Goal: Task Accomplishment & Management: Complete application form

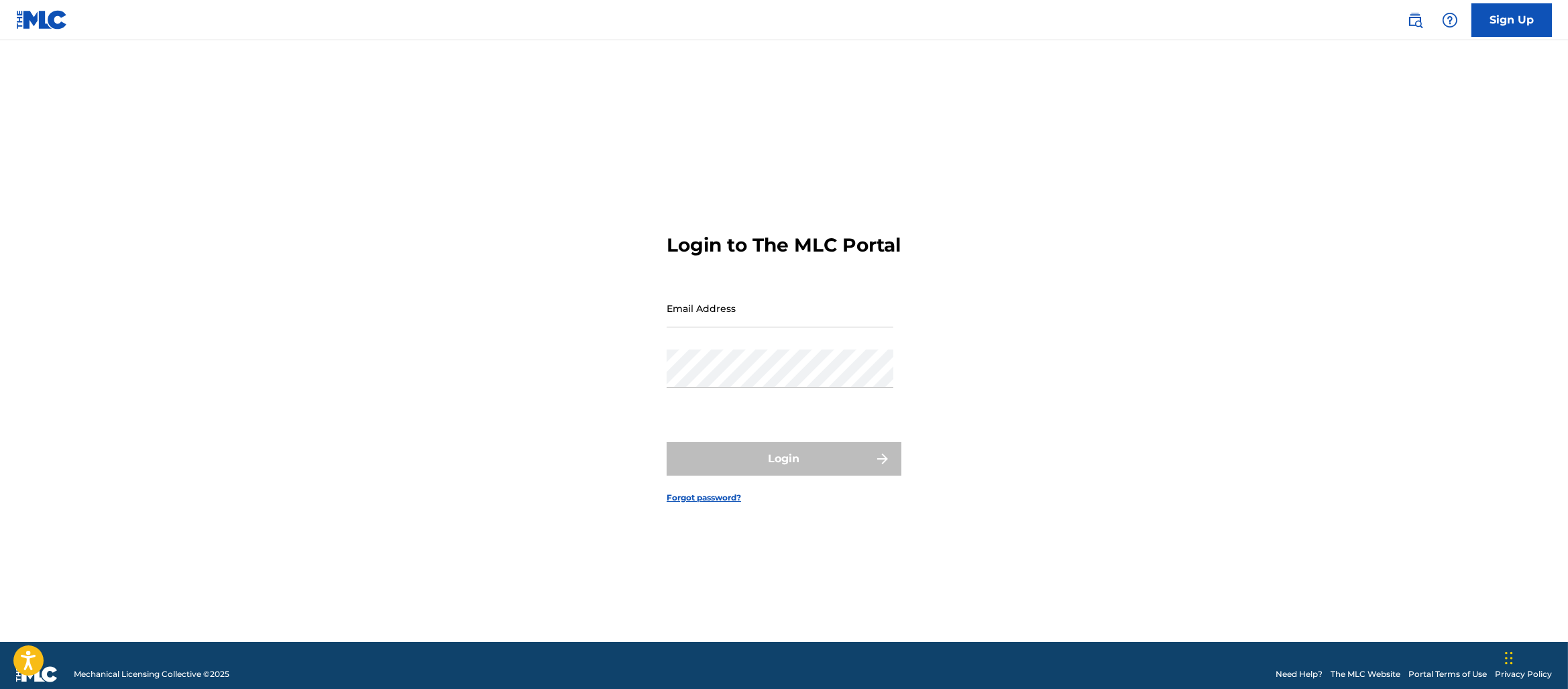
click at [1406, 13] on link at bounding box center [1415, 20] width 27 height 27
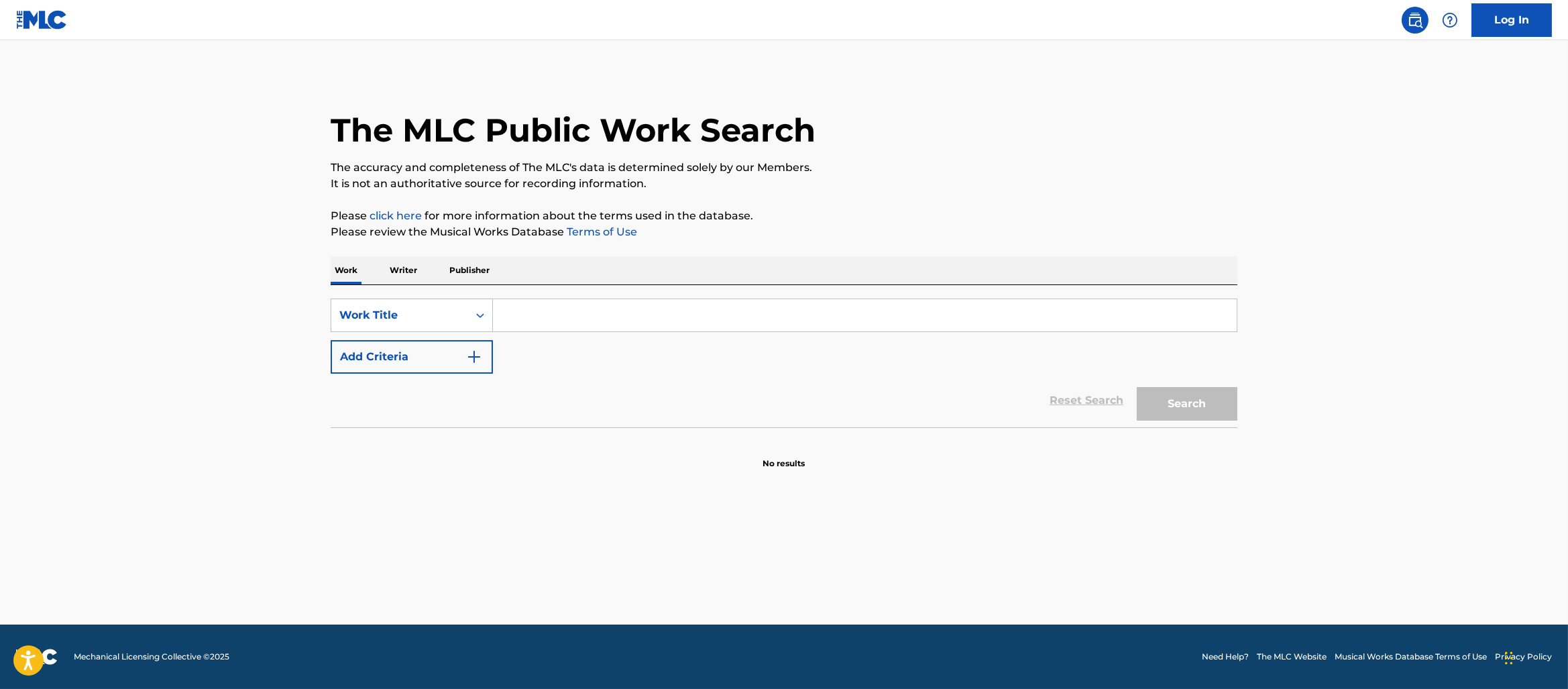
drag, startPoint x: 756, startPoint y: 277, endPoint x: 739, endPoint y: 313, distance: 39.8
click at [753, 284] on div "Work Writer Publisher" at bounding box center [784, 270] width 907 height 28
click at [738, 317] on input "Search Form" at bounding box center [865, 314] width 744 height 32
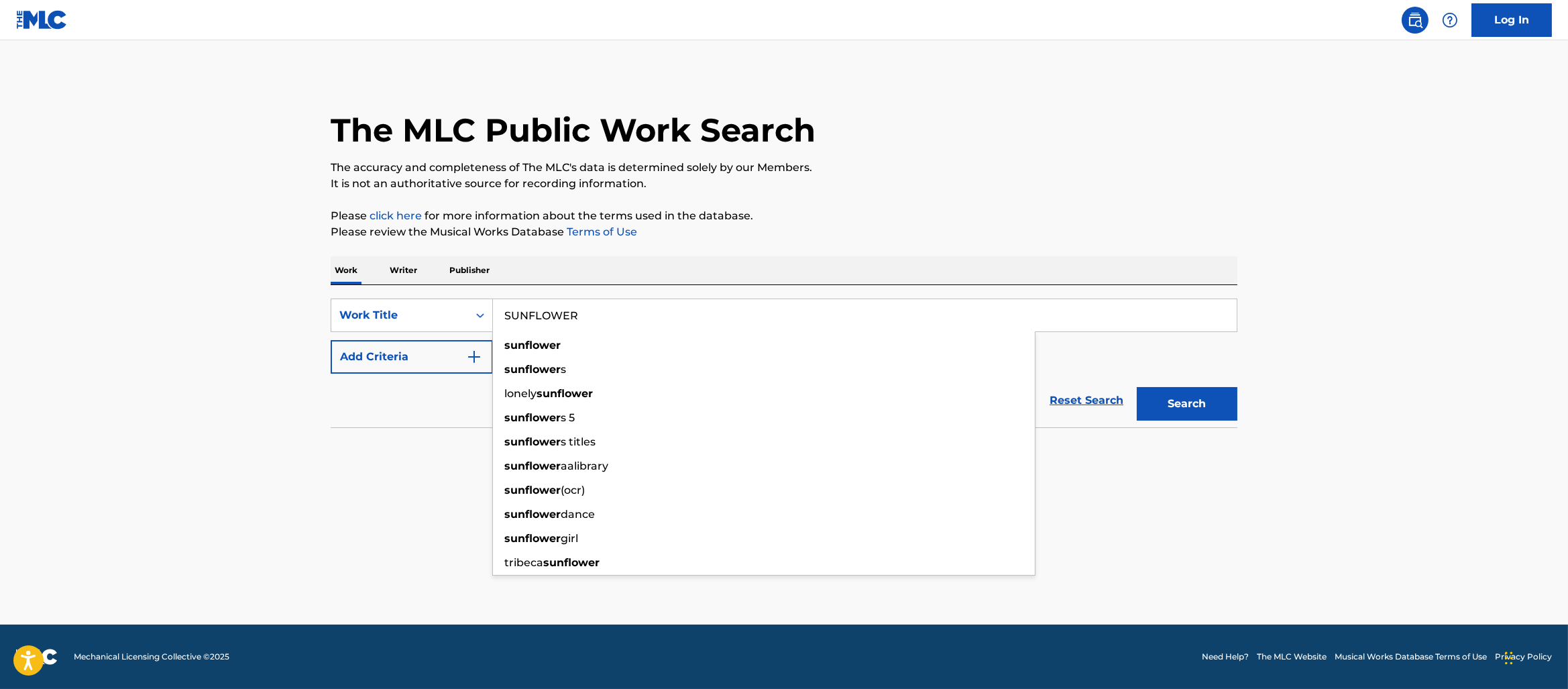
type input "SUNFLOWER"
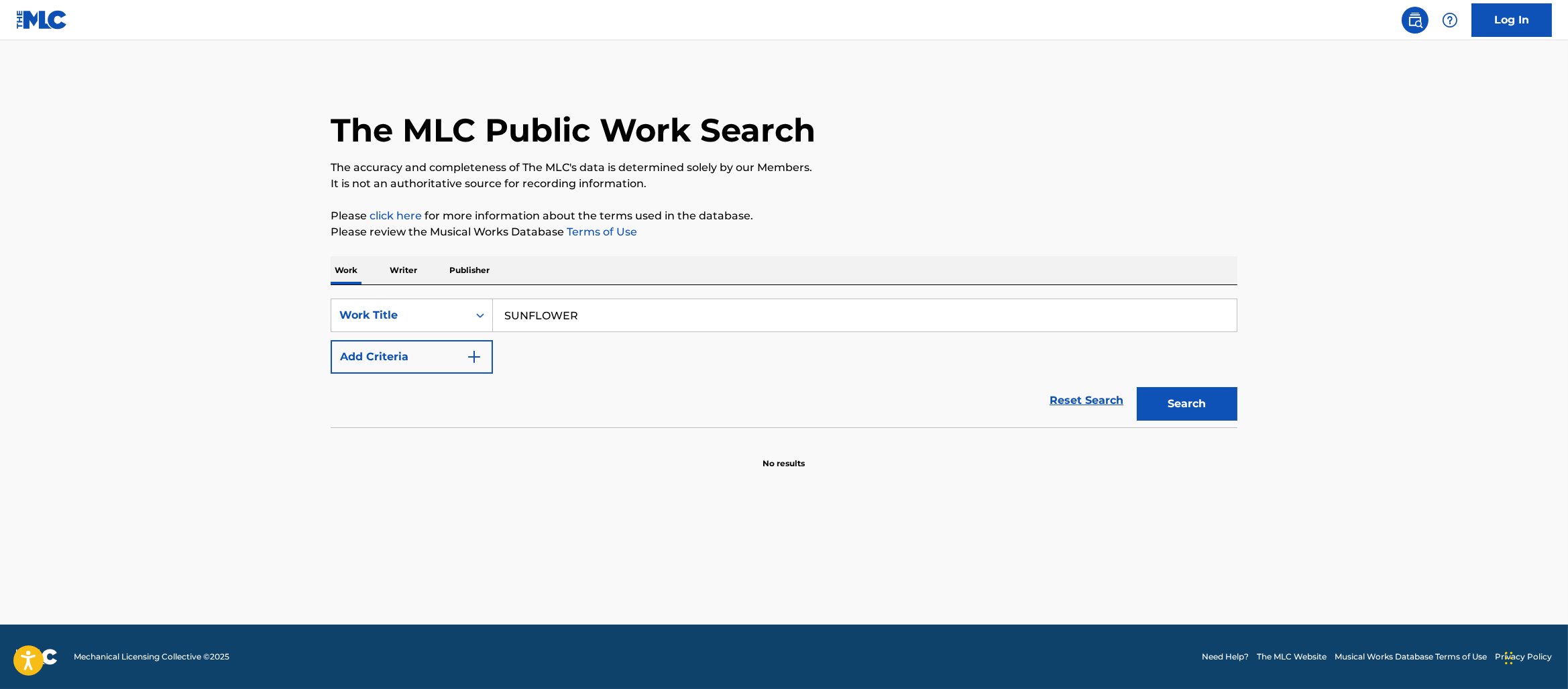
click at [437, 356] on button "Add Criteria" at bounding box center [412, 357] width 162 height 34
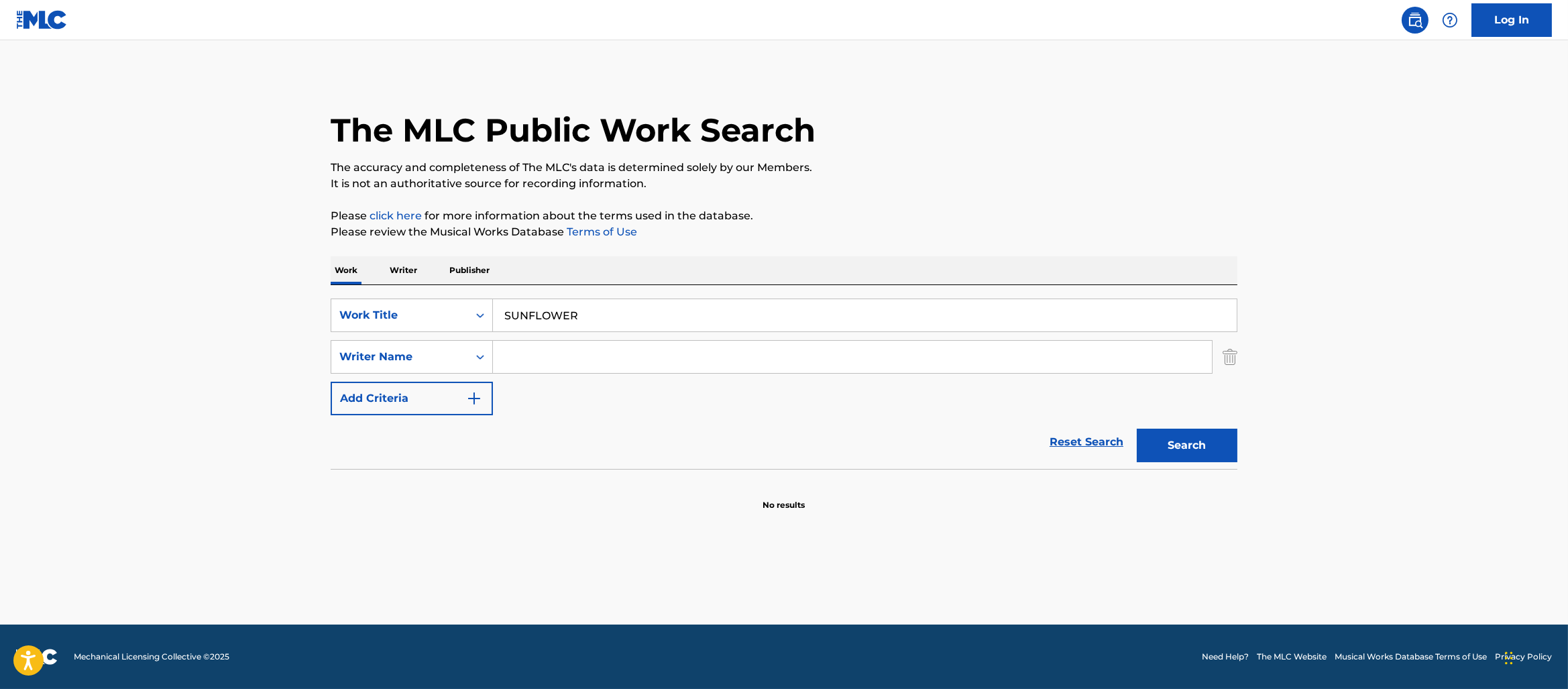
click at [670, 346] on input "Search Form" at bounding box center [852, 357] width 719 height 32
type input "[PERSON_NAME]"
click at [1137, 428] on button "Search" at bounding box center [1187, 445] width 101 height 34
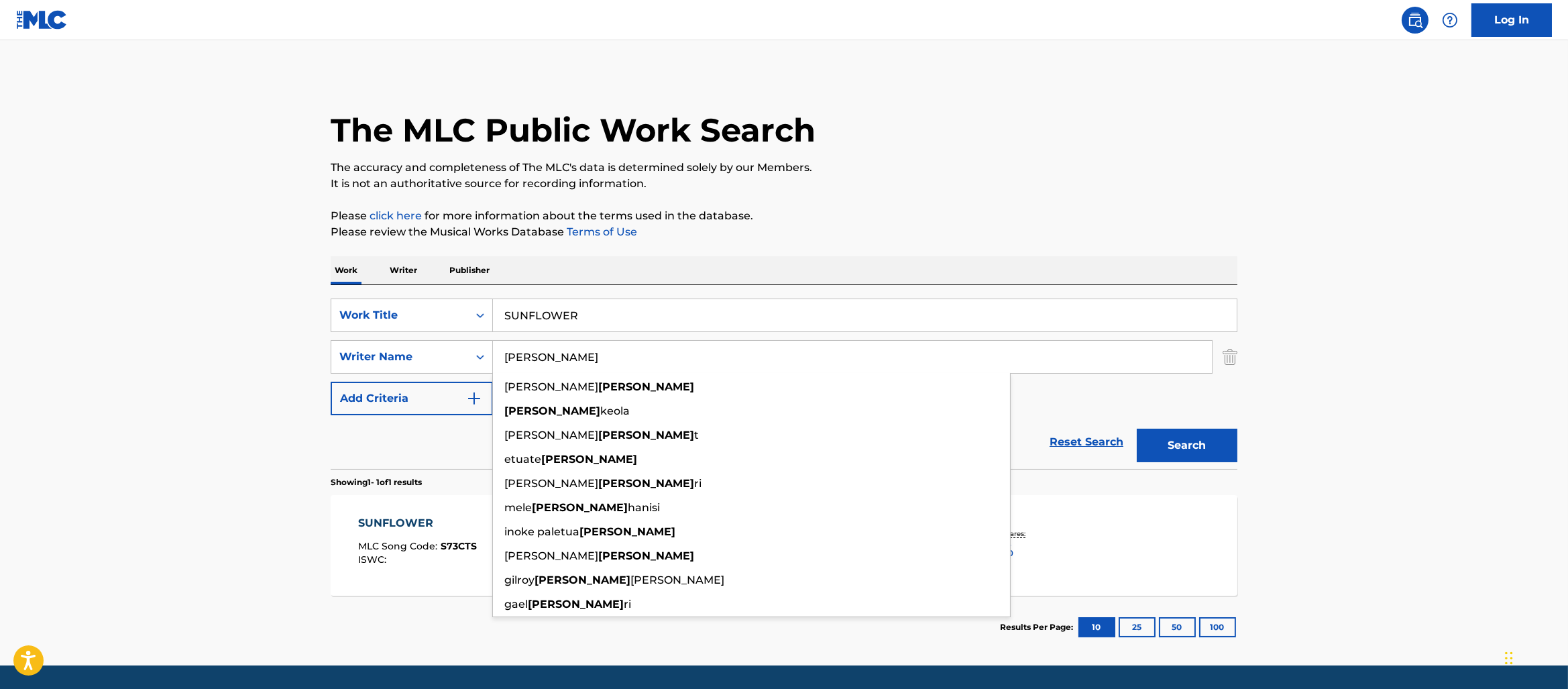
scroll to position [40, 0]
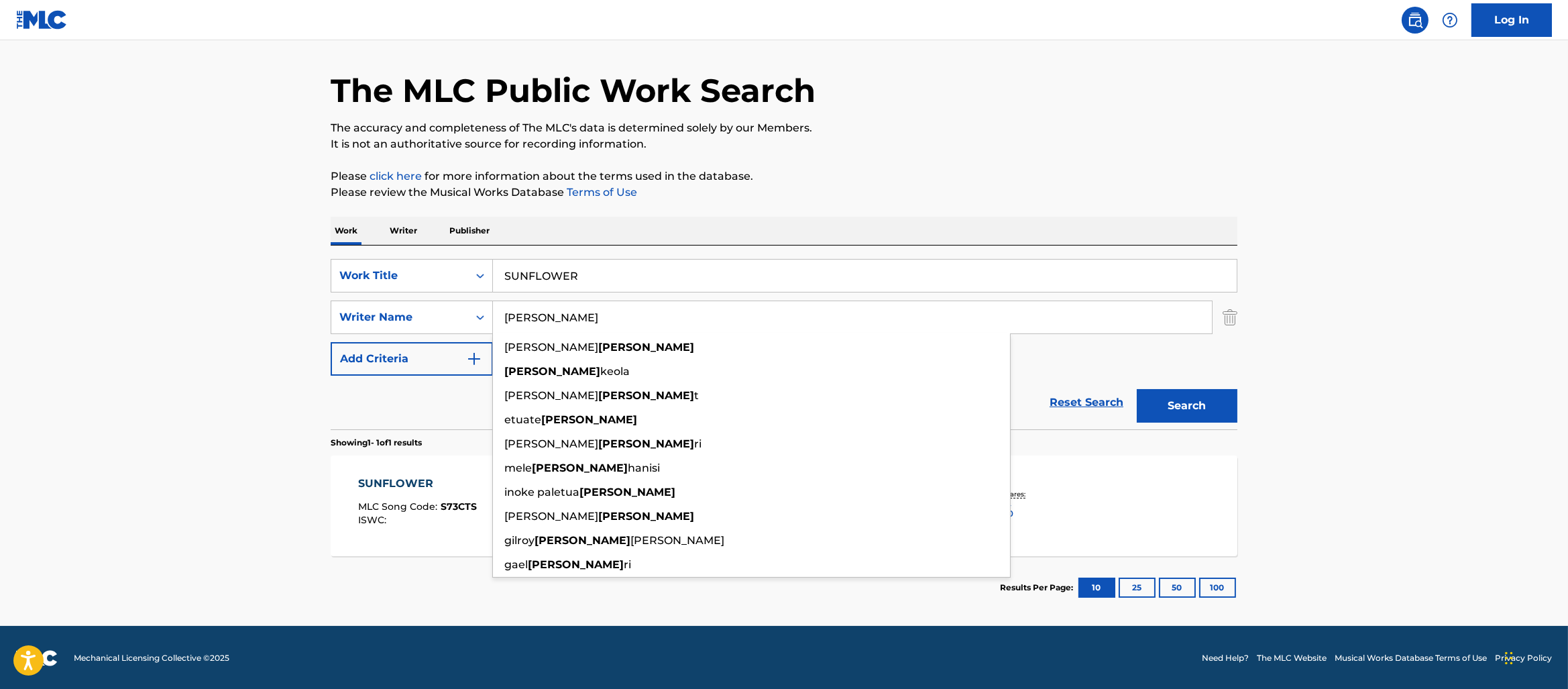
click at [900, 146] on p "It is not an authoritative source for recording information." at bounding box center [784, 144] width 907 height 16
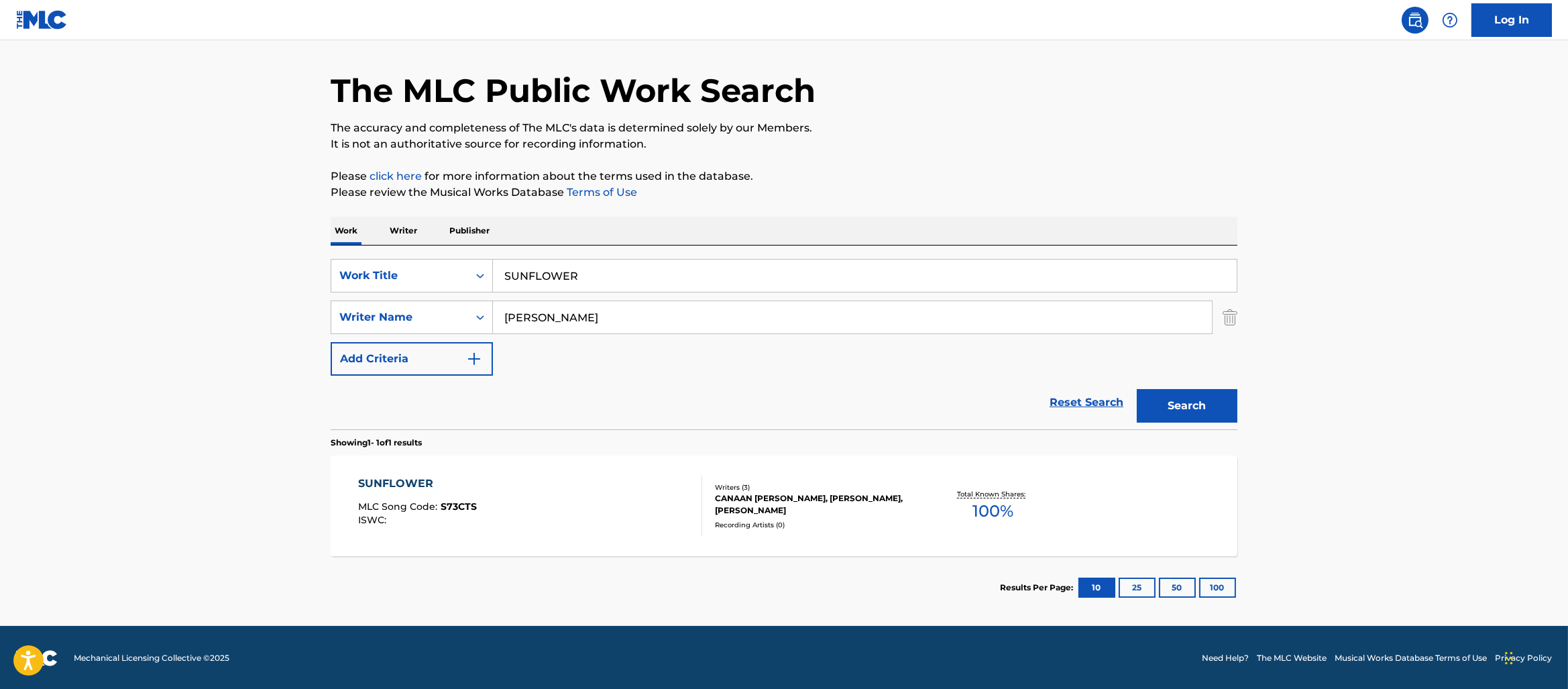
click at [807, 499] on div "CANAAN [PERSON_NAME], [PERSON_NAME], [PERSON_NAME]" at bounding box center [816, 504] width 203 height 24
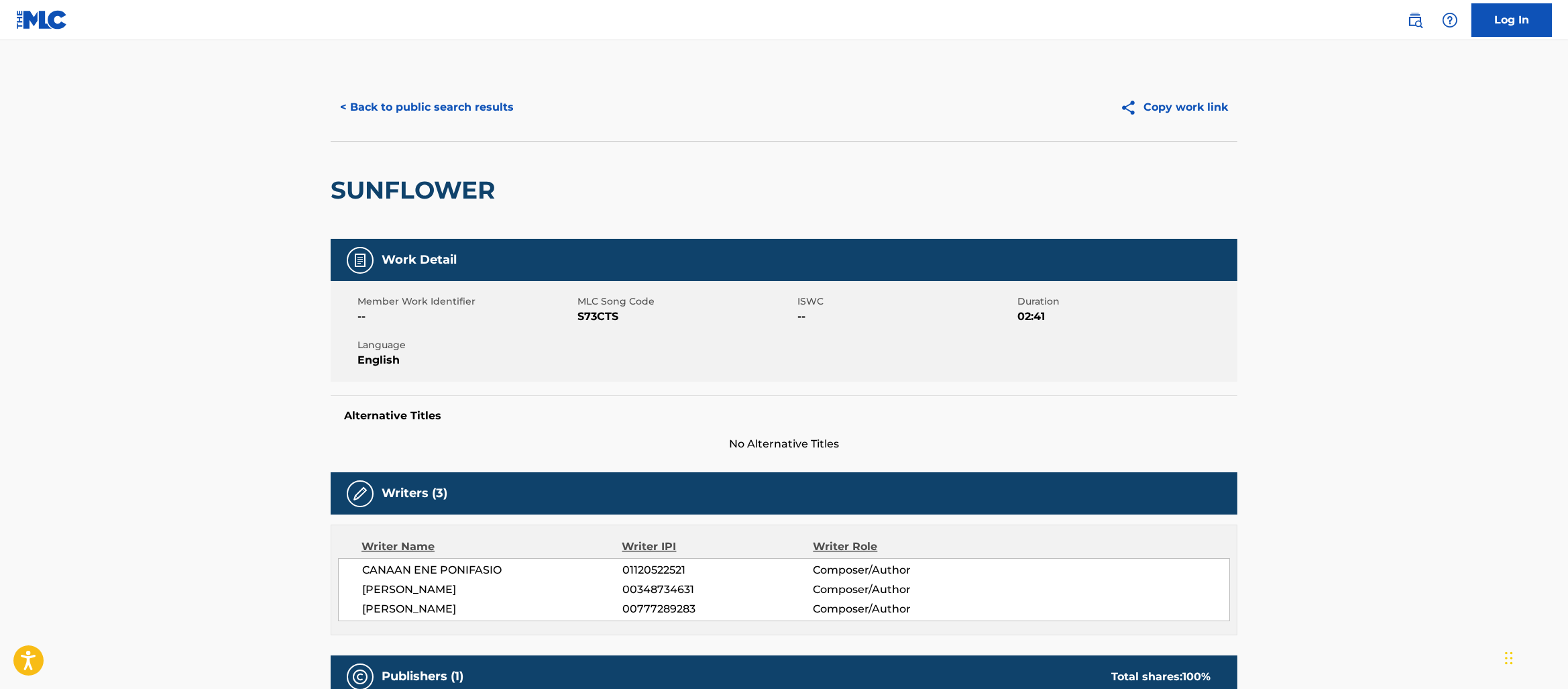
drag, startPoint x: 489, startPoint y: 147, endPoint x: 442, endPoint y: 104, distance: 63.7
click at [485, 145] on div "SUNFLOWER" at bounding box center [416, 190] width 171 height 98
click at [442, 104] on button "< Back to public search results" at bounding box center [427, 107] width 193 height 34
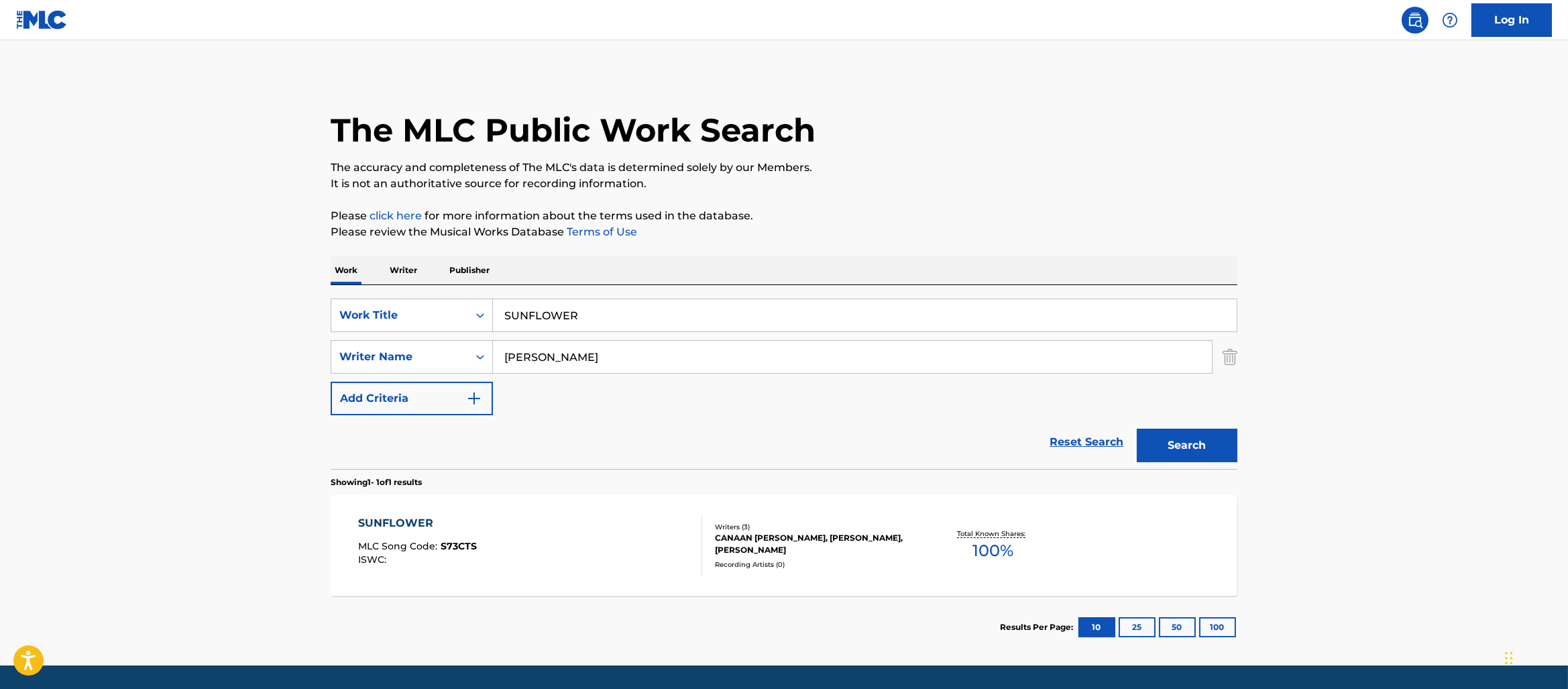
click at [635, 314] on input "SUNFLOWER" at bounding box center [865, 314] width 744 height 32
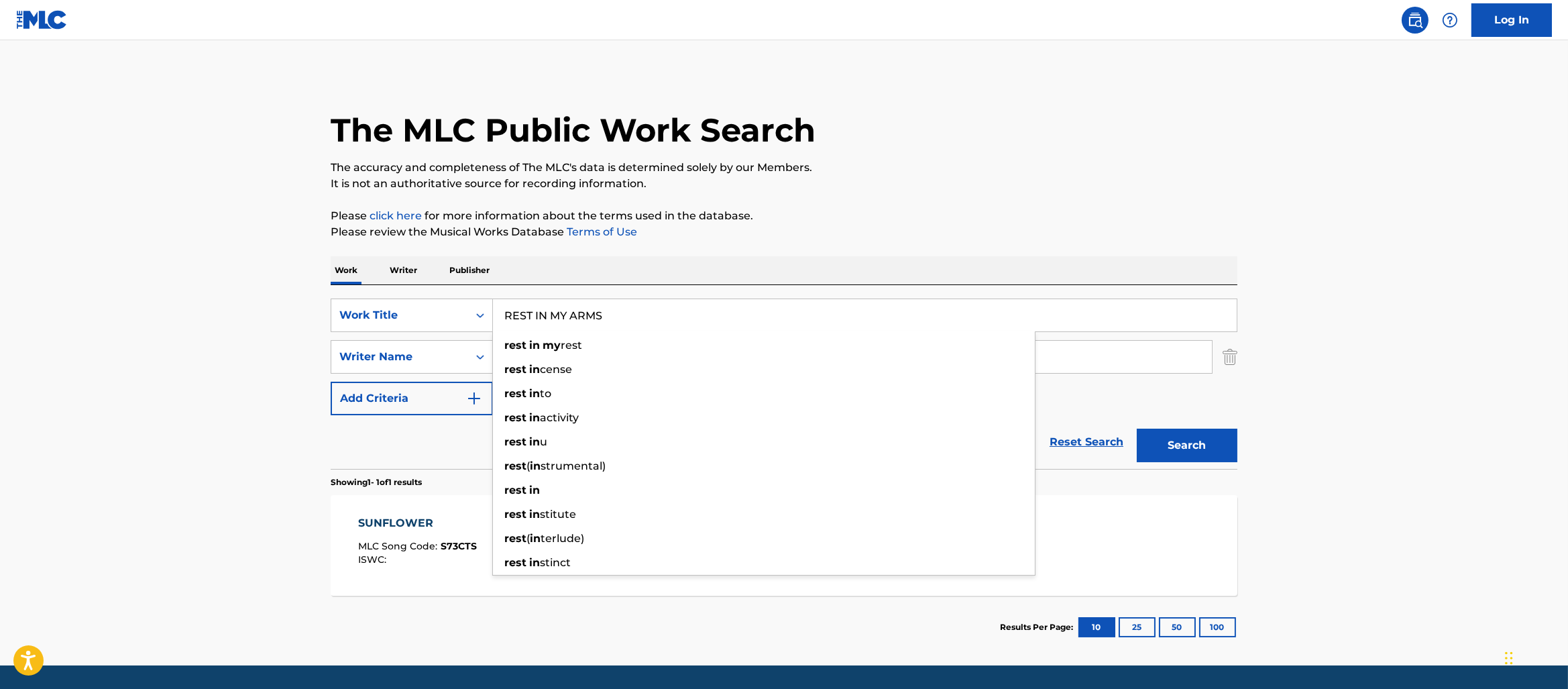
click at [1137, 428] on button "Search" at bounding box center [1187, 445] width 101 height 34
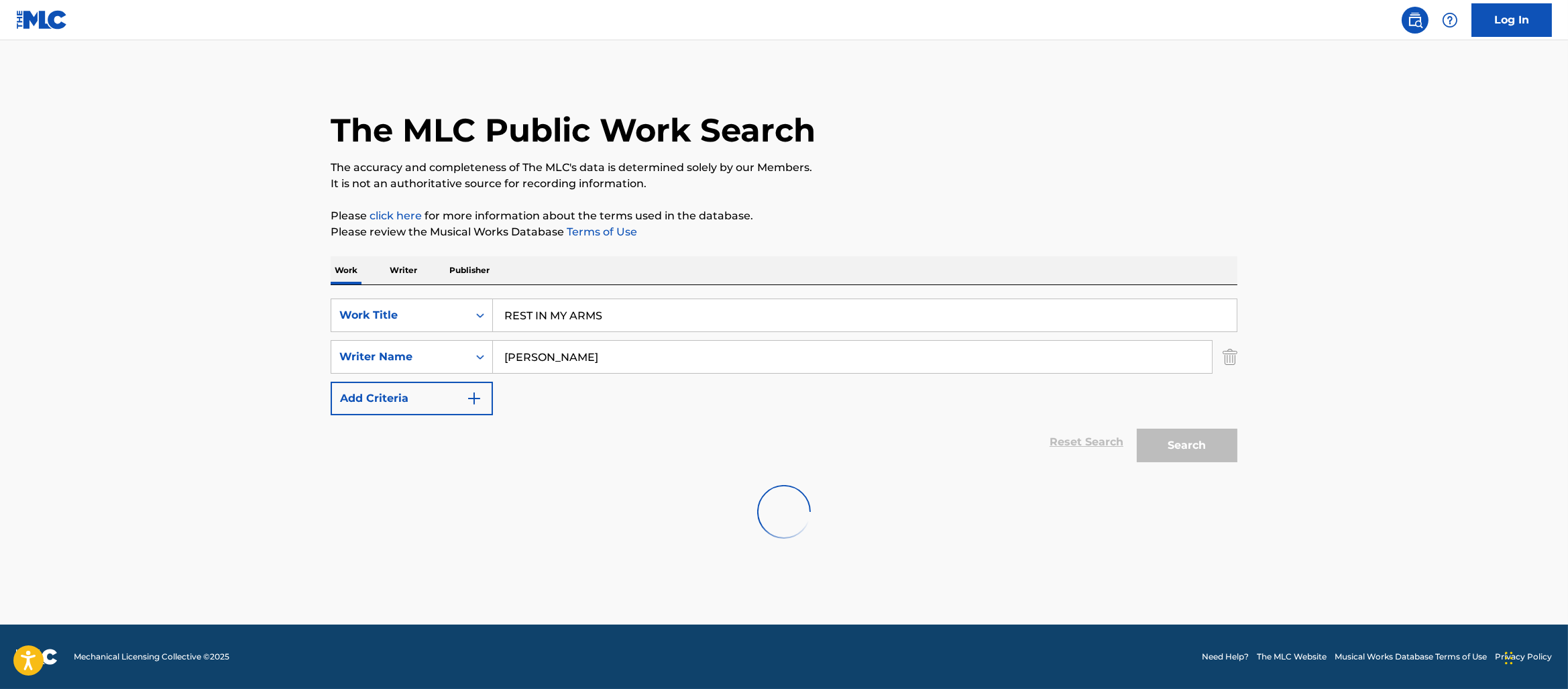
click at [888, 196] on div "The MLC Public Work Search The accuracy and completeness of The MLC's data is d…" at bounding box center [784, 314] width 939 height 481
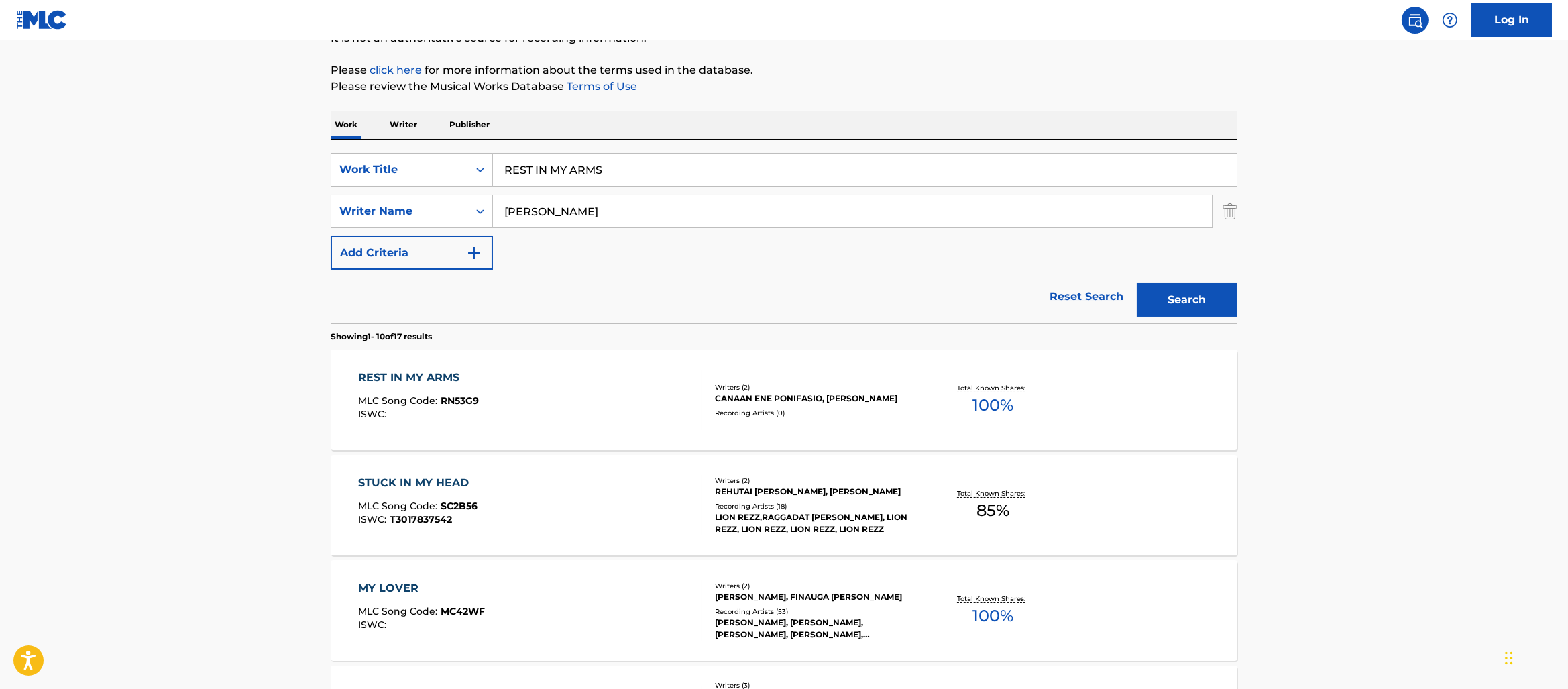
scroll to position [147, 0]
click at [568, 151] on input "REST IN MY ARMS" at bounding box center [865, 167] width 744 height 32
click at [1137, 281] on button "Search" at bounding box center [1187, 297] width 101 height 34
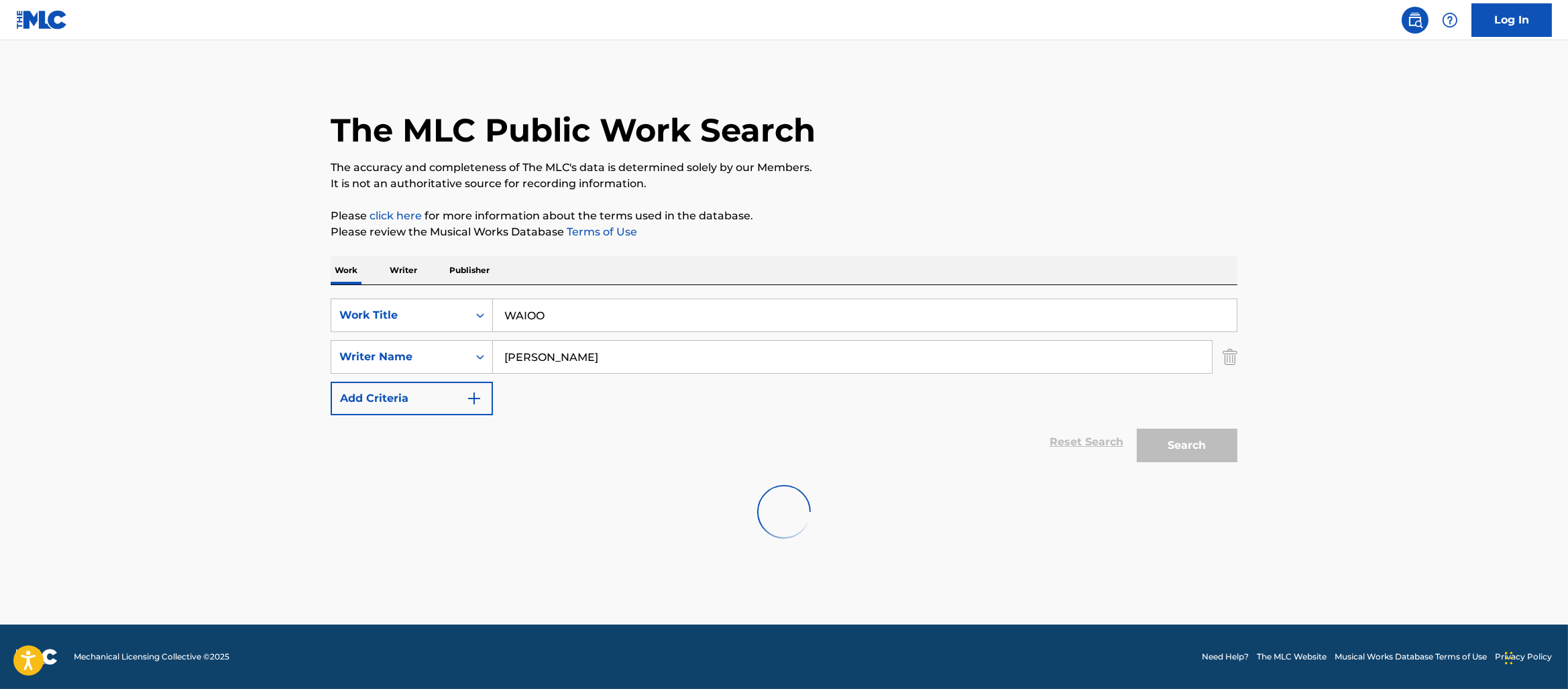
scroll to position [0, 0]
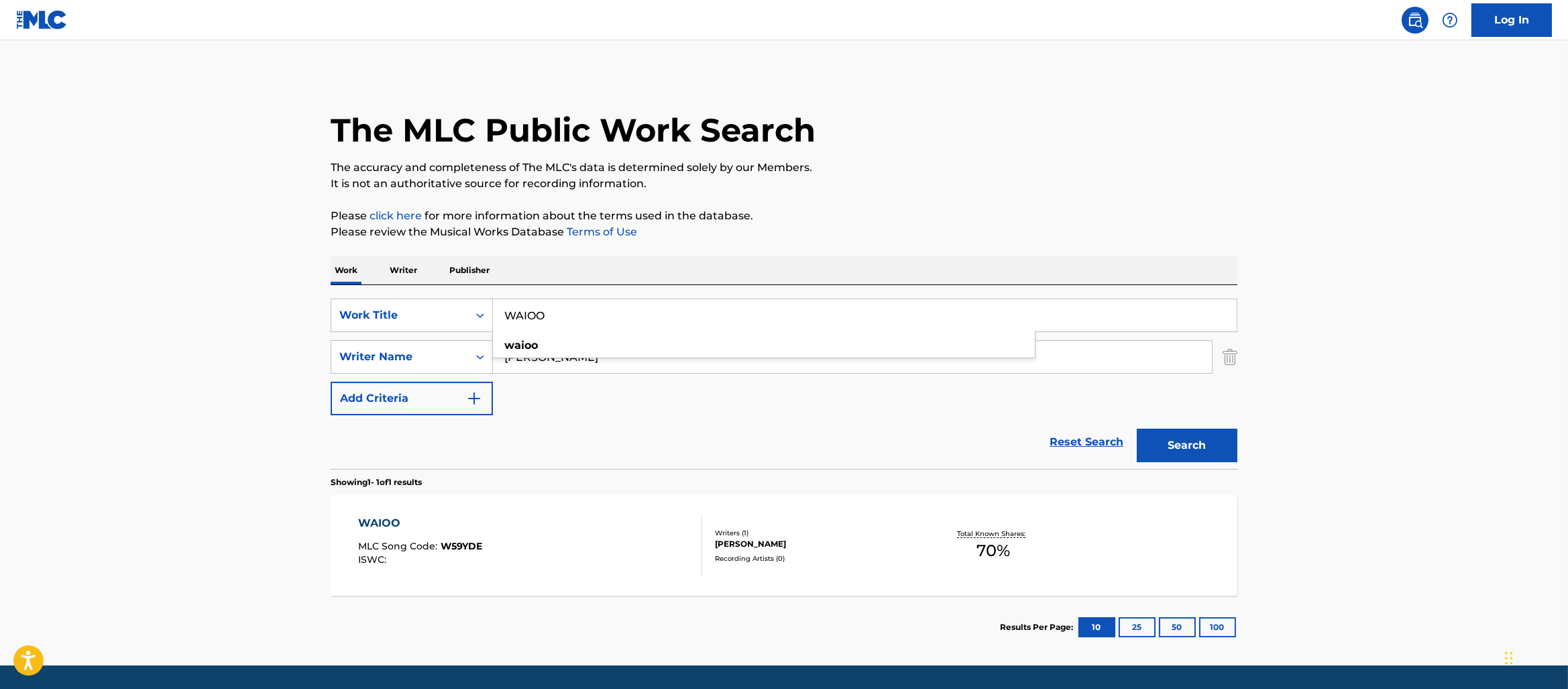
click at [1013, 190] on p "It is not an authoritative source for recording information." at bounding box center [784, 183] width 907 height 16
click at [564, 309] on input "WAIOO" at bounding box center [865, 314] width 744 height 32
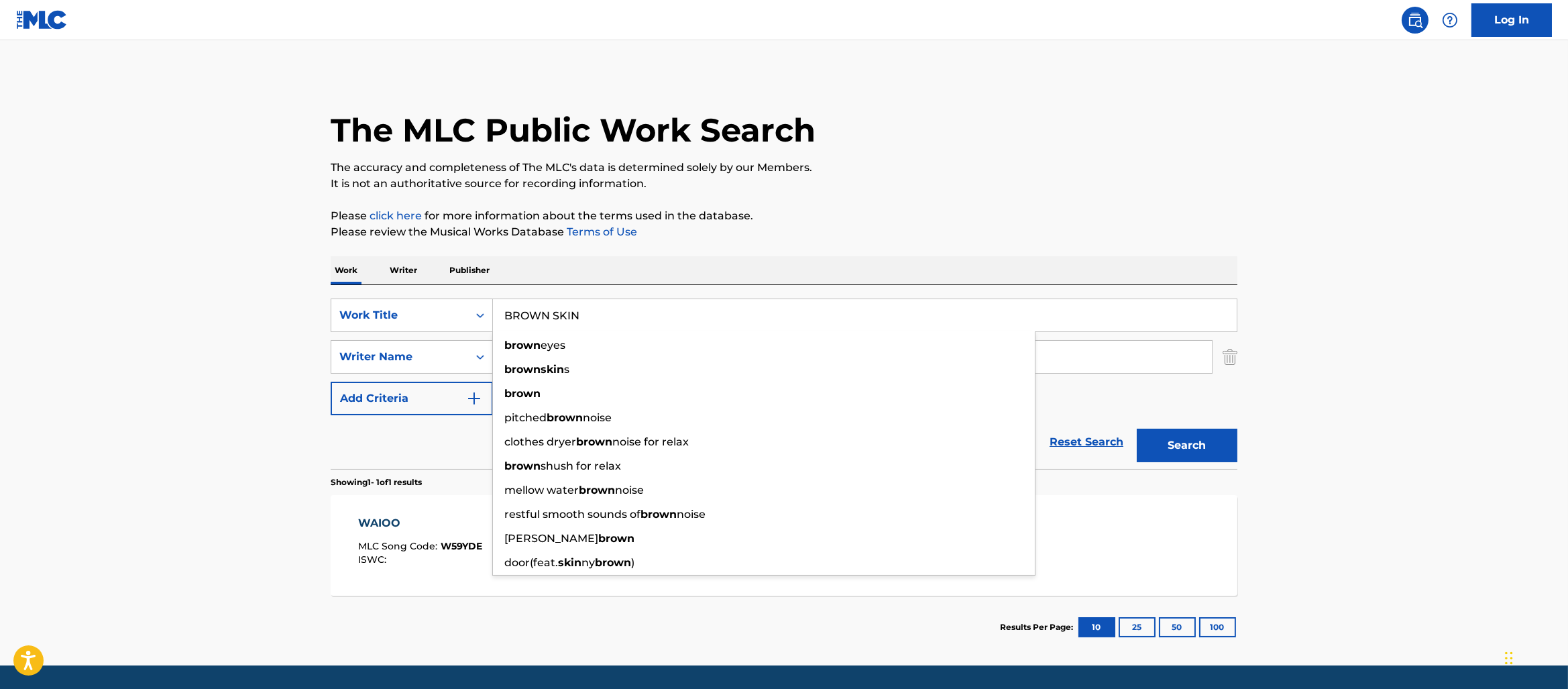
type input "BROWN SKIN"
click at [1137, 428] on button "Search" at bounding box center [1187, 445] width 101 height 34
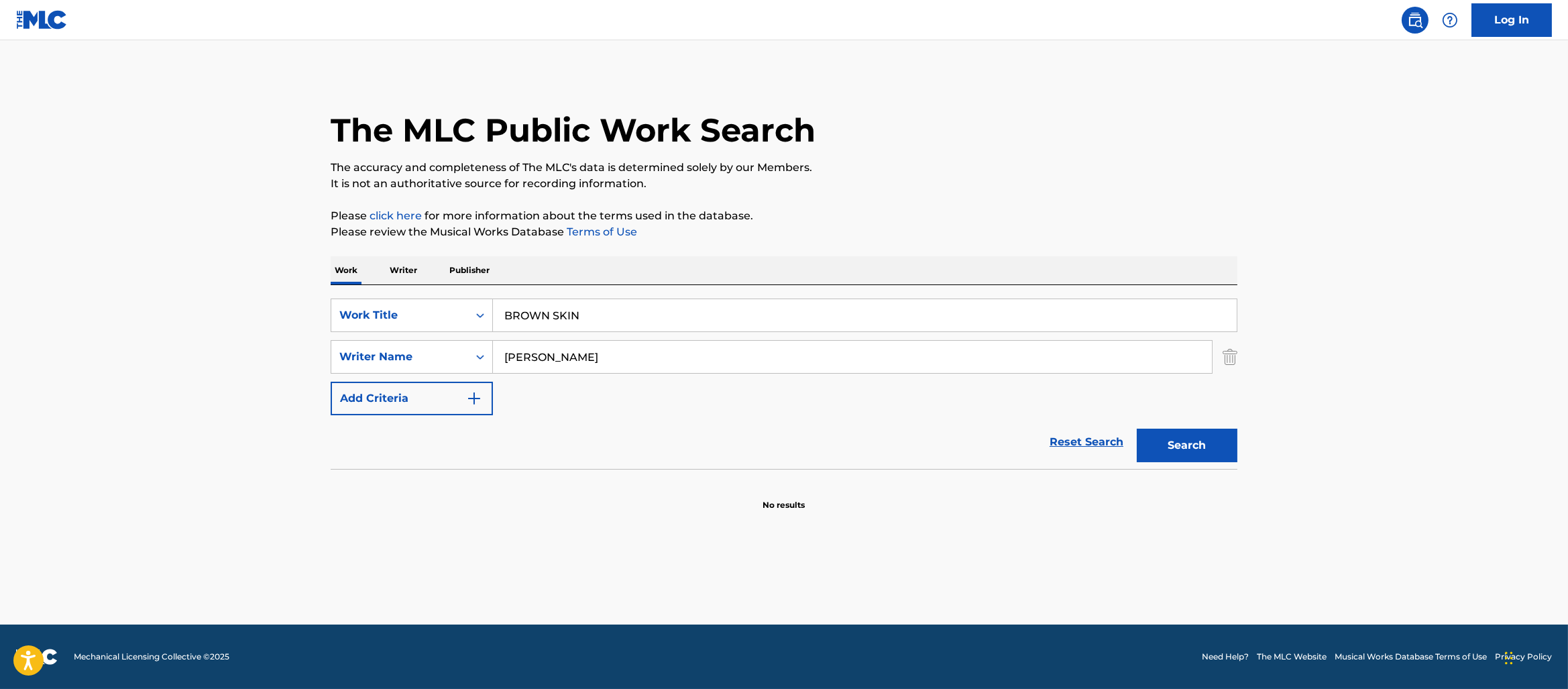
click at [1083, 197] on div "The MLC Public Work Search The accuracy and completeness of The MLC's data is d…" at bounding box center [784, 293] width 939 height 437
click at [1513, 17] on link "Log In" at bounding box center [1512, 20] width 80 height 34
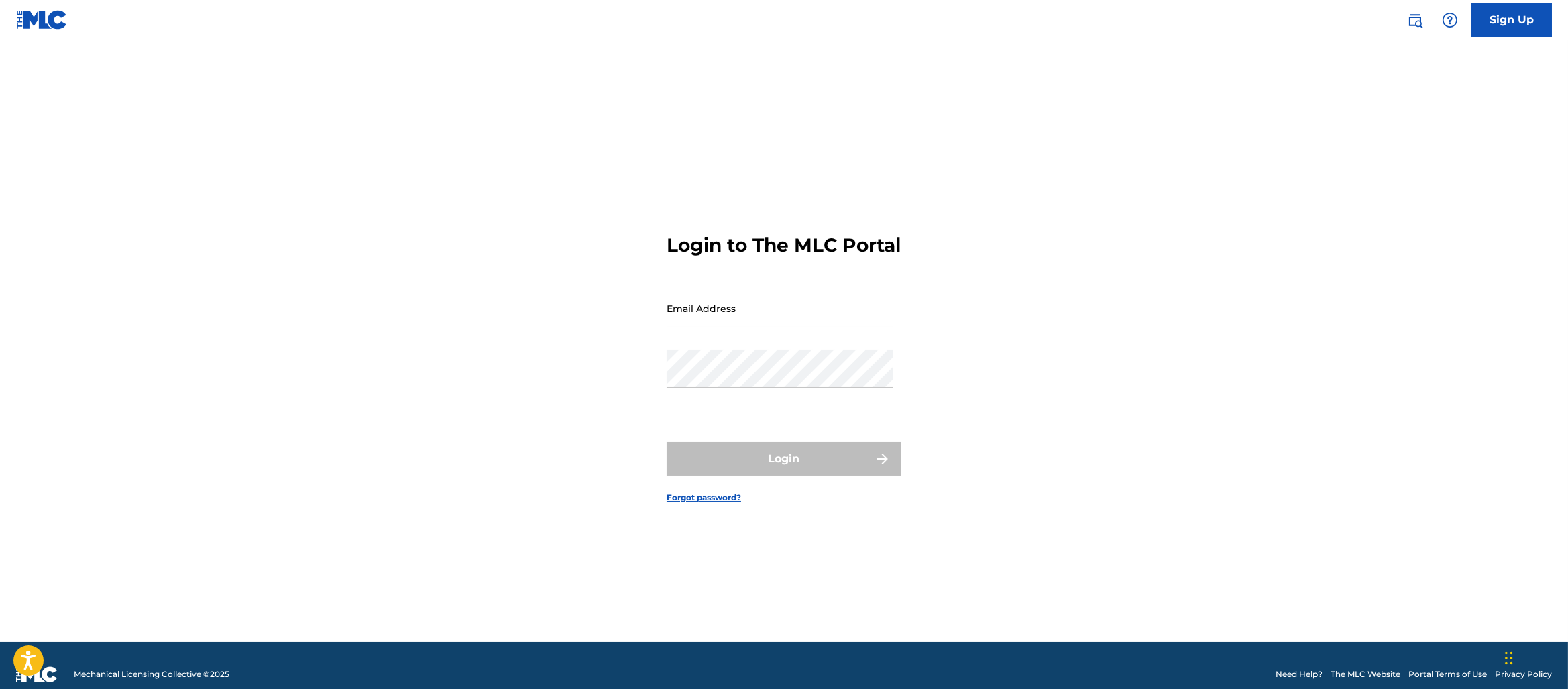
click at [788, 319] on input "Email Address" at bounding box center [780, 307] width 227 height 38
click at [748, 321] on input "Email Address" at bounding box center [780, 307] width 227 height 38
type input "[PERSON_NAME][EMAIL_ADDRESS][DOMAIN_NAME]"
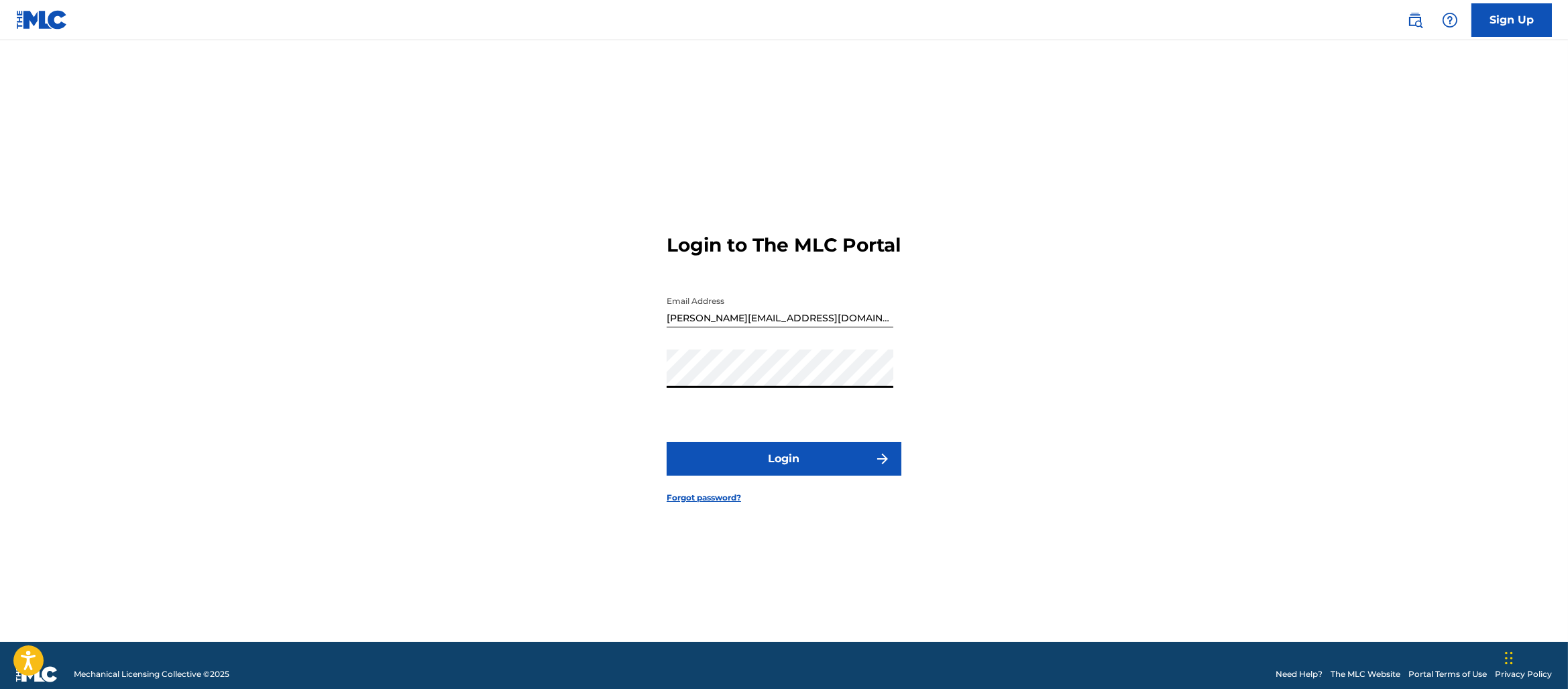
click at [820, 472] on button "Login" at bounding box center [784, 458] width 235 height 34
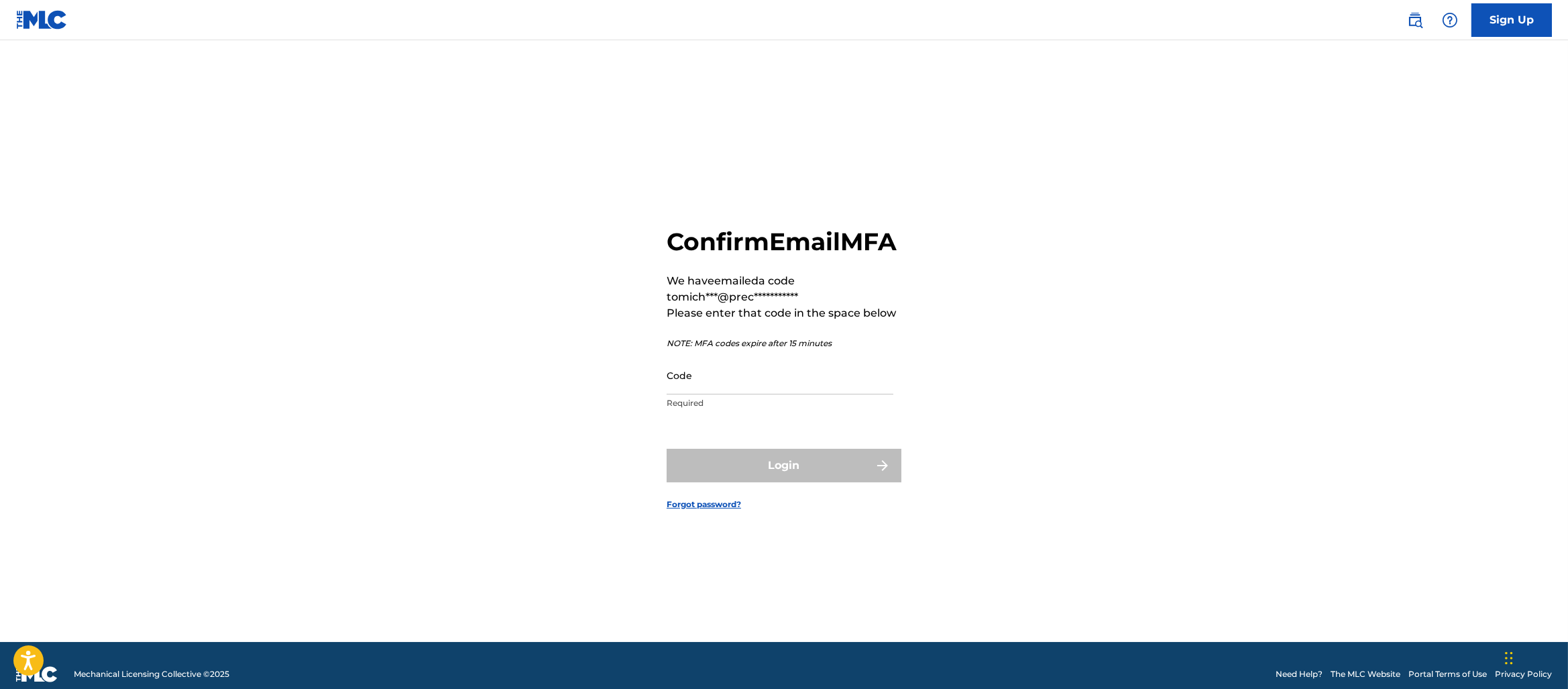
drag, startPoint x: 838, startPoint y: 366, endPoint x: 814, endPoint y: 390, distance: 33.9
click at [838, 367] on div "**********" at bounding box center [784, 321] width 235 height 190
click at [813, 391] on input "Code" at bounding box center [780, 375] width 227 height 38
paste input "198776"
type input "198776"
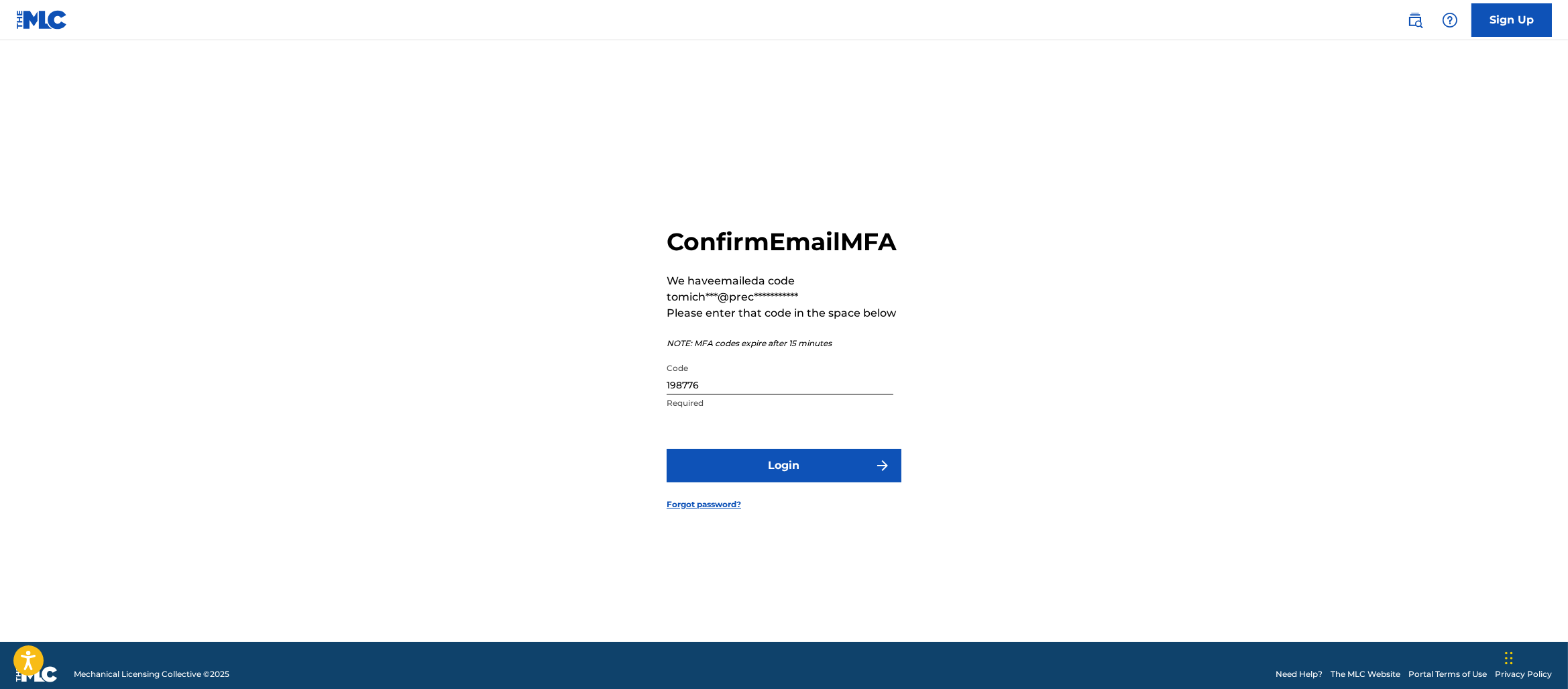
click at [812, 435] on form "**********" at bounding box center [784, 358] width 235 height 568
drag, startPoint x: 811, startPoint y: 447, endPoint x: 817, endPoint y: 462, distance: 16.2
click at [811, 447] on form "**********" at bounding box center [784, 358] width 235 height 568
click at [817, 462] on form "**********" at bounding box center [784, 358] width 235 height 568
click at [828, 474] on button "Login" at bounding box center [784, 465] width 235 height 34
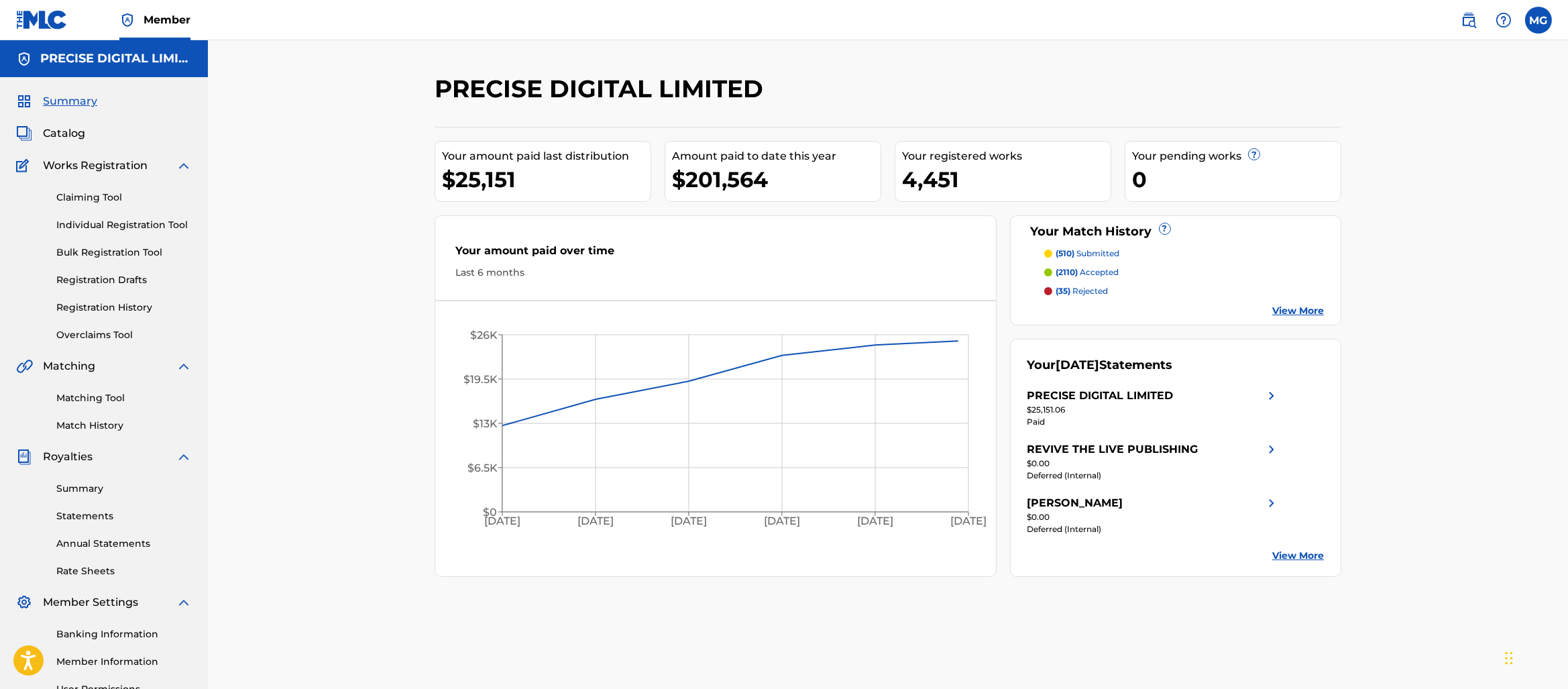
click at [153, 226] on link "Individual Registration Tool" at bounding box center [124, 225] width 136 height 14
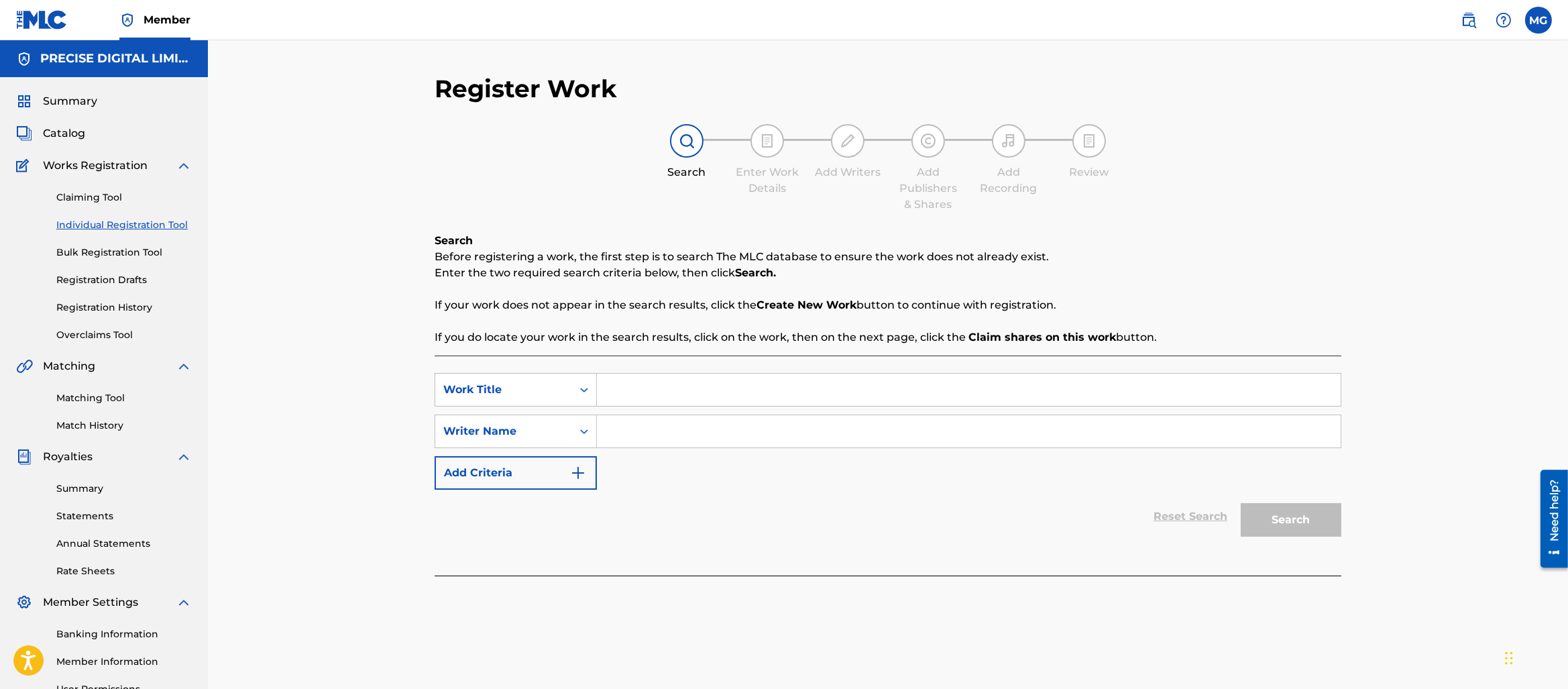
drag, startPoint x: 605, startPoint y: 381, endPoint x: 641, endPoint y: 389, distance: 36.9
click at [606, 381] on input "Search Form" at bounding box center [969, 389] width 744 height 32
type input "BROWN SKIN"
drag, startPoint x: 769, startPoint y: 330, endPoint x: 733, endPoint y: 389, distance: 69.1
click at [767, 332] on p "If you do locate your work in the search results, click on the work, then on th…" at bounding box center [888, 337] width 907 height 16
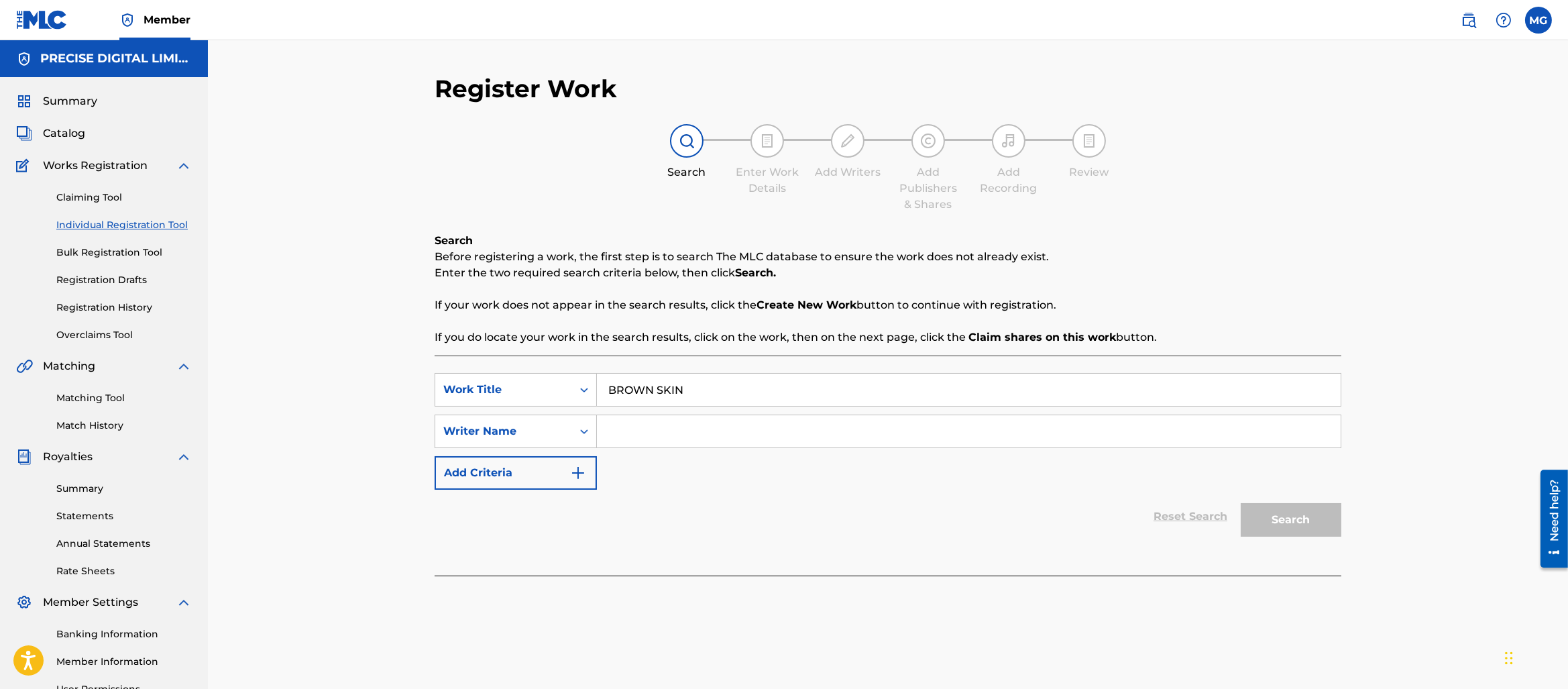
click at [714, 418] on input "Search Form" at bounding box center [969, 431] width 744 height 32
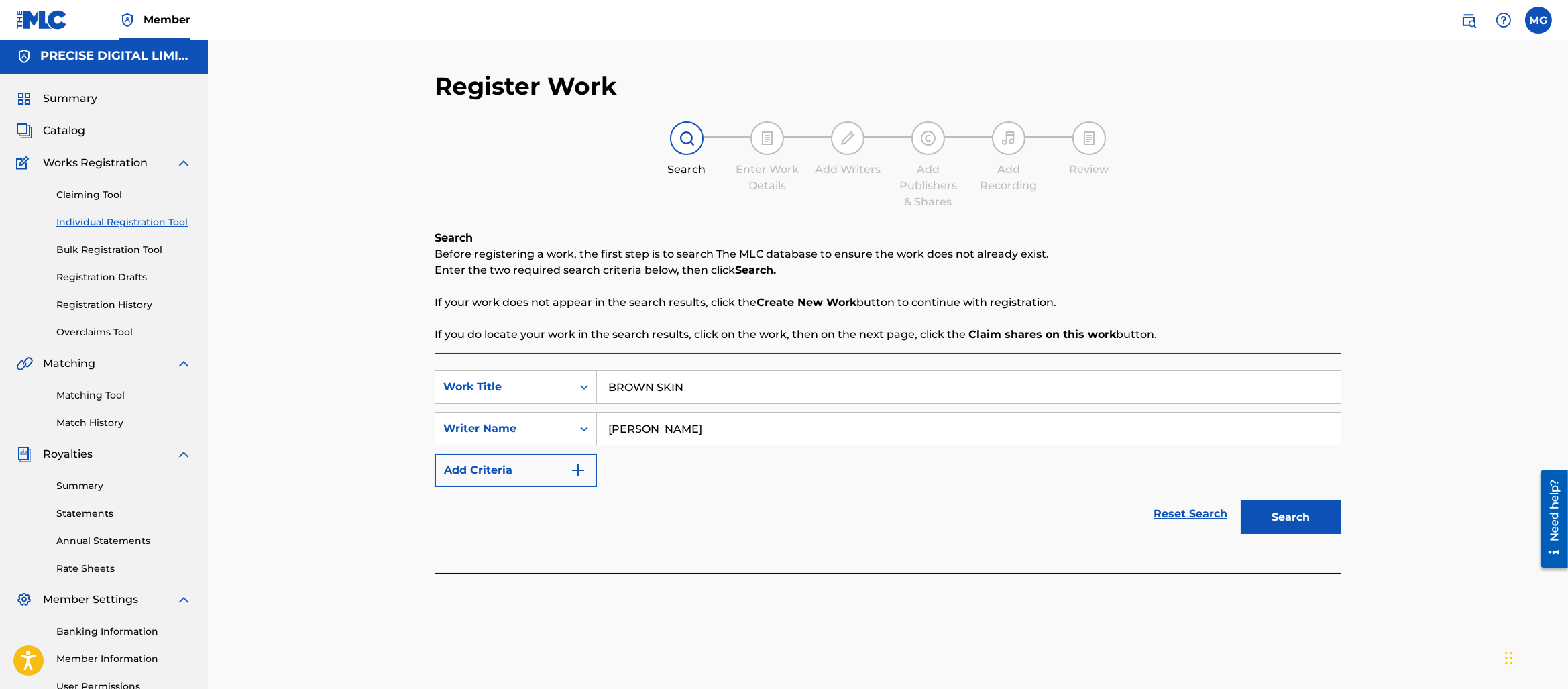
type input "[PERSON_NAME]"
click at [1241, 500] on button "Search" at bounding box center [1291, 517] width 101 height 34
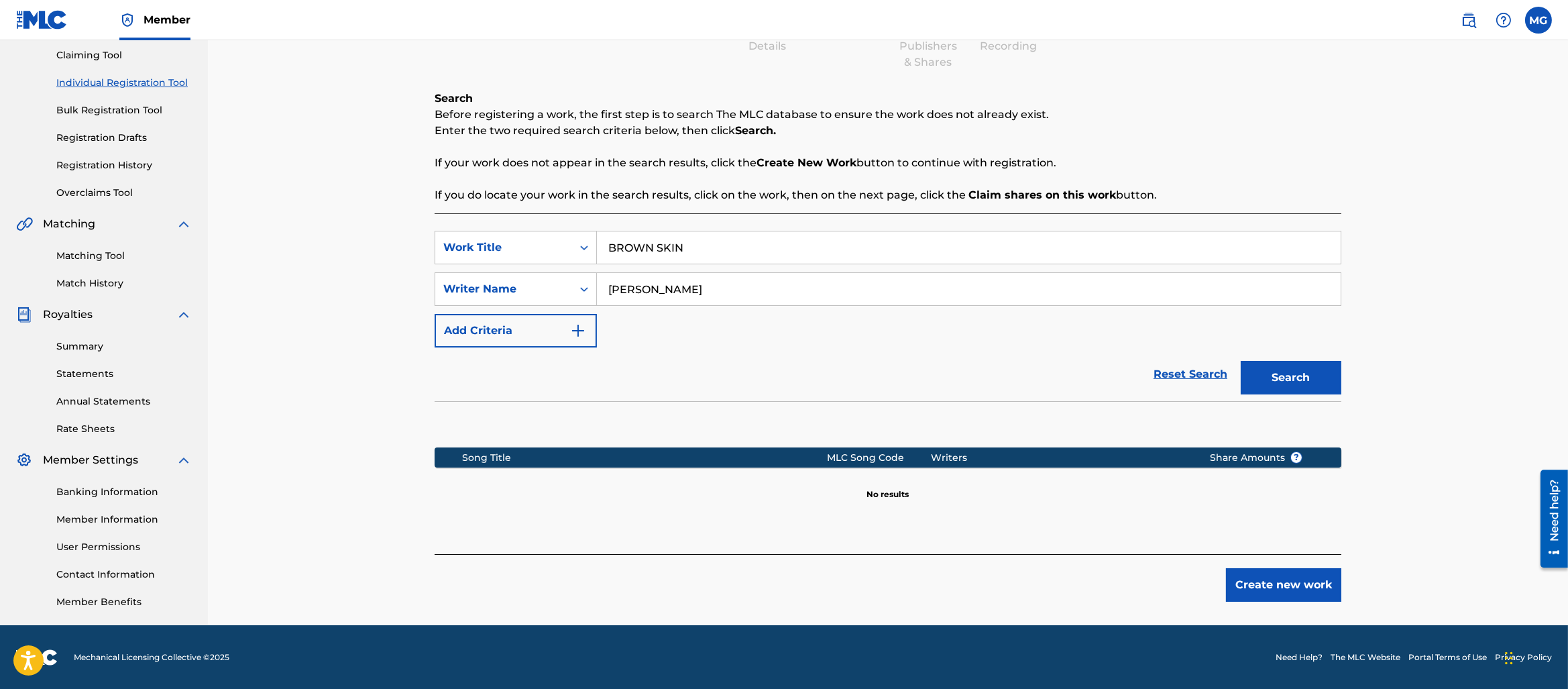
click at [1324, 577] on button "Create new work" at bounding box center [1284, 584] width 116 height 34
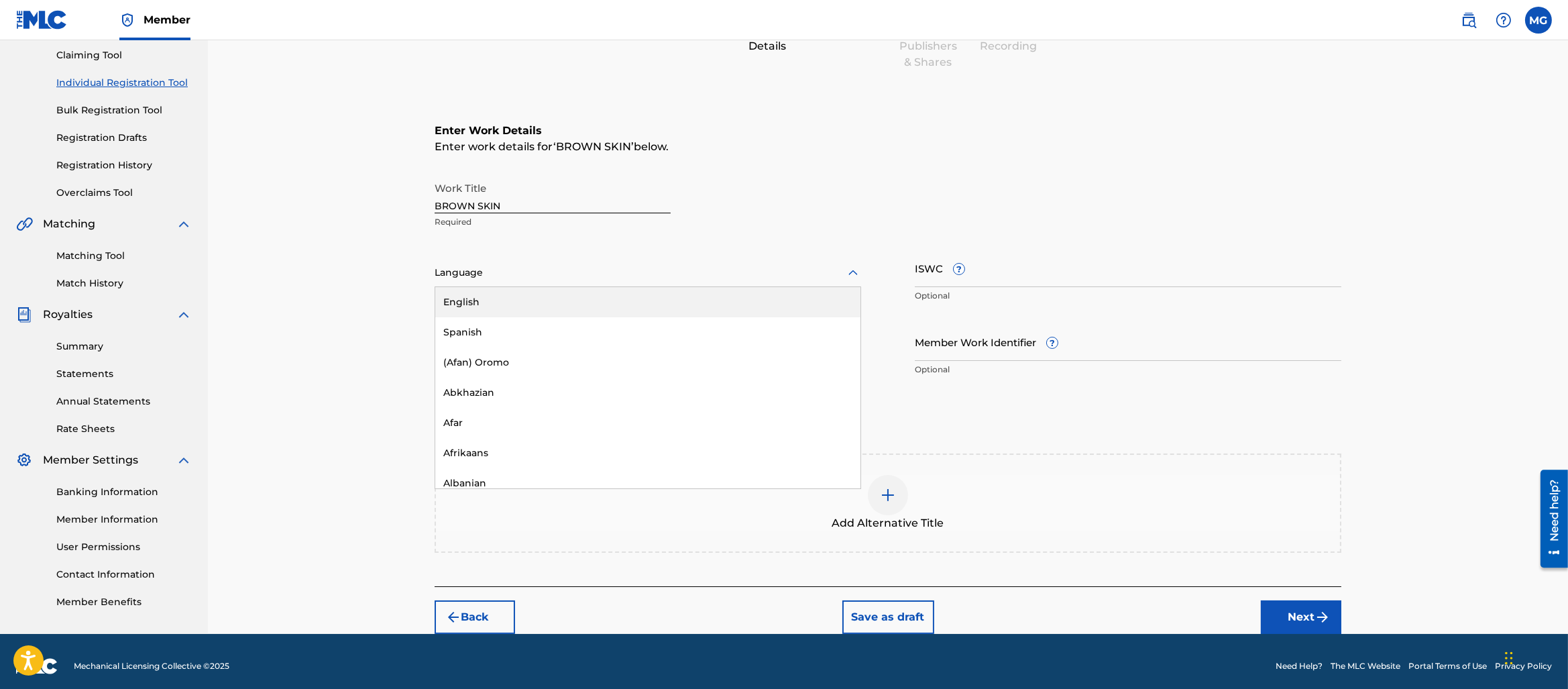
click at [599, 261] on div "Language" at bounding box center [648, 273] width 427 height 28
click at [587, 293] on div "English" at bounding box center [648, 302] width 425 height 30
click at [579, 318] on div "Work Title BROWN SKIN Required Language English Optional ISWC ? Optional Durati…" at bounding box center [888, 279] width 907 height 208
drag, startPoint x: 572, startPoint y: 331, endPoint x: 367, endPoint y: 687, distance: 410.8
click at [572, 331] on input "Duration" at bounding box center [648, 341] width 427 height 38
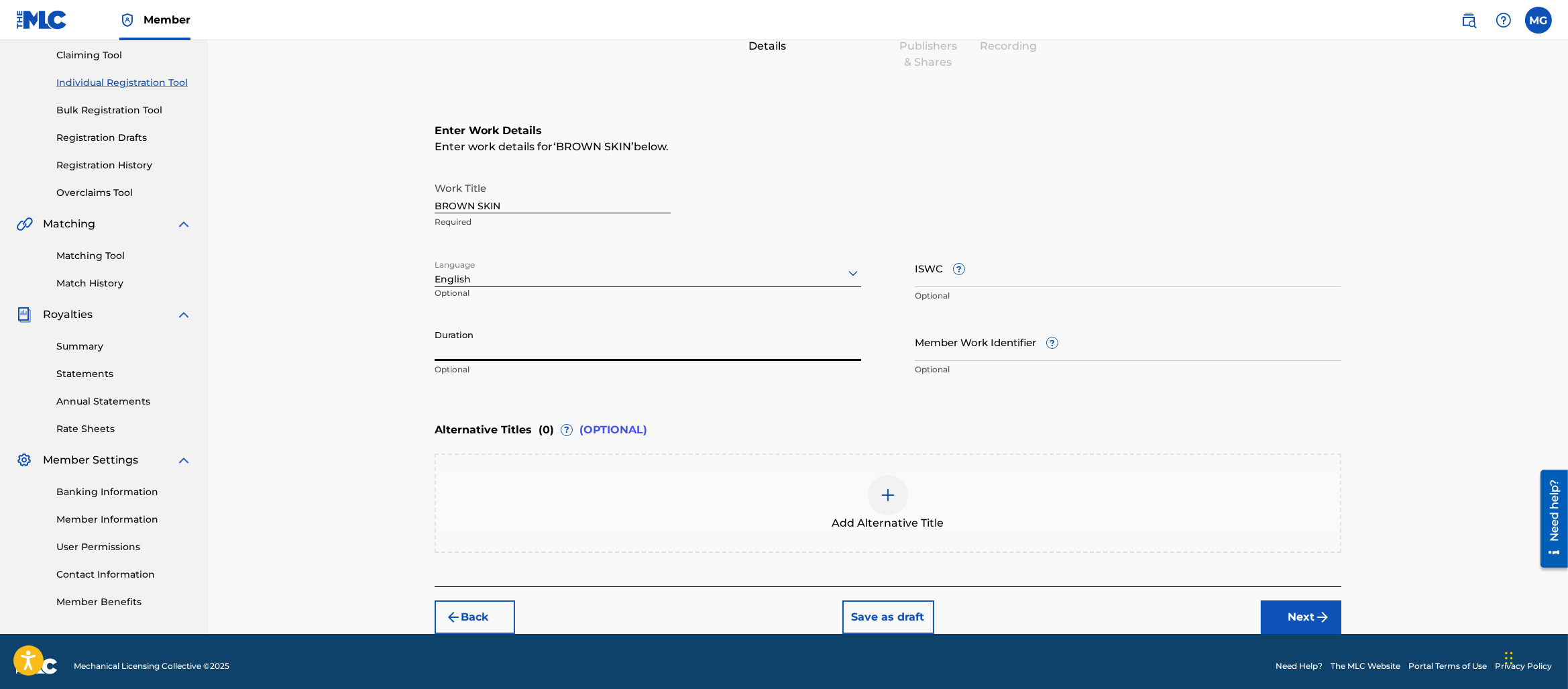
drag, startPoint x: 567, startPoint y: 329, endPoint x: 574, endPoint y: 318, distance: 13.0
click at [567, 329] on input "Duration" at bounding box center [648, 341] width 427 height 38
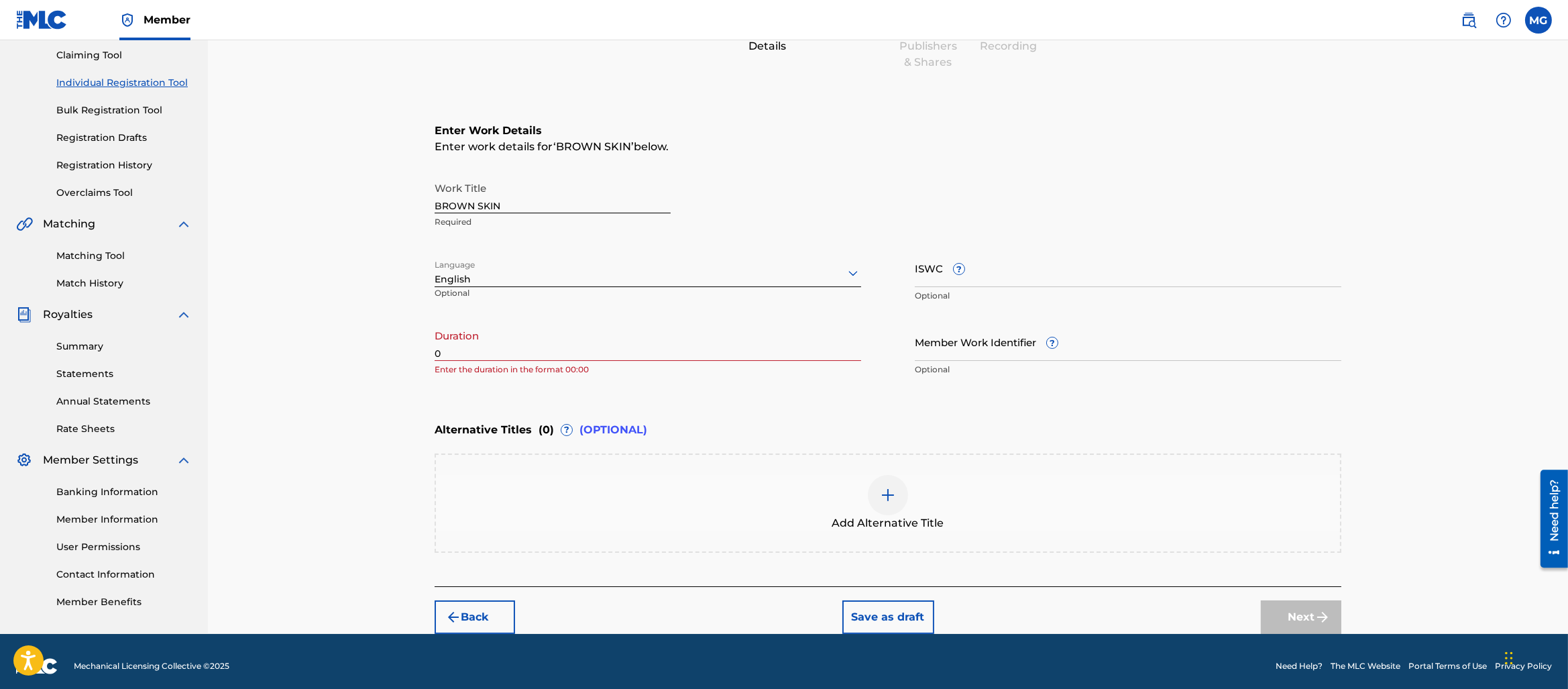
click at [574, 376] on div "Duration 0 Enter the duration in the format 00:00" at bounding box center [648, 352] width 427 height 60
click at [571, 371] on p "Enter the duration in the format 00:00" at bounding box center [648, 369] width 427 height 12
click at [596, 368] on p "Enter the duration in the format 00:00" at bounding box center [648, 369] width 427 height 12
copy p "00:00"
drag, startPoint x: 585, startPoint y: 349, endPoint x: 484, endPoint y: 349, distance: 101.0
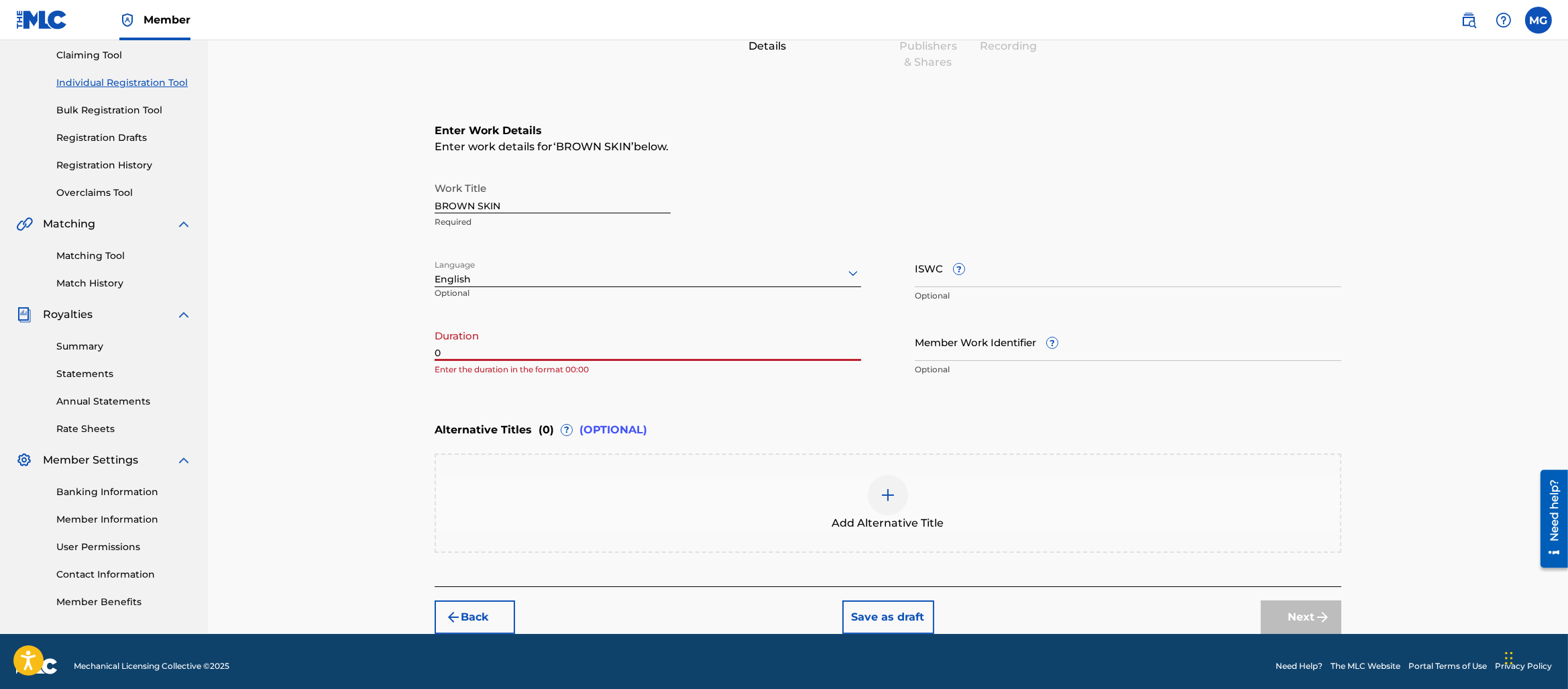
click at [585, 349] on input "0" at bounding box center [648, 341] width 427 height 38
paste input "0:00"
click at [436, 351] on input "00:00" at bounding box center [648, 341] width 427 height 38
click at [514, 336] on input "02:00" at bounding box center [648, 341] width 427 height 38
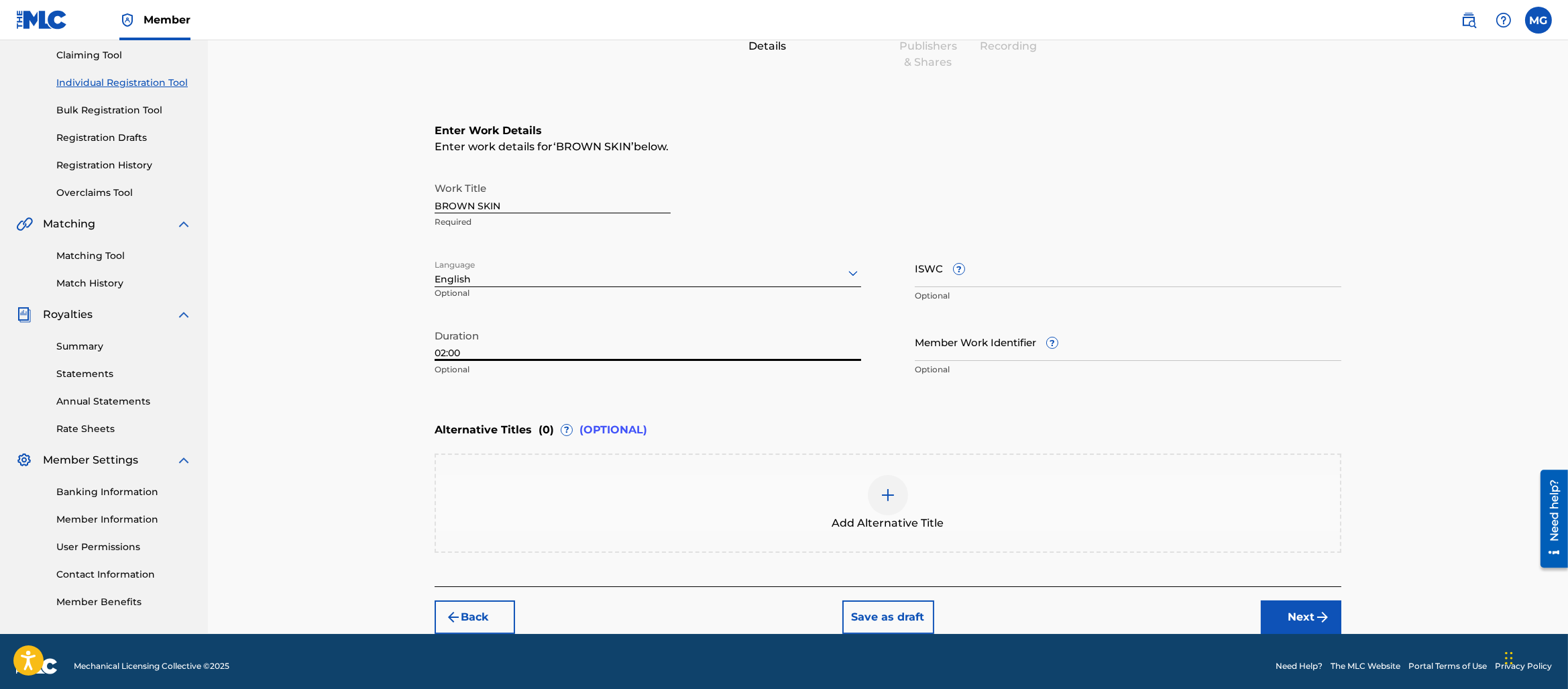
click at [507, 341] on input "02:00" at bounding box center [648, 341] width 427 height 38
click at [503, 349] on input "02:00" at bounding box center [648, 341] width 427 height 38
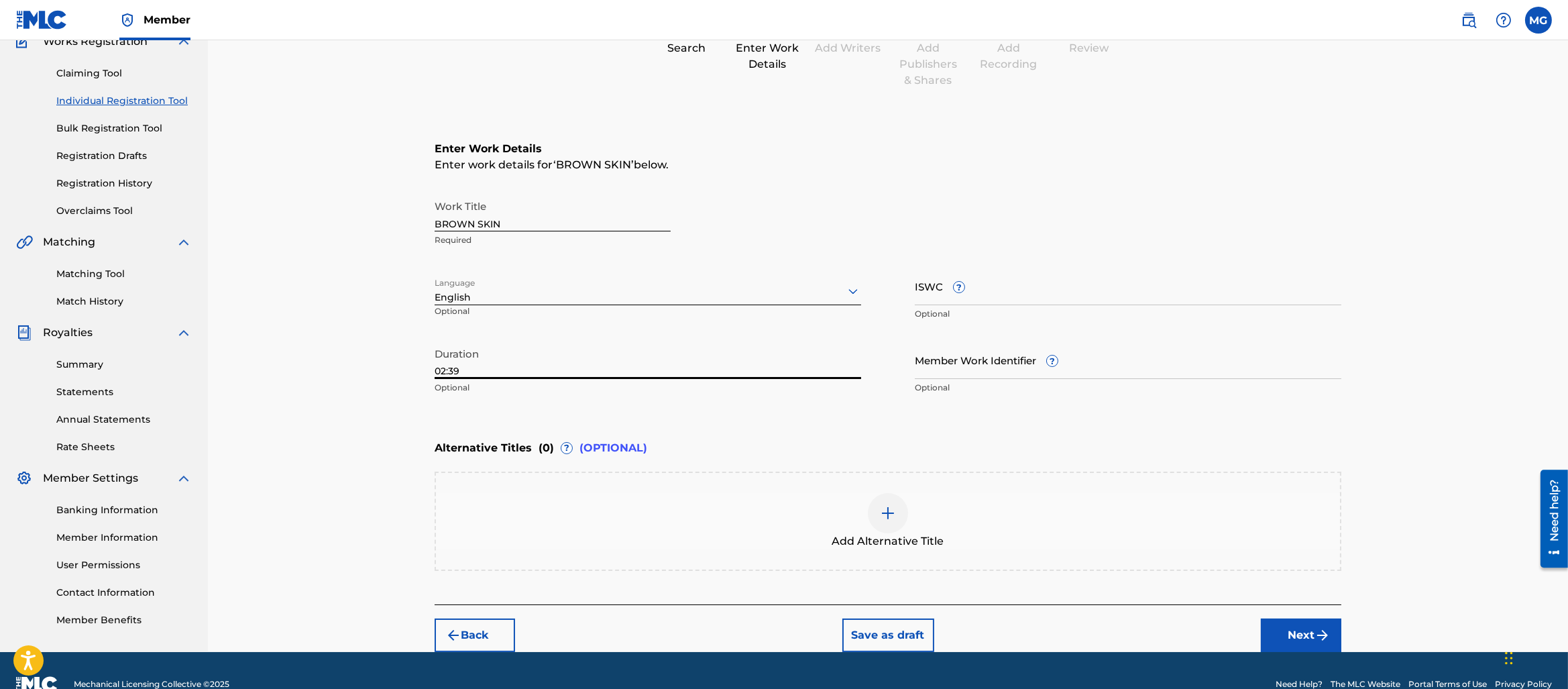
type input "02:39"
click at [1299, 647] on button "Next" at bounding box center [1301, 634] width 80 height 34
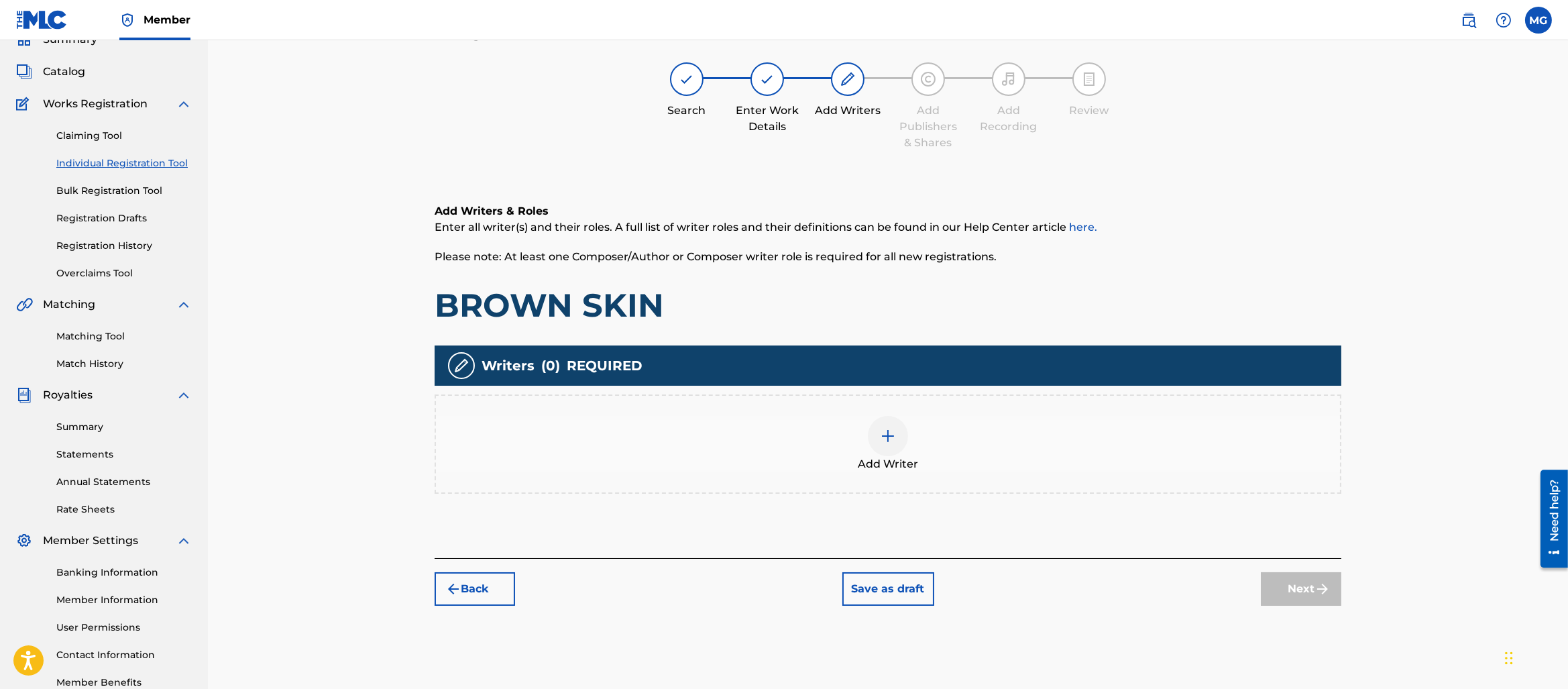
click at [878, 471] on div "Add Writer" at bounding box center [888, 443] width 907 height 99
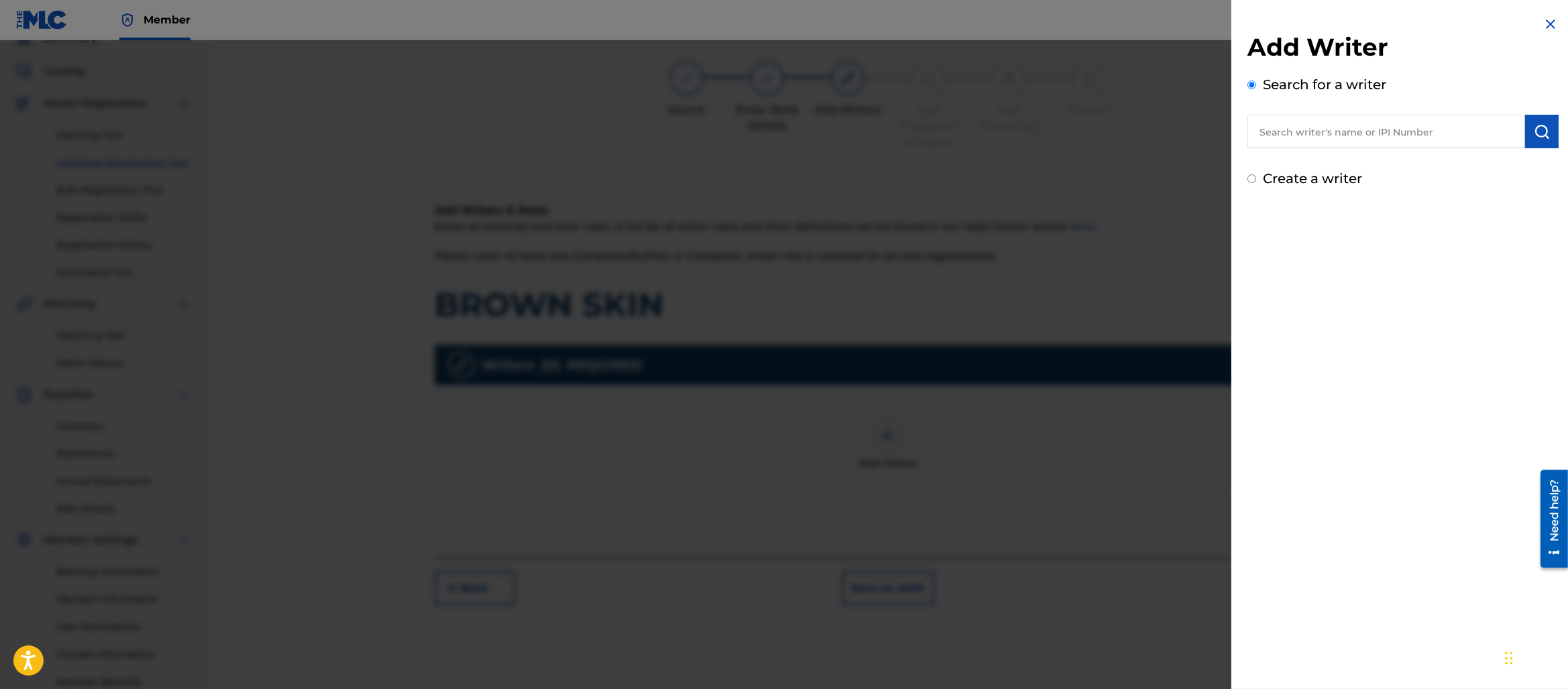
click at [1371, 130] on input "text" at bounding box center [1387, 131] width 278 height 34
type input "[PERSON_NAME]"
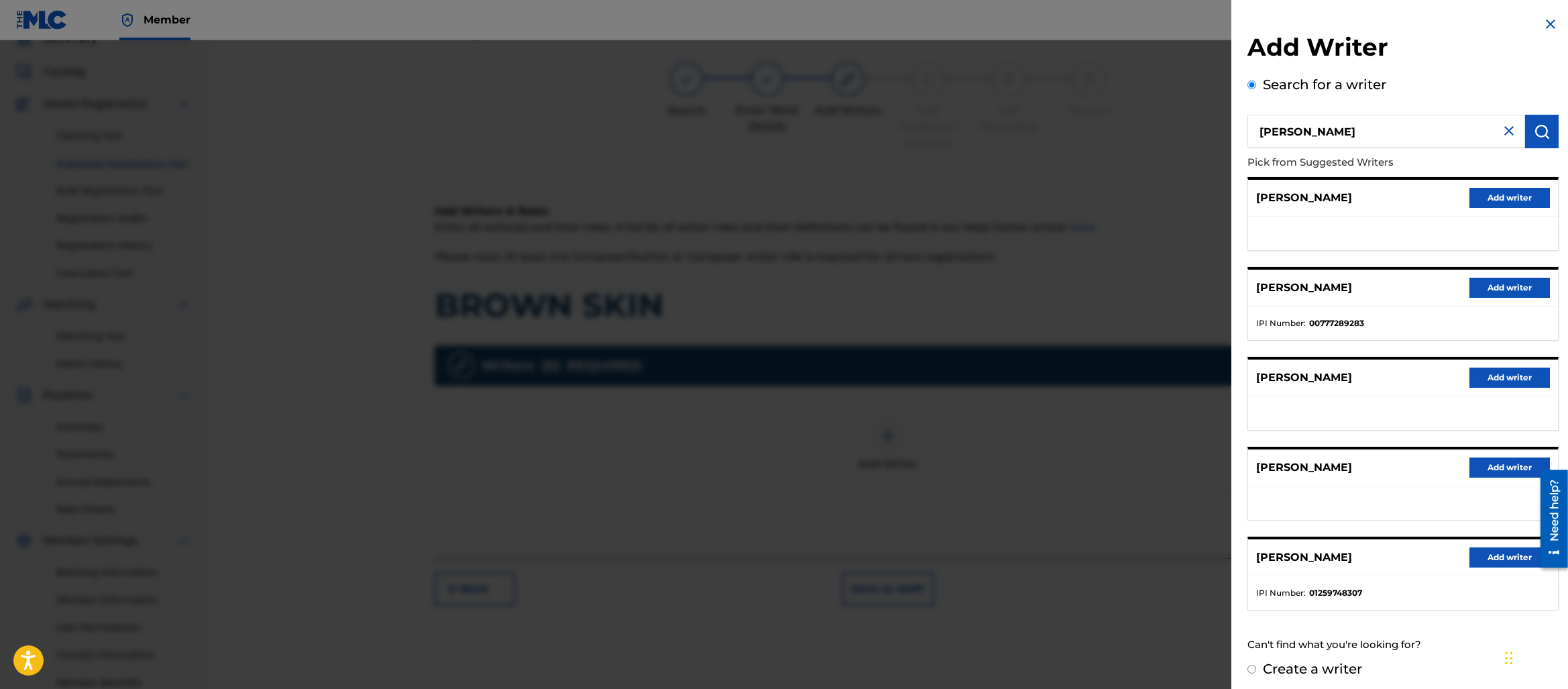
click at [1506, 286] on button "Add writer" at bounding box center [1509, 288] width 80 height 20
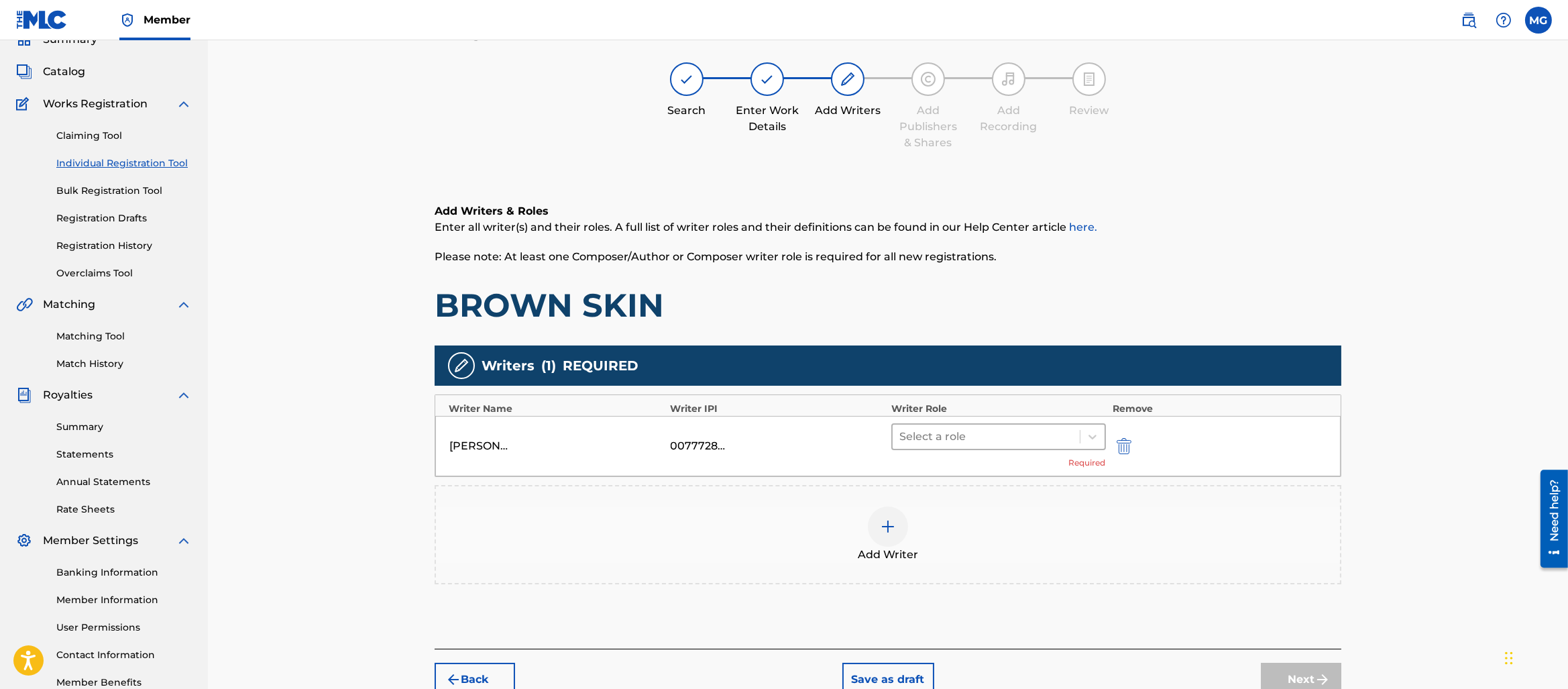
drag, startPoint x: 1047, startPoint y: 413, endPoint x: 1033, endPoint y: 427, distance: 19.8
click at [1044, 415] on div "Writer Name Writer IPI Writer Role Remove [PERSON_NAME] 00777289283 Select a ro…" at bounding box center [888, 435] width 907 height 83
click at [1022, 433] on div at bounding box center [987, 436] width 174 height 19
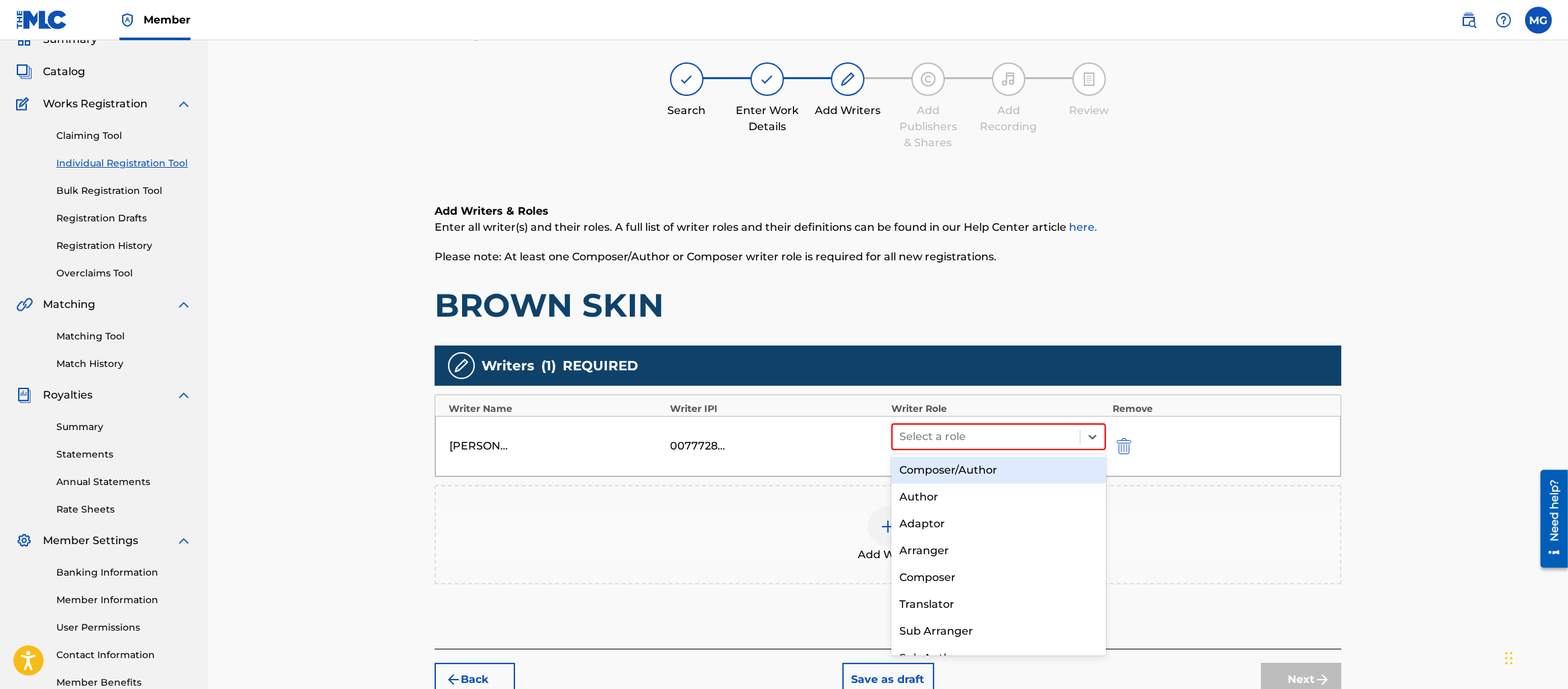
click at [1015, 485] on div "Author" at bounding box center [998, 497] width 215 height 27
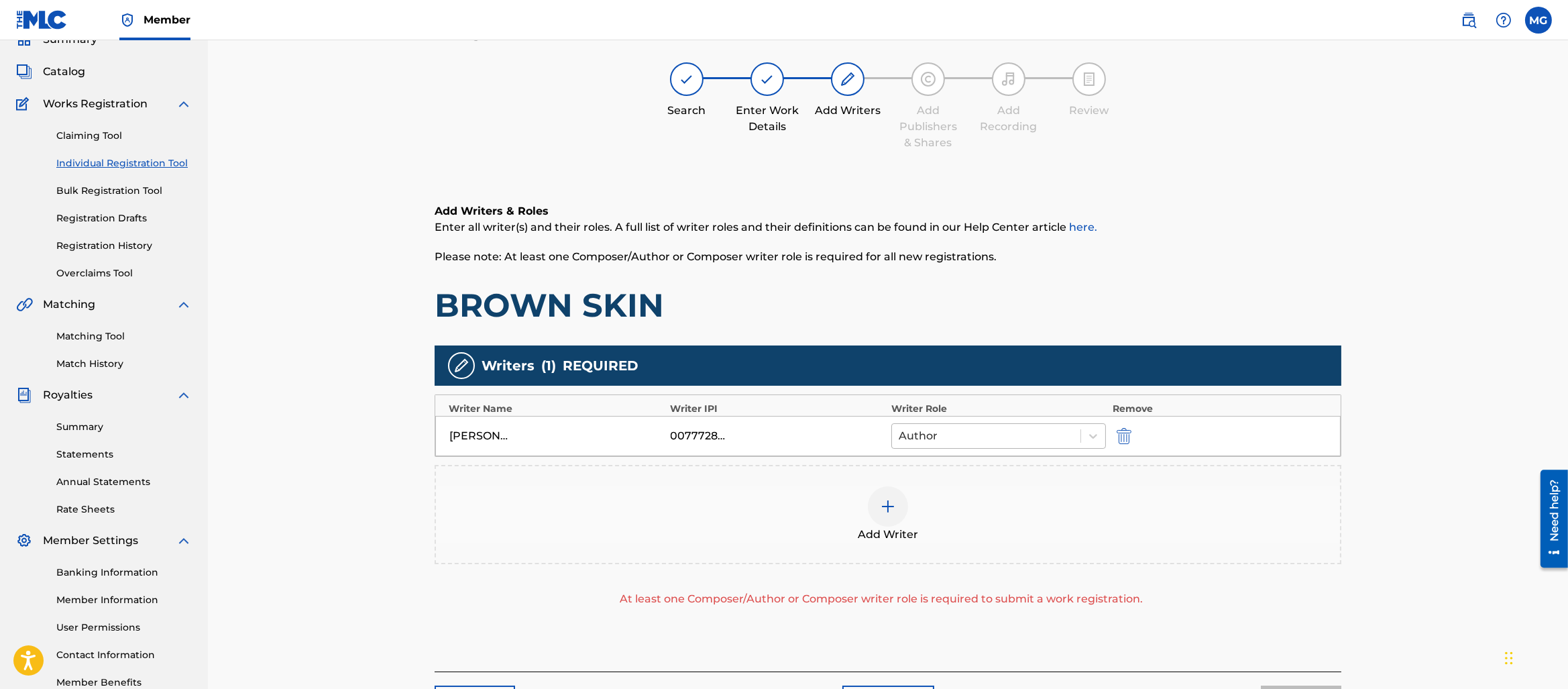
click at [1017, 439] on div at bounding box center [987, 436] width 175 height 19
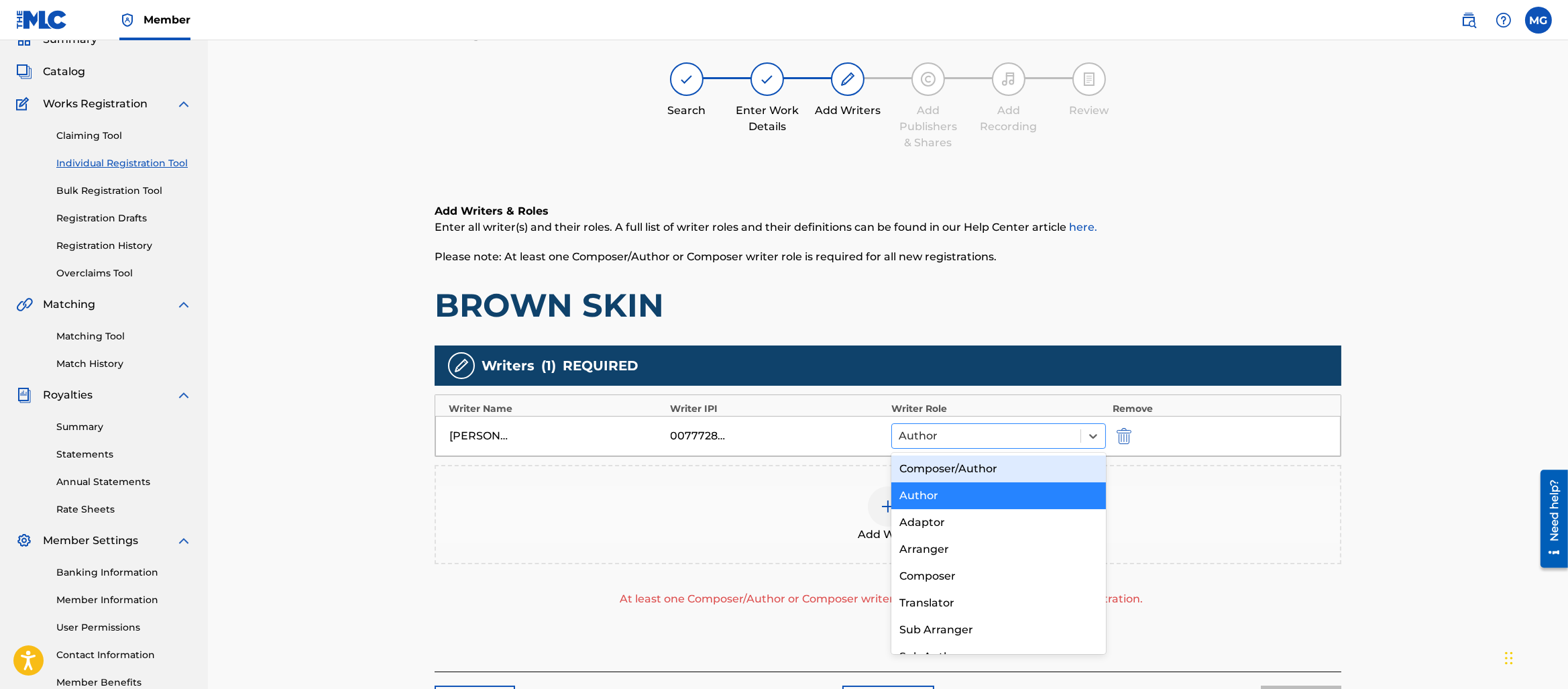
click at [1001, 481] on div "Composer/Author" at bounding box center [998, 469] width 215 height 27
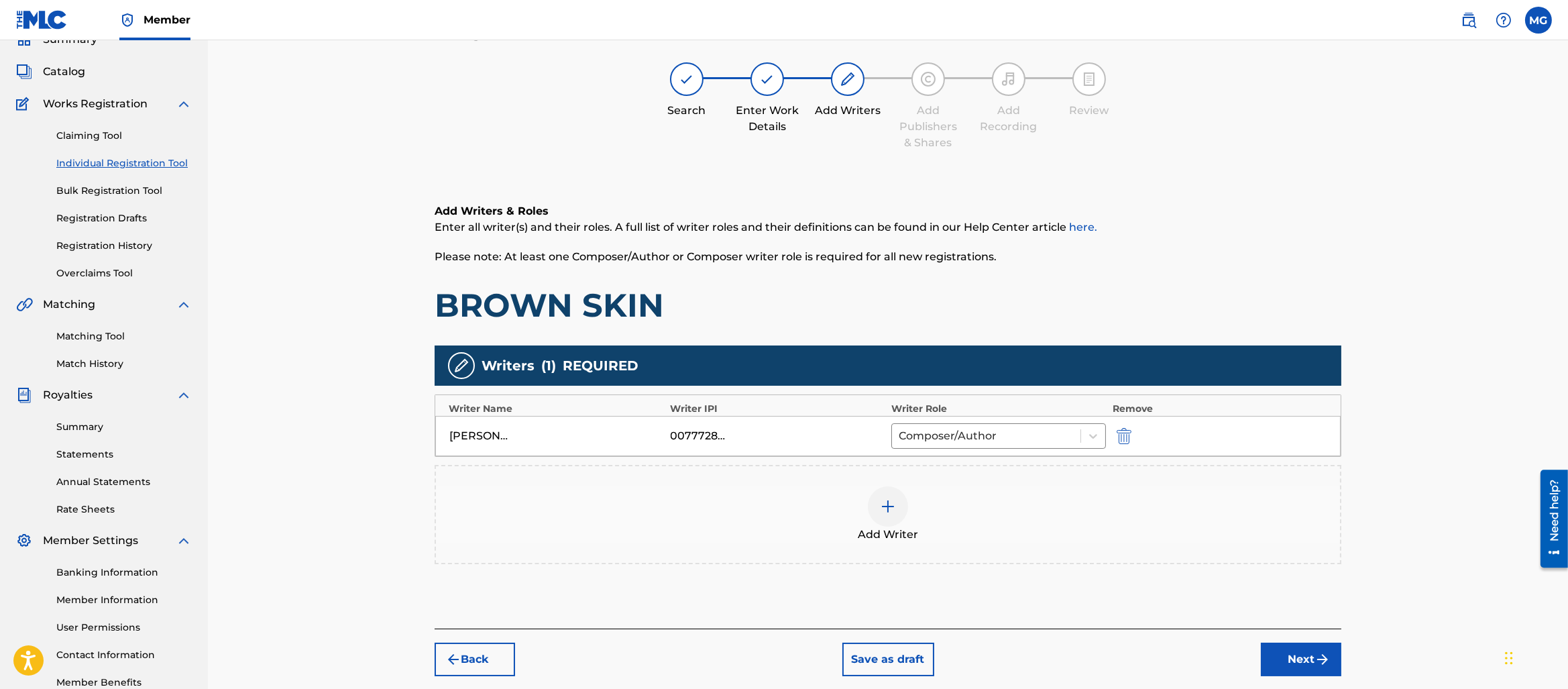
click at [1303, 642] on button "Next" at bounding box center [1301, 659] width 80 height 34
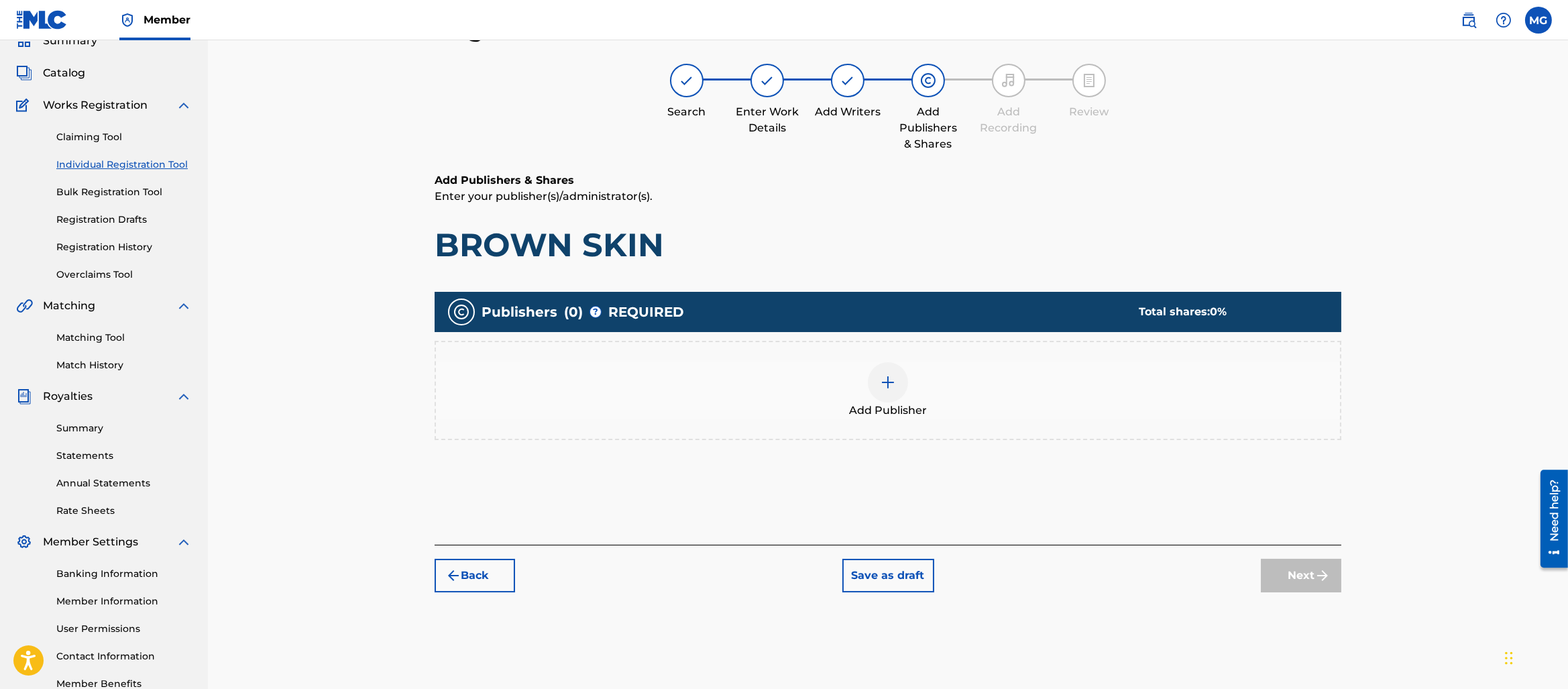
click at [837, 378] on div "Add Publisher" at bounding box center [888, 390] width 905 height 56
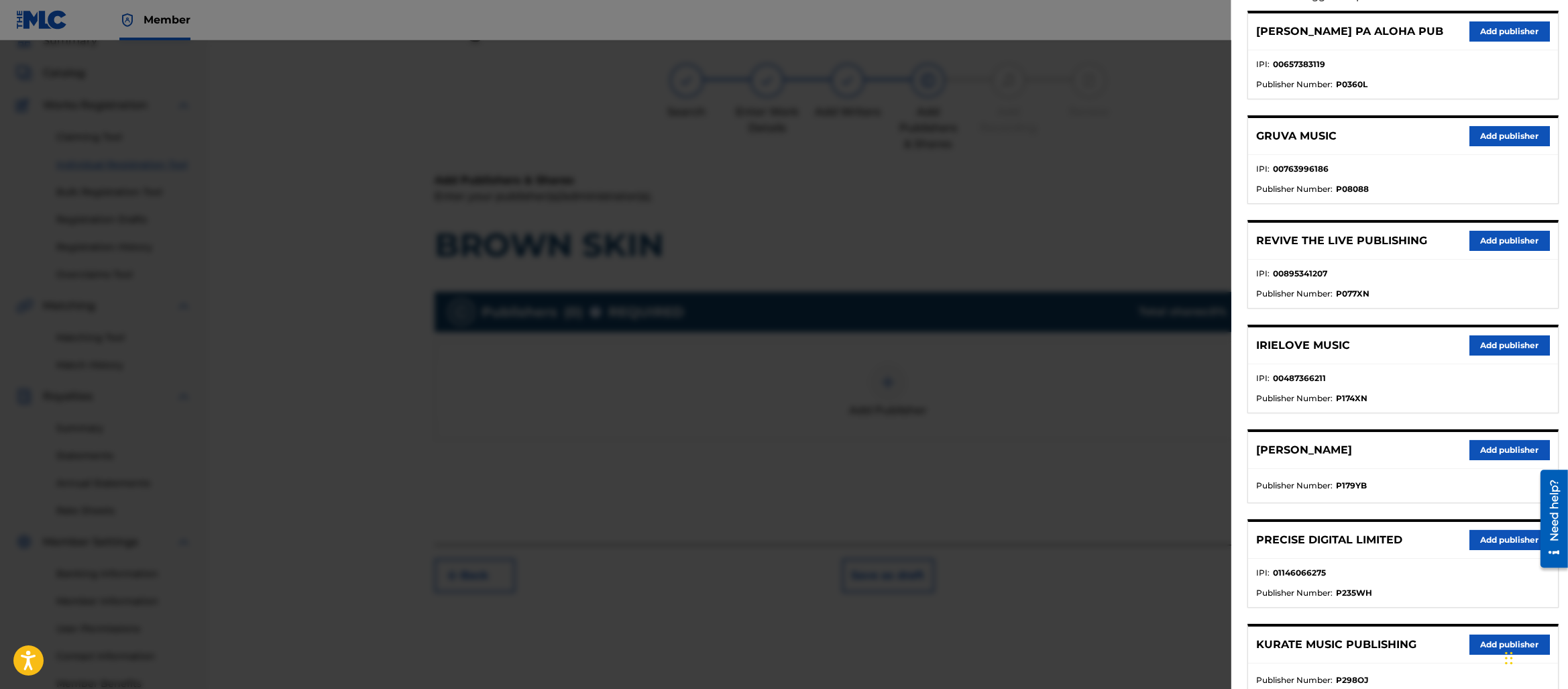
scroll to position [172, 0]
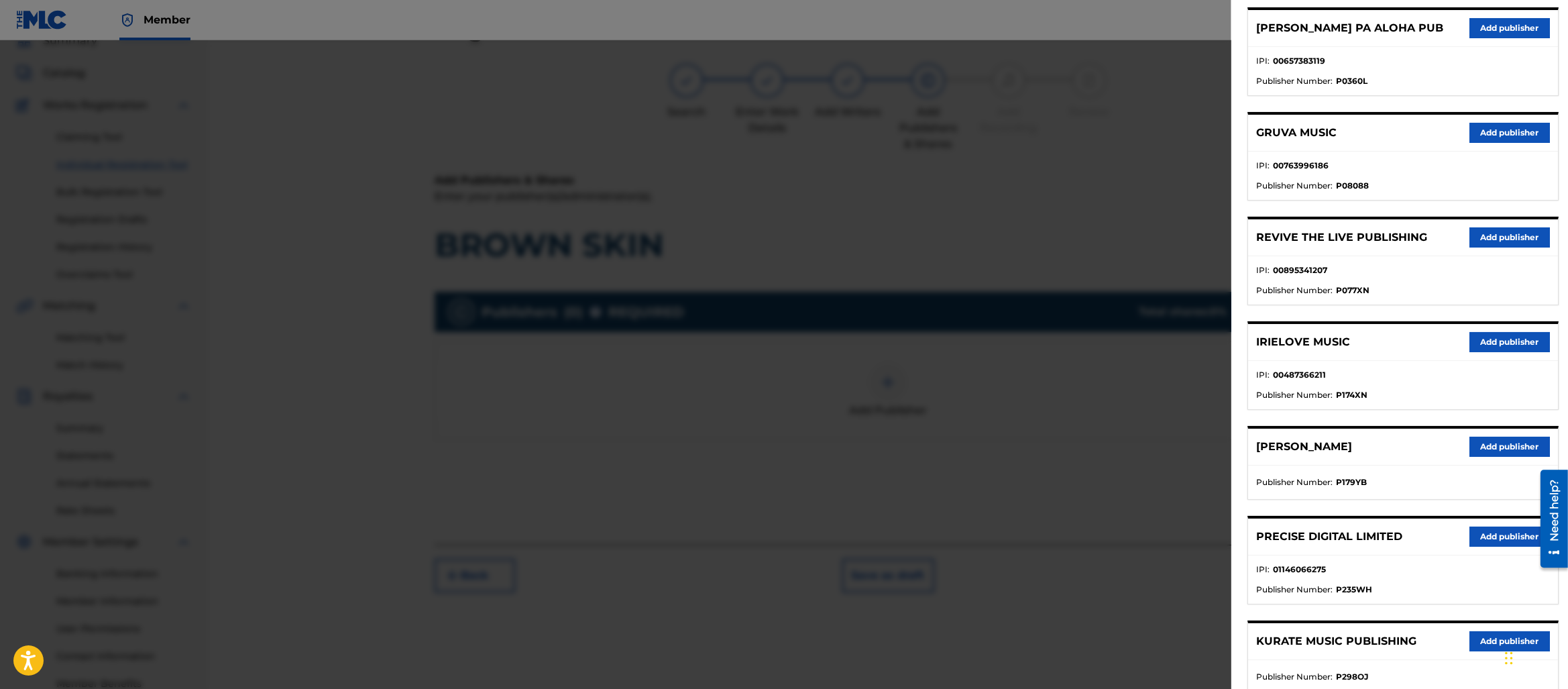
click at [1488, 537] on button "Add publisher" at bounding box center [1509, 537] width 80 height 20
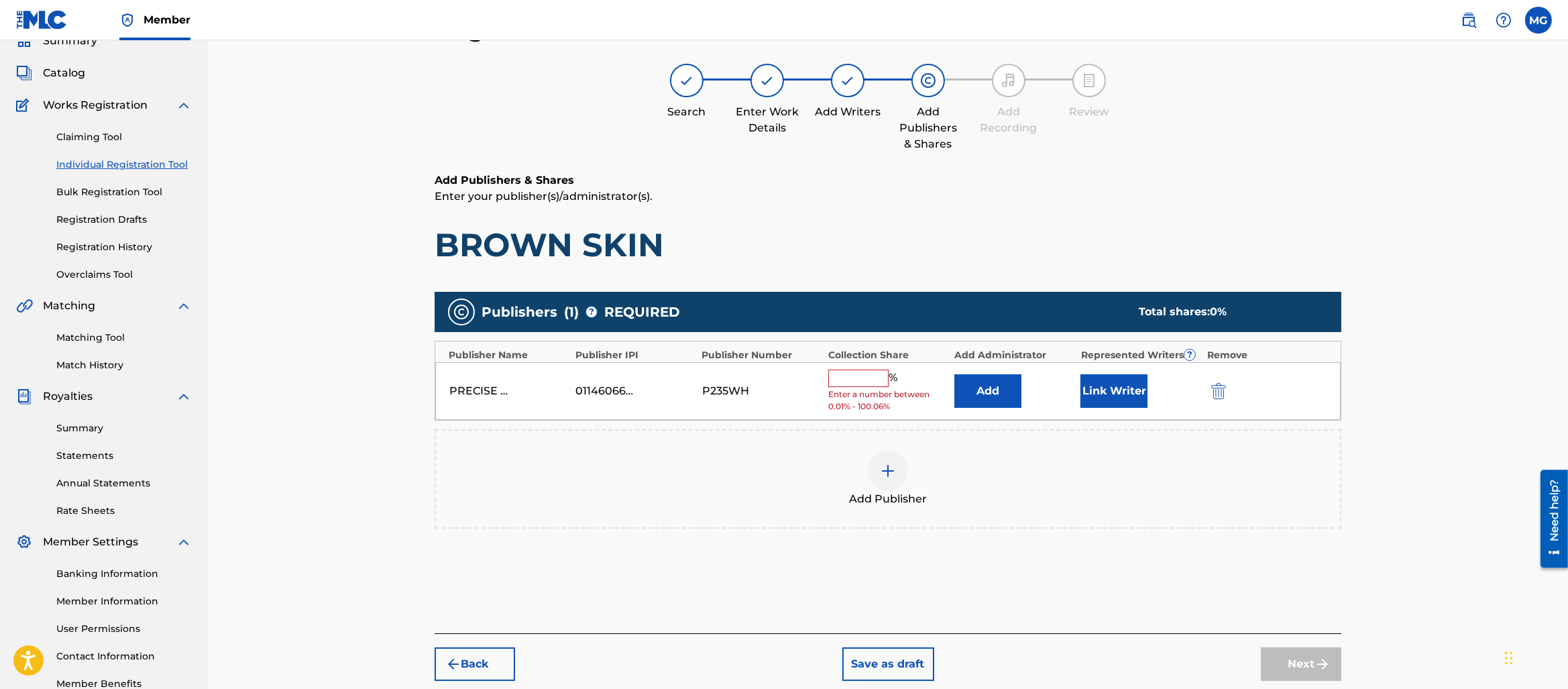
click at [846, 389] on span "Enter a number between 0.01% - 100.06%" at bounding box center [887, 400] width 119 height 24
click at [857, 362] on div "PRECISE DIGITAL LIMITED 01146066275 P235WH % Enter a number between 0.01% - 100…" at bounding box center [888, 391] width 905 height 59
click at [852, 371] on input "text" at bounding box center [858, 378] width 60 height 17
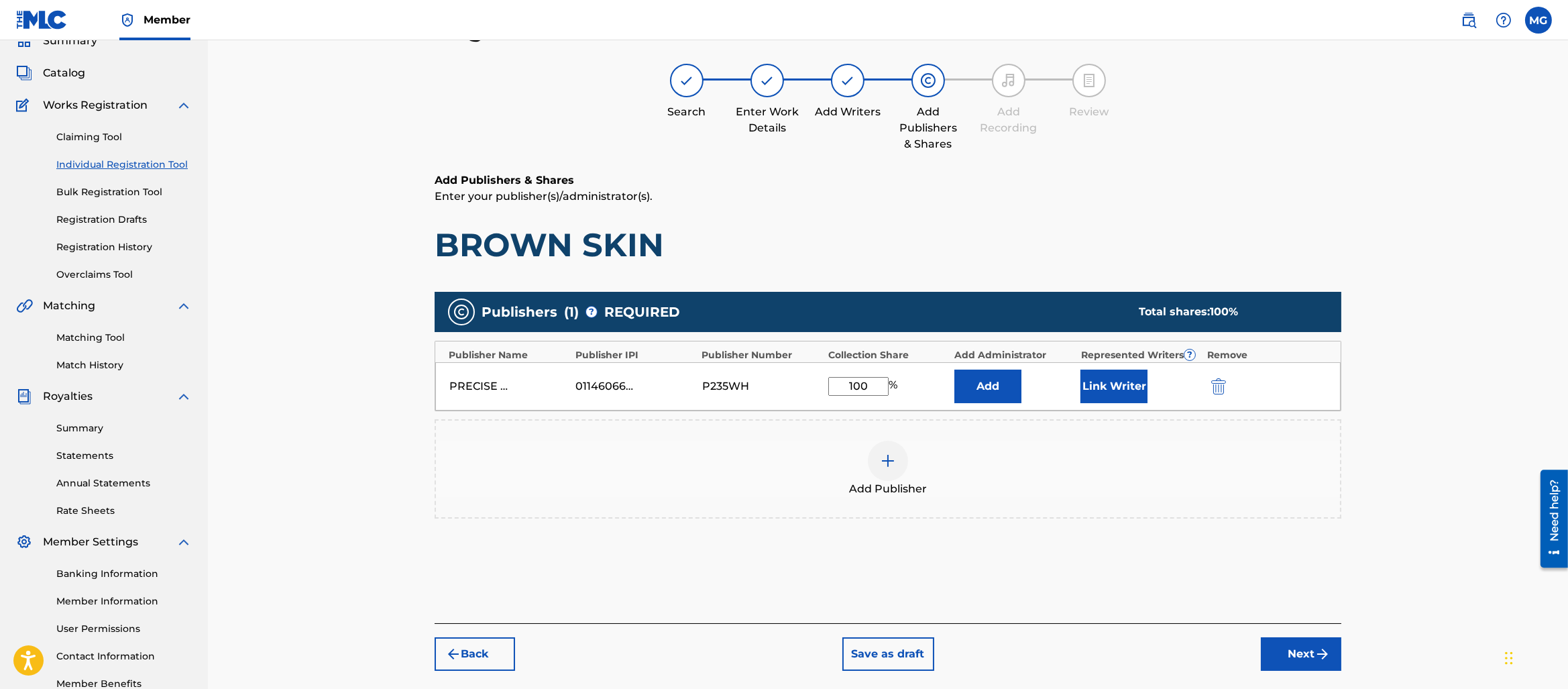
type input "100"
click at [1090, 377] on button "Link Writer" at bounding box center [1115, 386] width 67 height 34
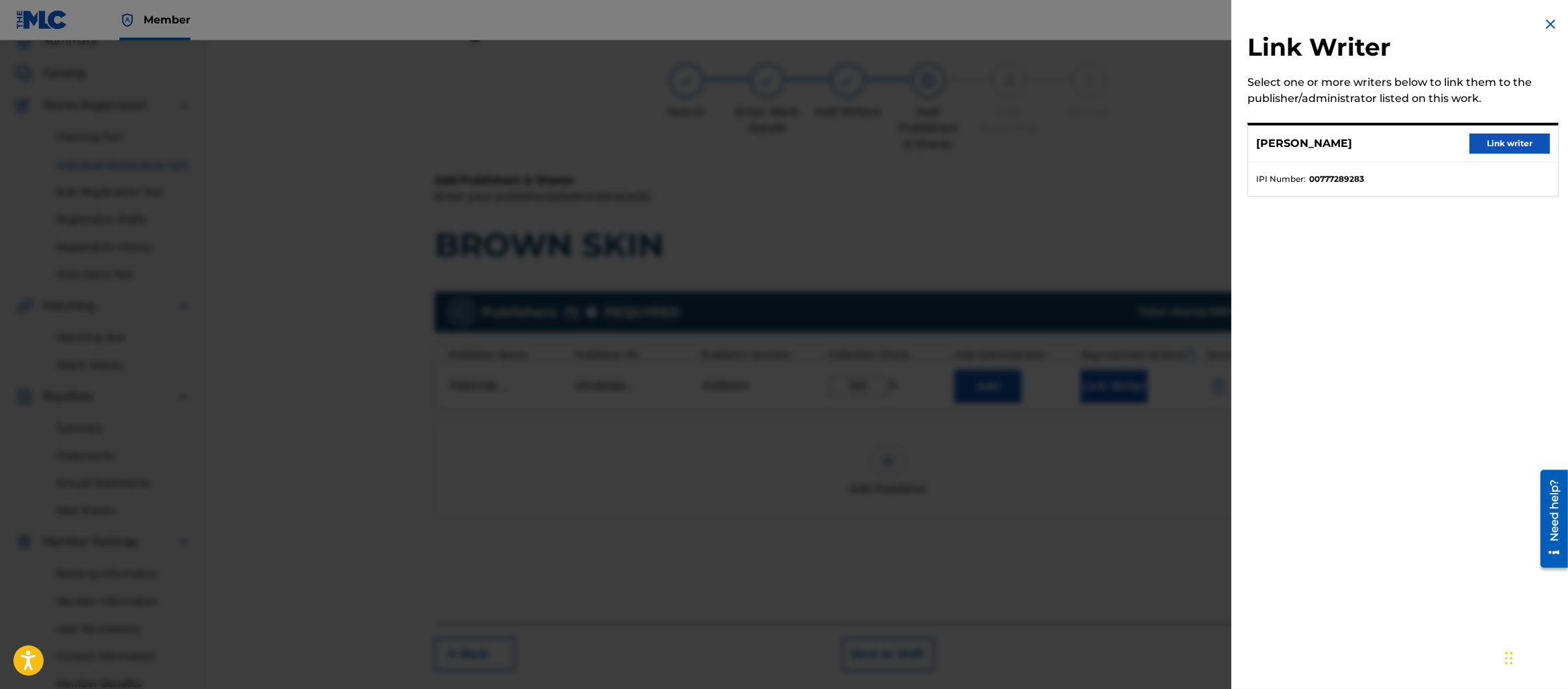
click at [1499, 140] on button "Link writer" at bounding box center [1509, 144] width 80 height 20
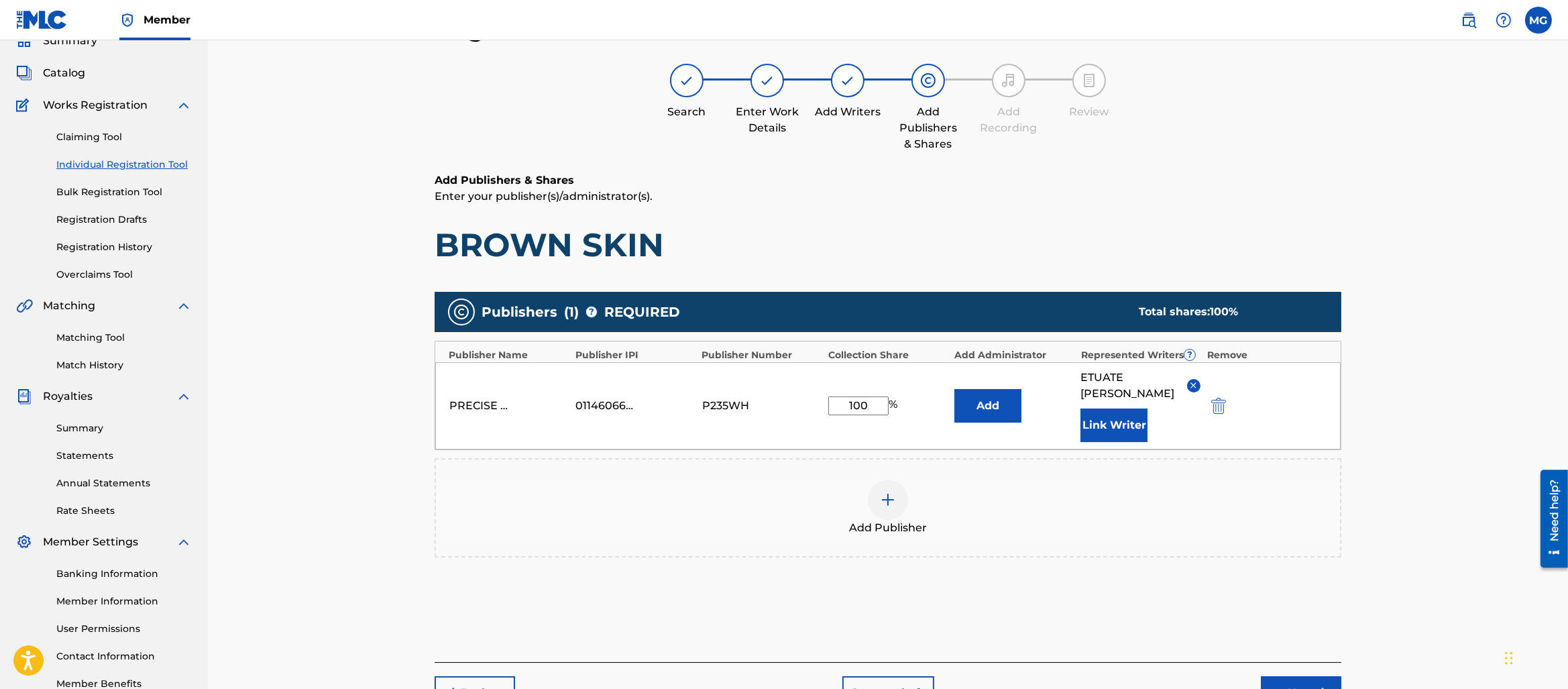
click at [1292, 681] on button "Next" at bounding box center [1301, 692] width 80 height 34
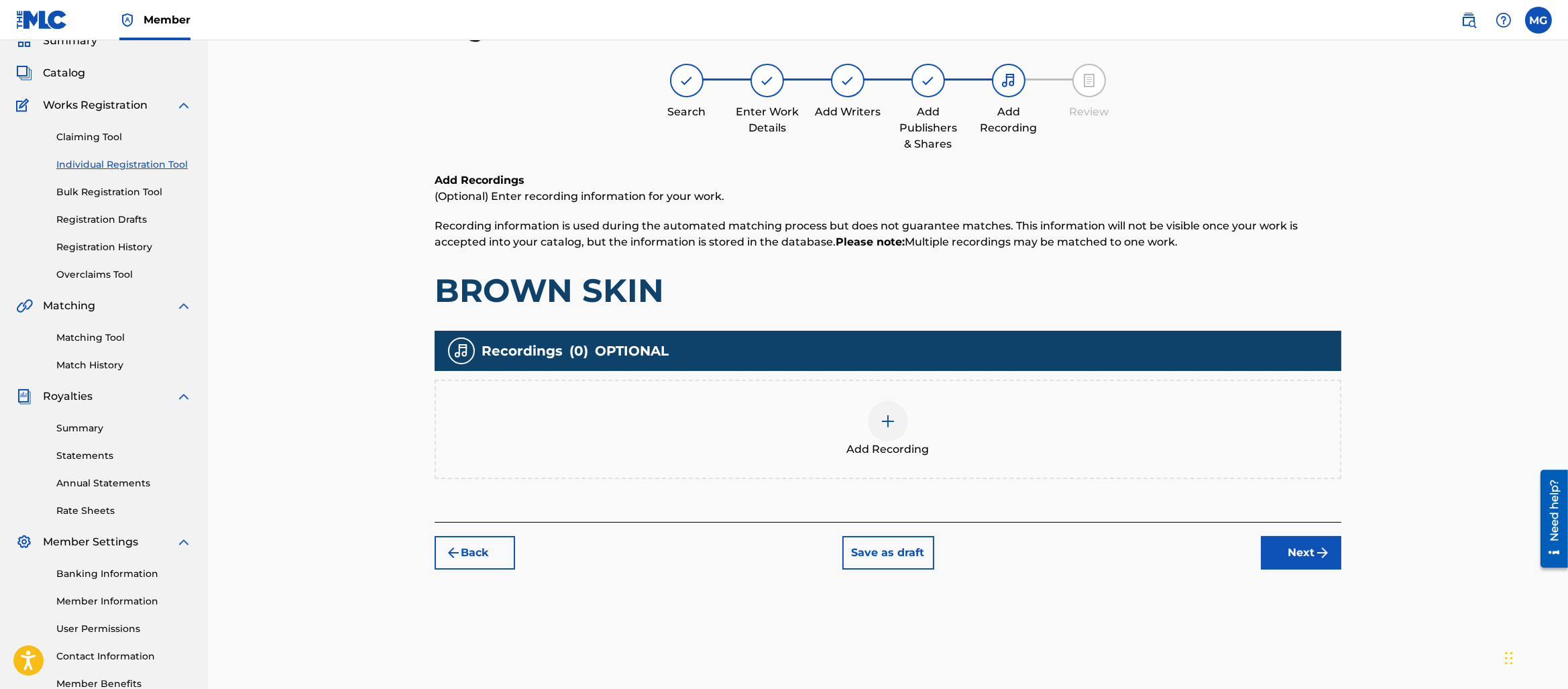
click at [916, 428] on div "Add Recording" at bounding box center [888, 429] width 905 height 56
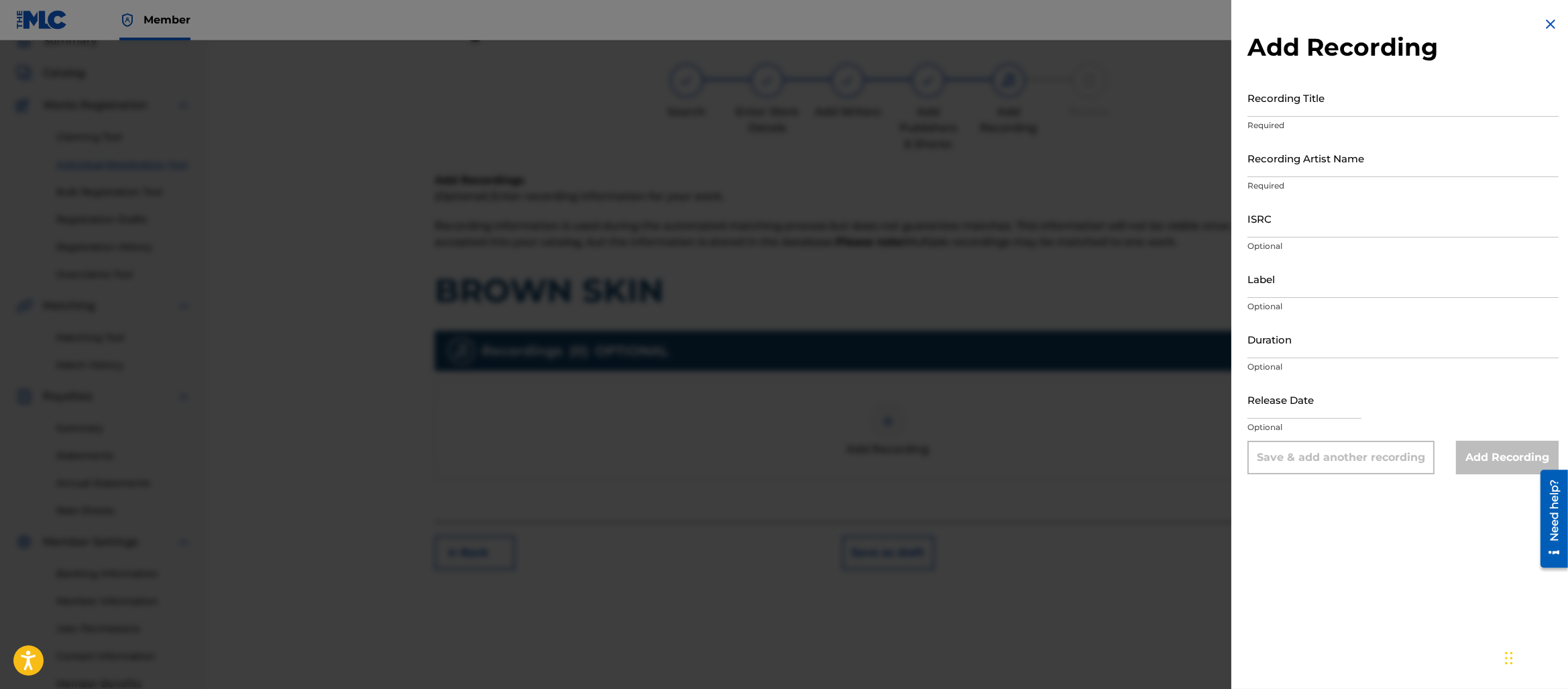
click at [1336, 225] on input "ISRC" at bounding box center [1403, 218] width 311 height 38
paste input "NZPB12502779"
type input "NZPB12502779"
click at [1359, 122] on p "Required" at bounding box center [1403, 125] width 311 height 12
drag, startPoint x: 1360, startPoint y: 114, endPoint x: 1363, endPoint y: 105, distance: 9.5
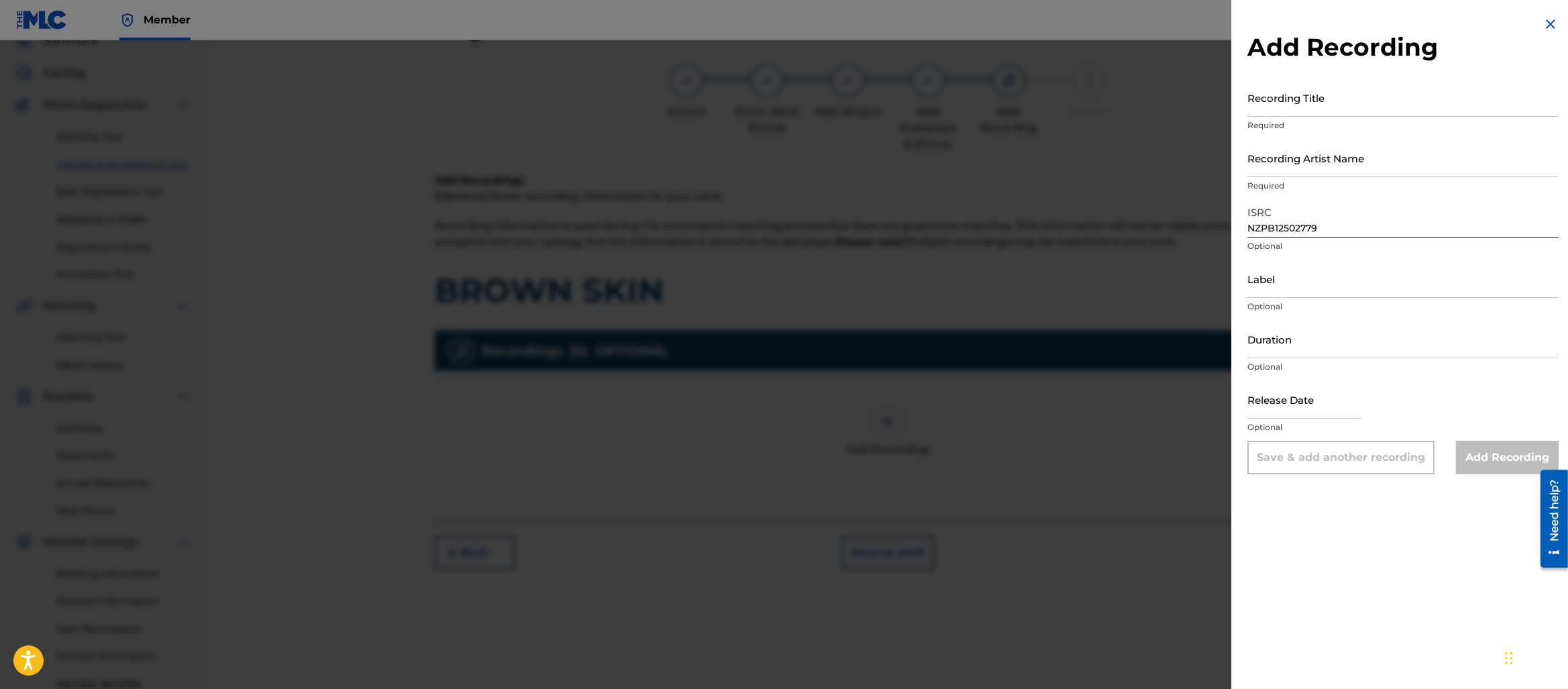
click at [1360, 113] on input "Recording Title" at bounding box center [1403, 98] width 311 height 38
type input "BROWN SKIN"
click at [1342, 176] on input "Recording Artist Name" at bounding box center [1403, 158] width 311 height 38
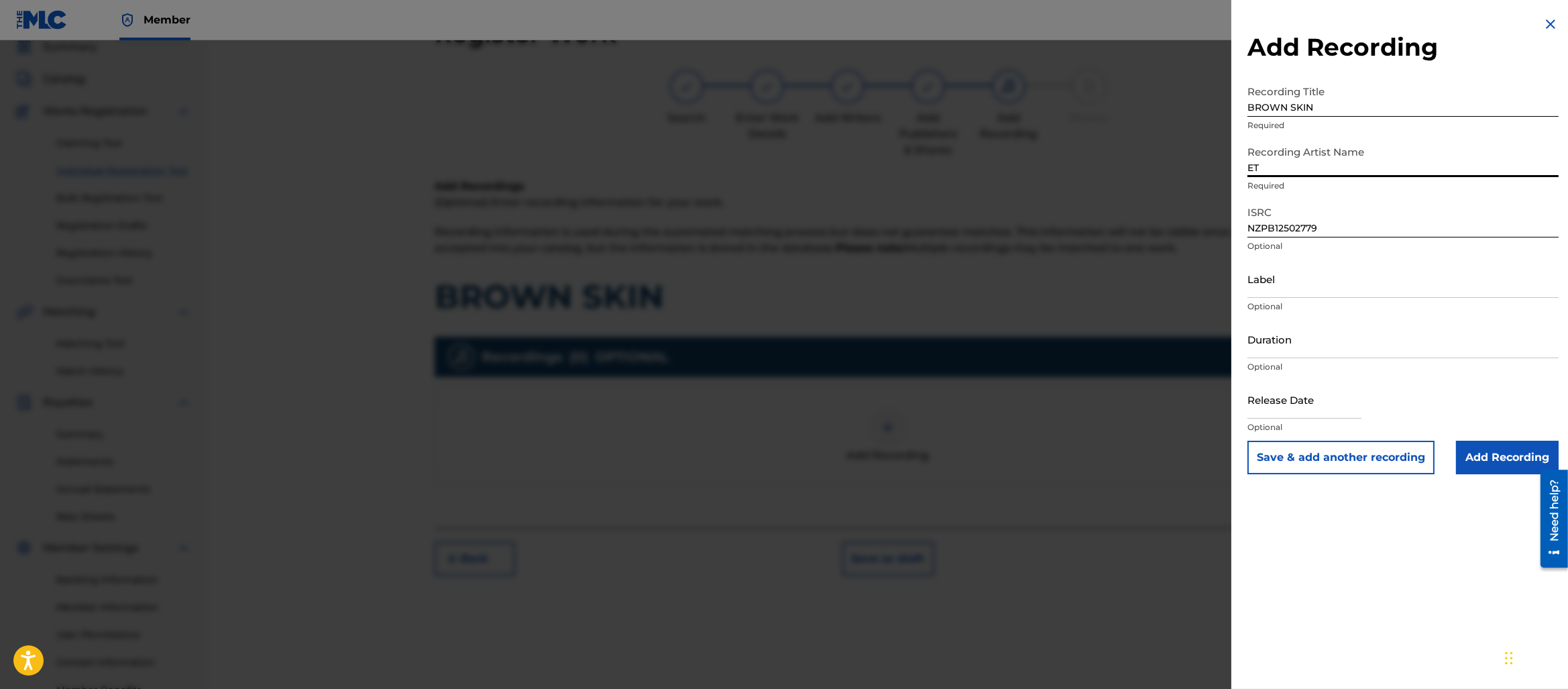
drag, startPoint x: 1330, startPoint y: 164, endPoint x: 1335, endPoint y: 181, distance: 17.7
click at [1330, 164] on input "ET" at bounding box center [1403, 158] width 311 height 38
click at [1341, 173] on input "ET" at bounding box center [1403, 158] width 311 height 38
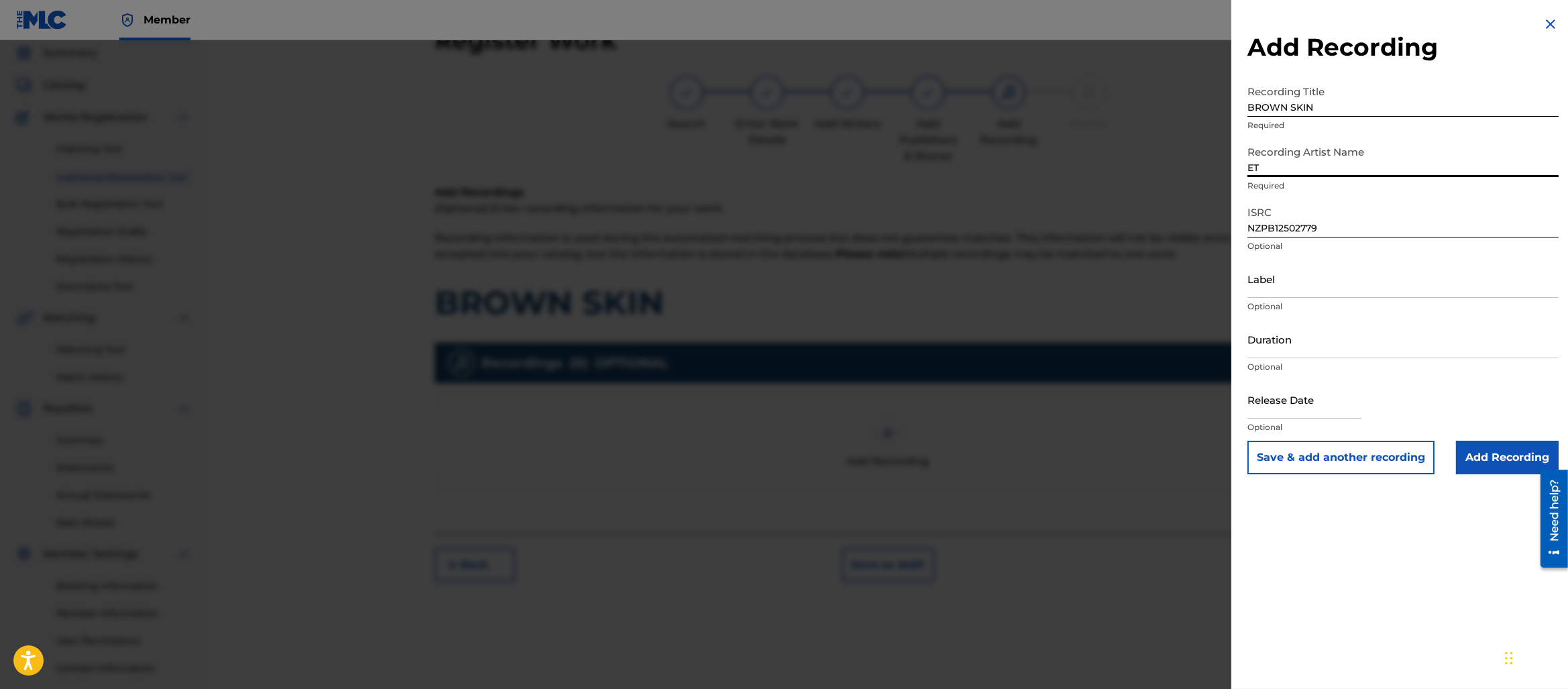
click at [1319, 158] on input "ET" at bounding box center [1403, 158] width 311 height 38
type input "ETU"
click at [1339, 275] on input "Label" at bounding box center [1403, 279] width 311 height 38
type input "ETUSZN"
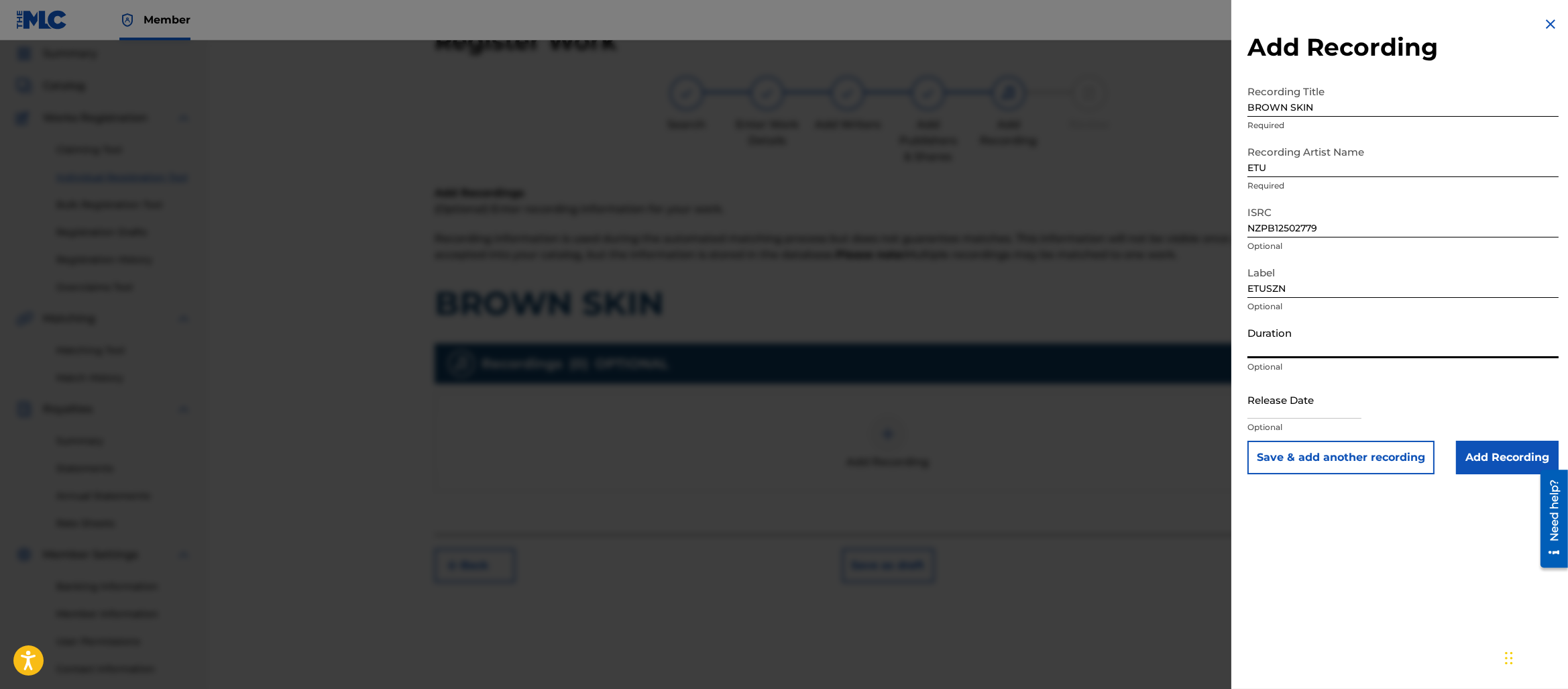
drag, startPoint x: 1262, startPoint y: 322, endPoint x: 1279, endPoint y: 343, distance: 27.0
click at [1264, 328] on input "Duration" at bounding box center [1403, 339] width 311 height 38
type input "02:39"
click at [1305, 391] on input "text" at bounding box center [1305, 399] width 114 height 38
select select "7"
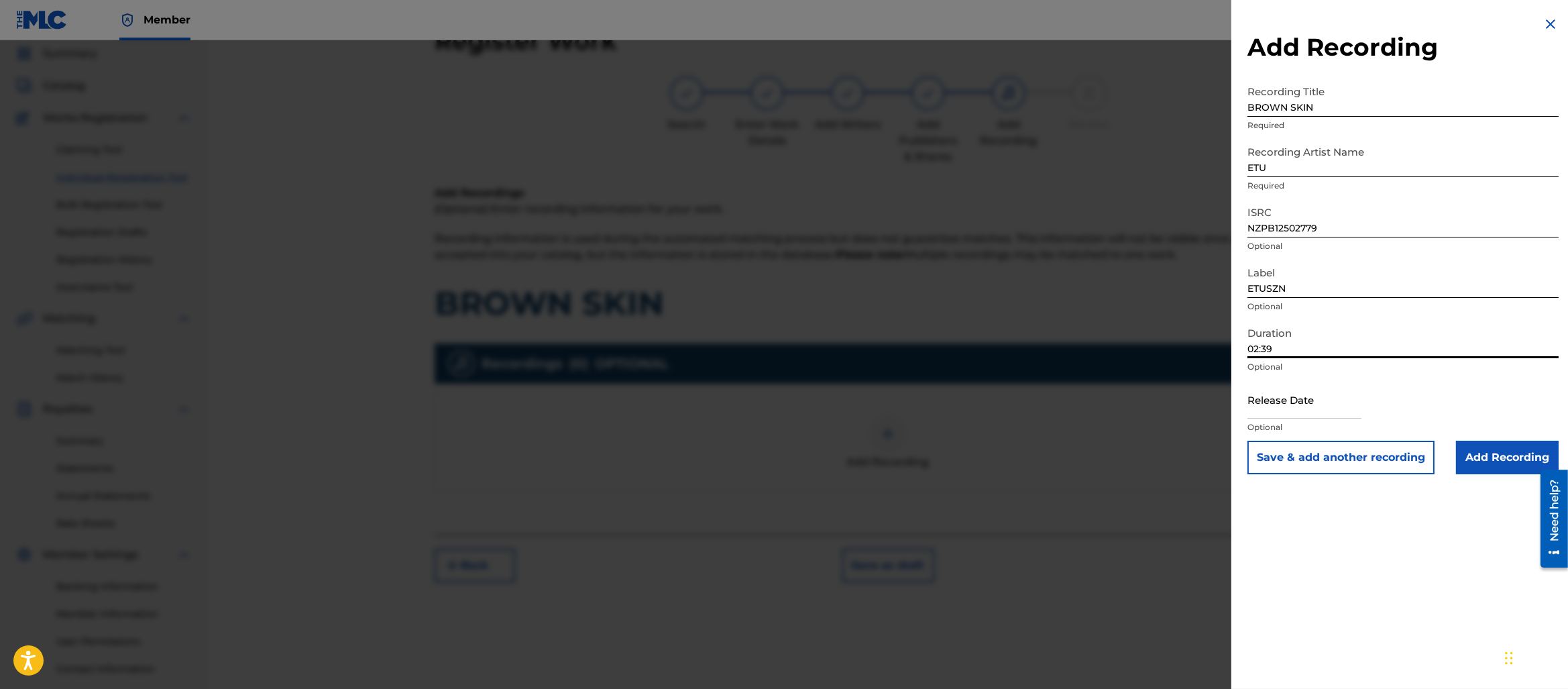
select select "2025"
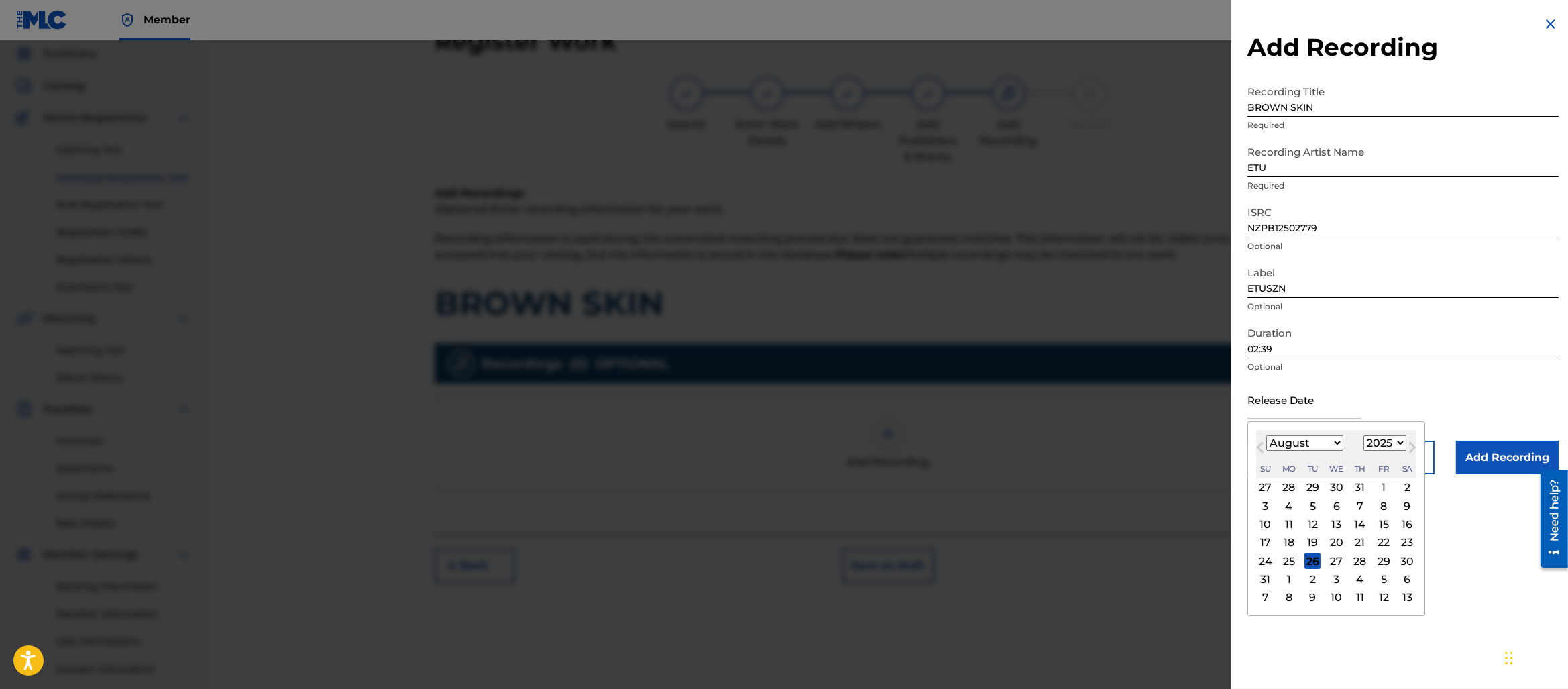
click at [1277, 444] on select "January February March April May June July August September October November De…" at bounding box center [1305, 443] width 77 height 16
click at [1267, 435] on select "January February March April May June July August September October November De…" at bounding box center [1305, 443] width 77 height 16
drag, startPoint x: 1388, startPoint y: 503, endPoint x: 1429, endPoint y: 495, distance: 41.8
click at [1388, 503] on div "8" at bounding box center [1384, 506] width 16 height 16
type input "[DATE]"
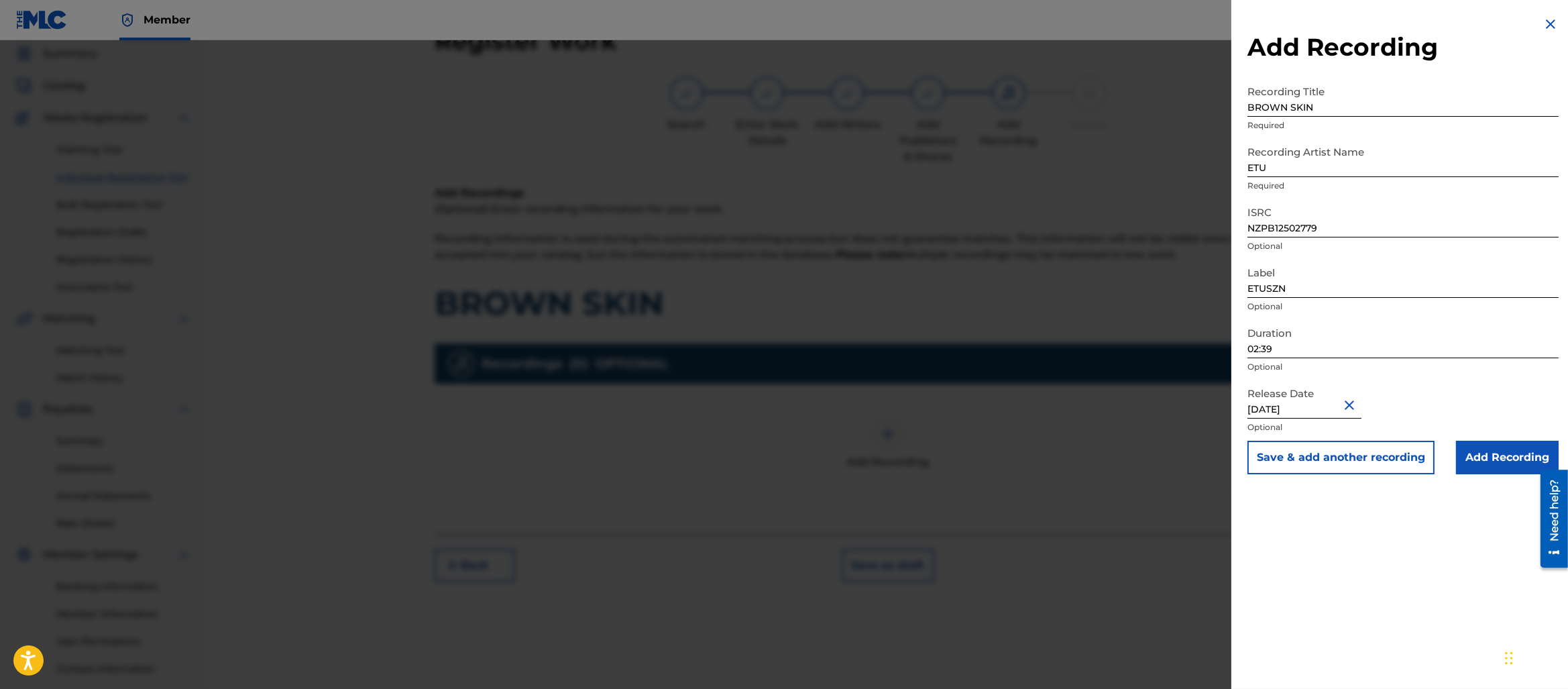
click at [1472, 467] on input "Add Recording" at bounding box center [1508, 457] width 103 height 34
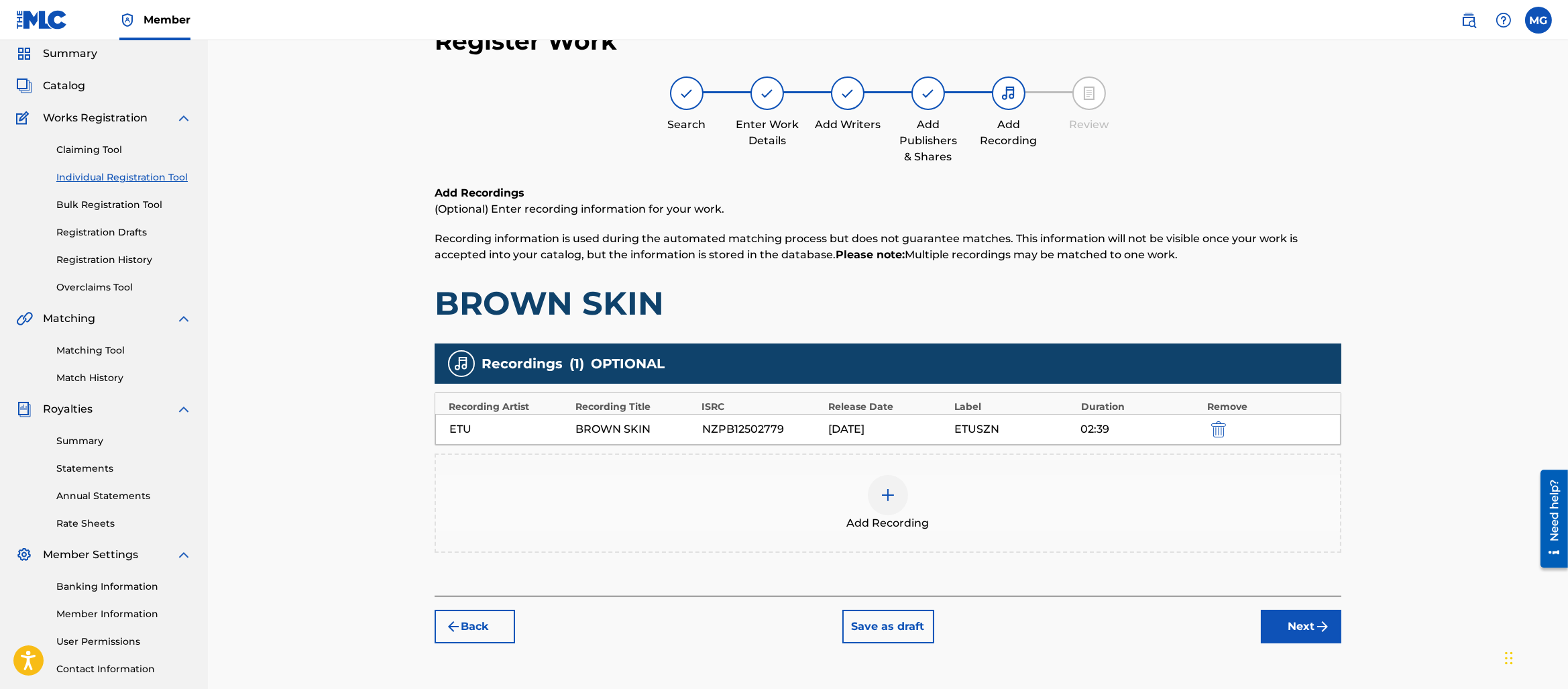
click at [1323, 634] on button "Next" at bounding box center [1301, 626] width 80 height 34
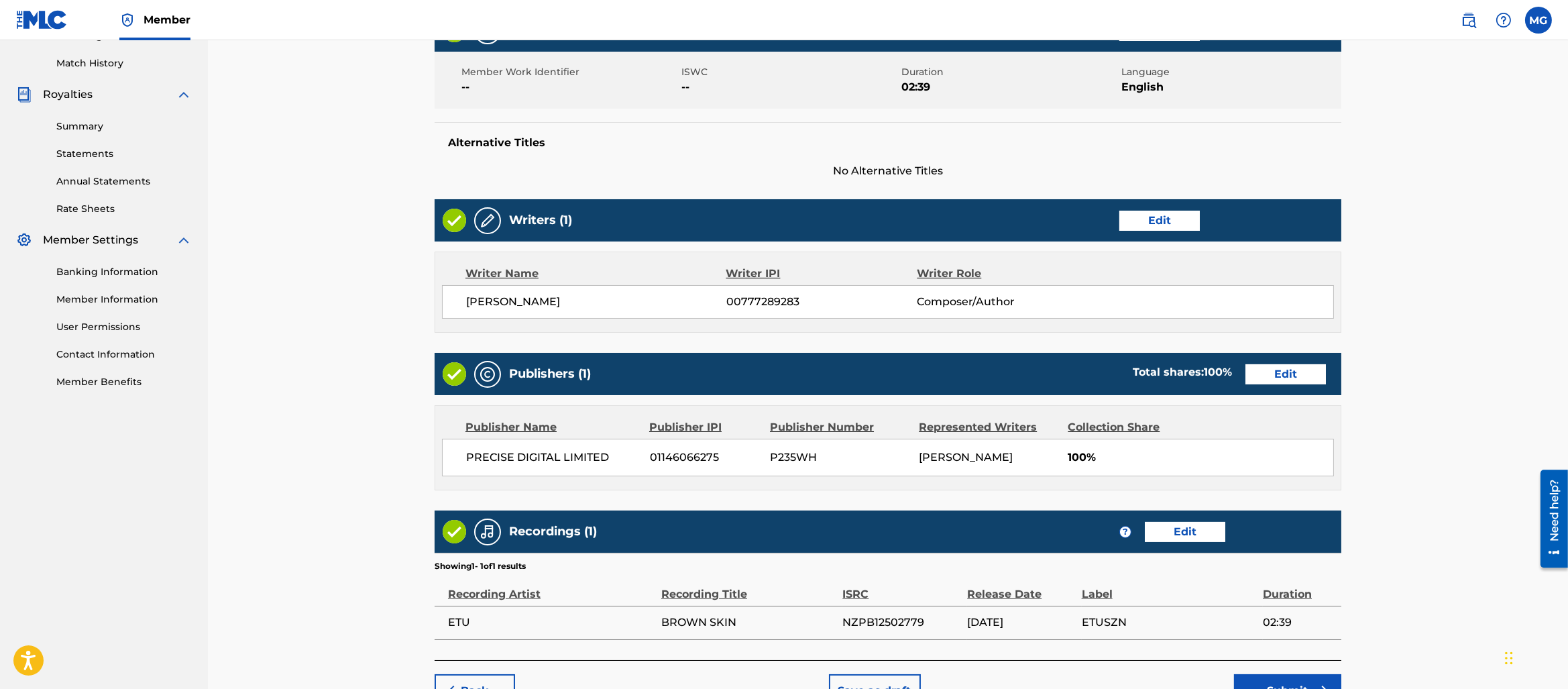
scroll to position [442, 0]
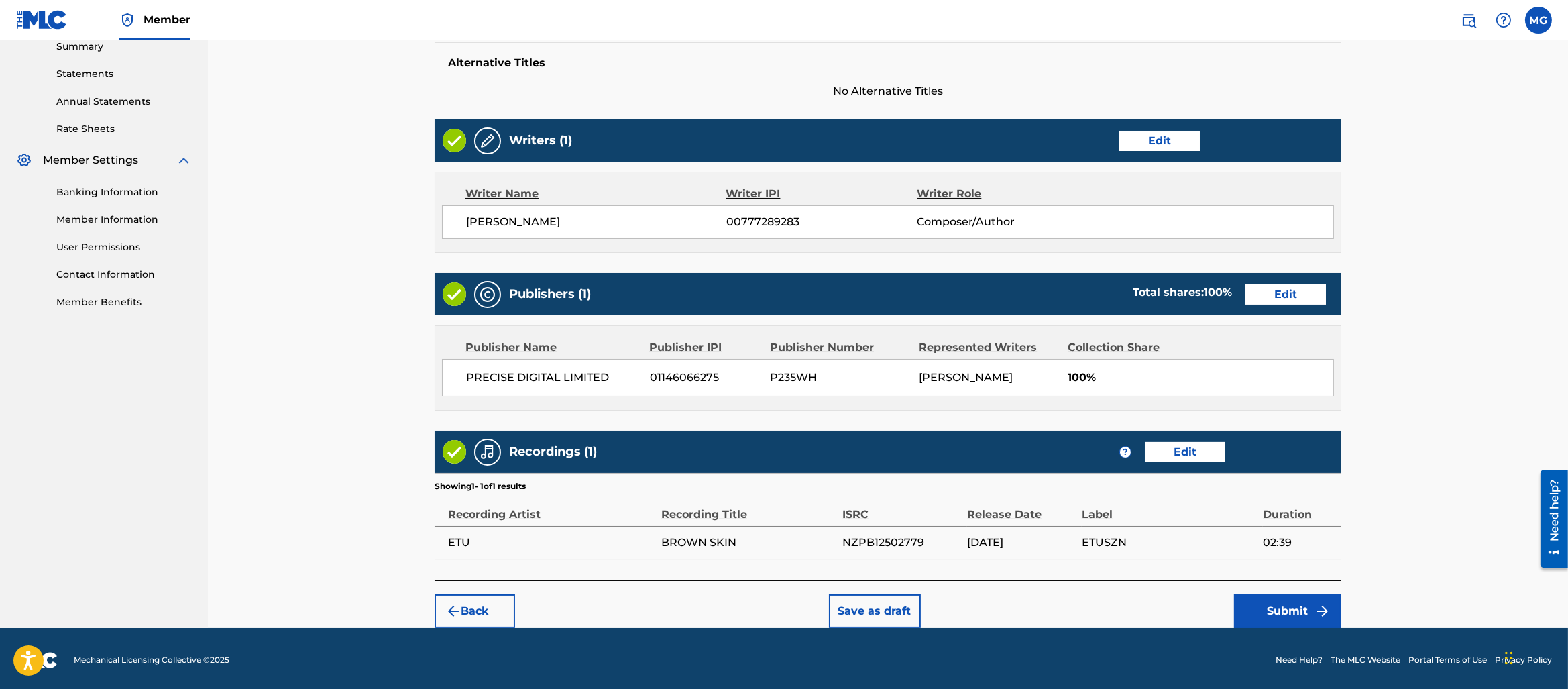
click at [1282, 618] on button "Submit" at bounding box center [1288, 611] width 108 height 34
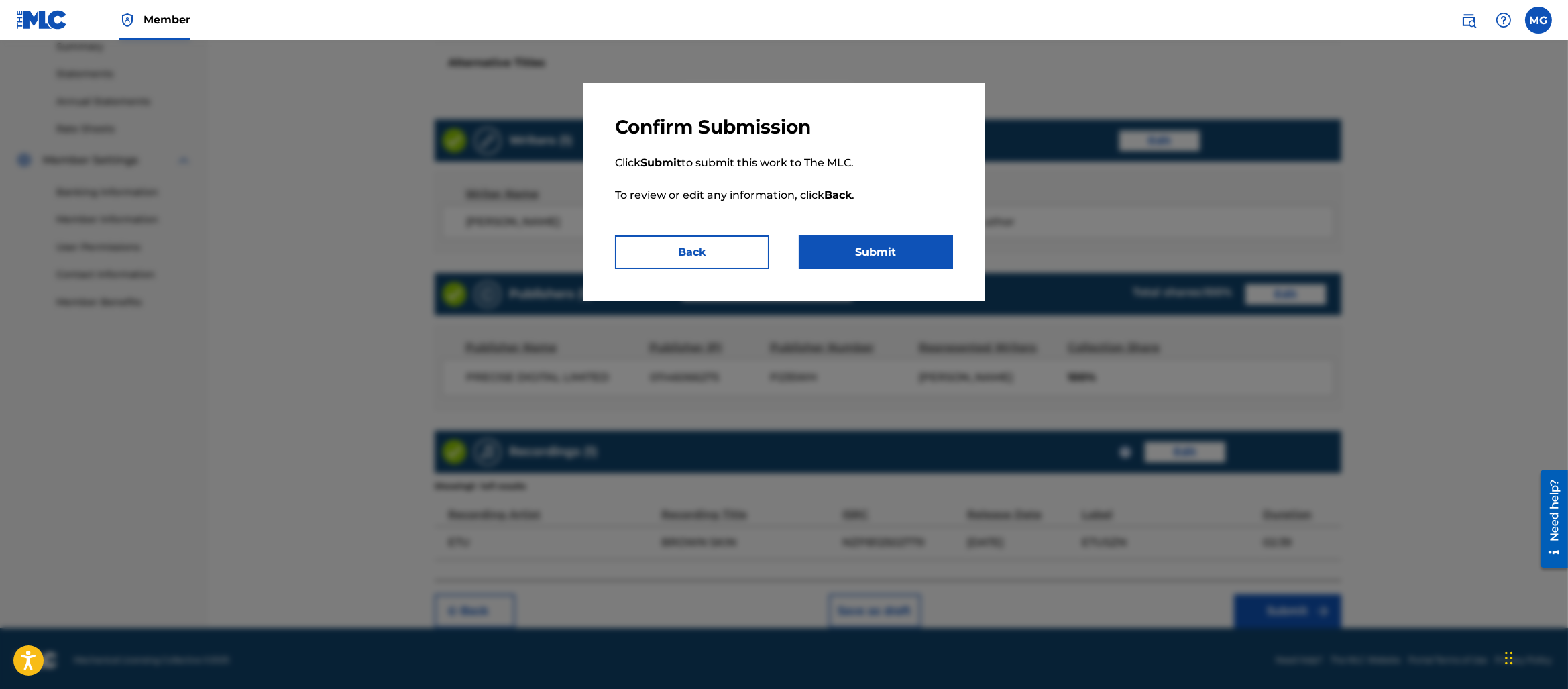
click at [833, 237] on button "Submit" at bounding box center [876, 252] width 155 height 34
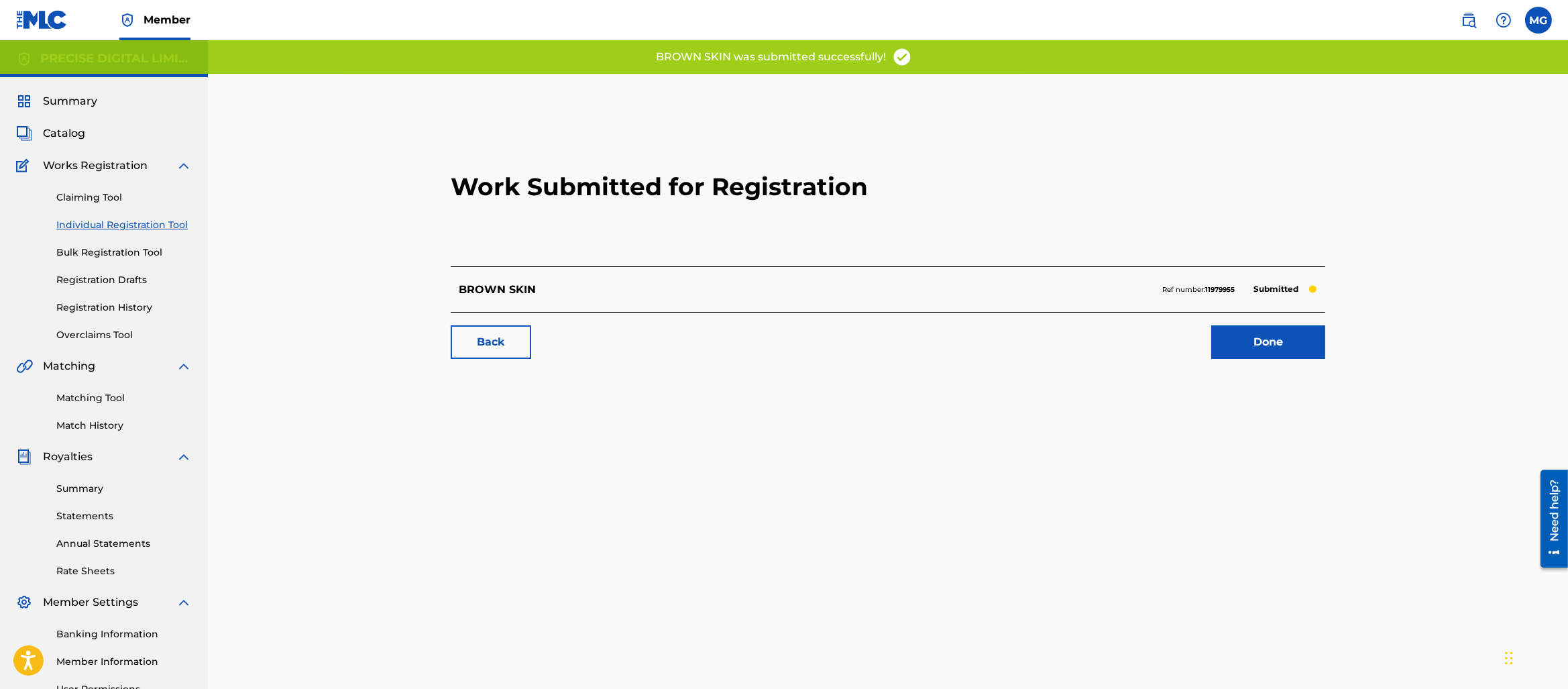
click at [1296, 336] on link "Done" at bounding box center [1268, 342] width 114 height 34
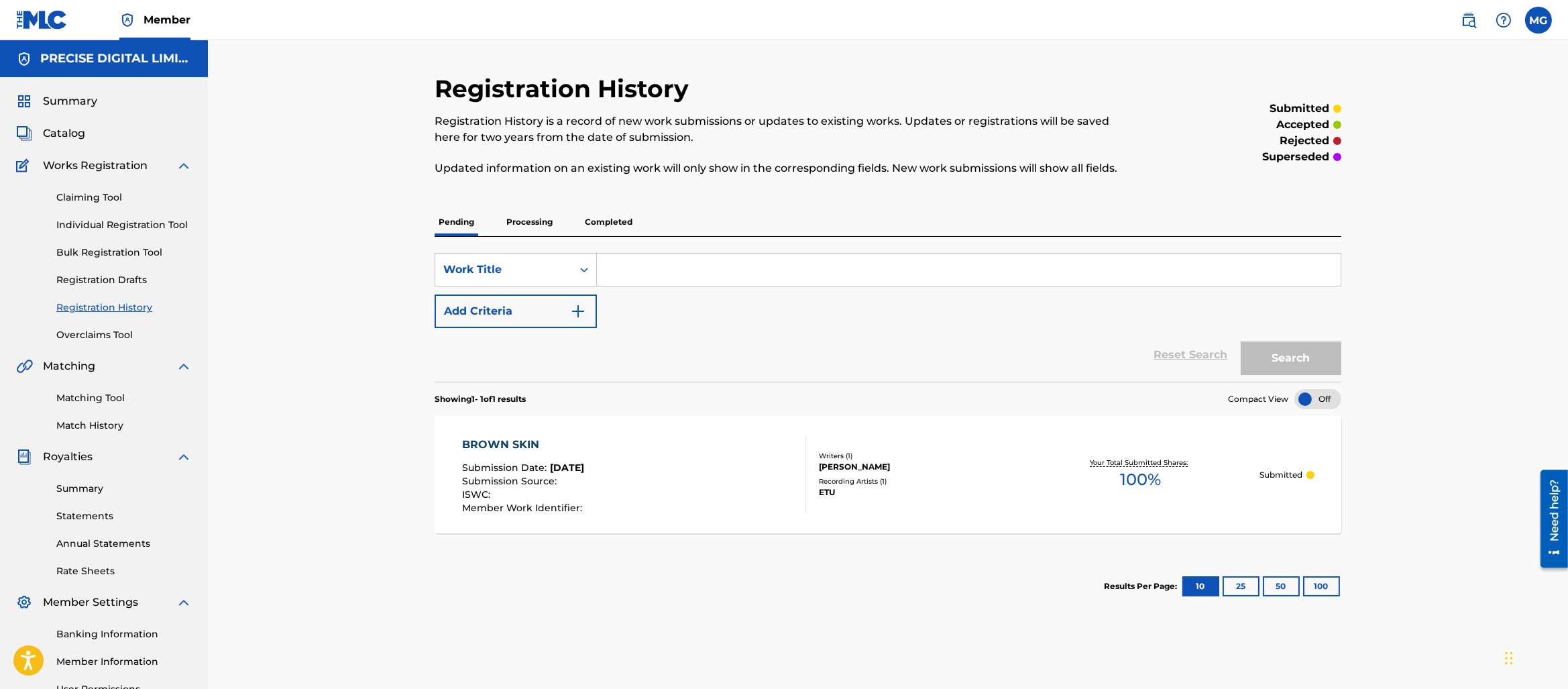
drag, startPoint x: 125, startPoint y: 223, endPoint x: 374, endPoint y: 254, distance: 250.9
click at [125, 224] on link "Individual Registration Tool" at bounding box center [124, 225] width 136 height 14
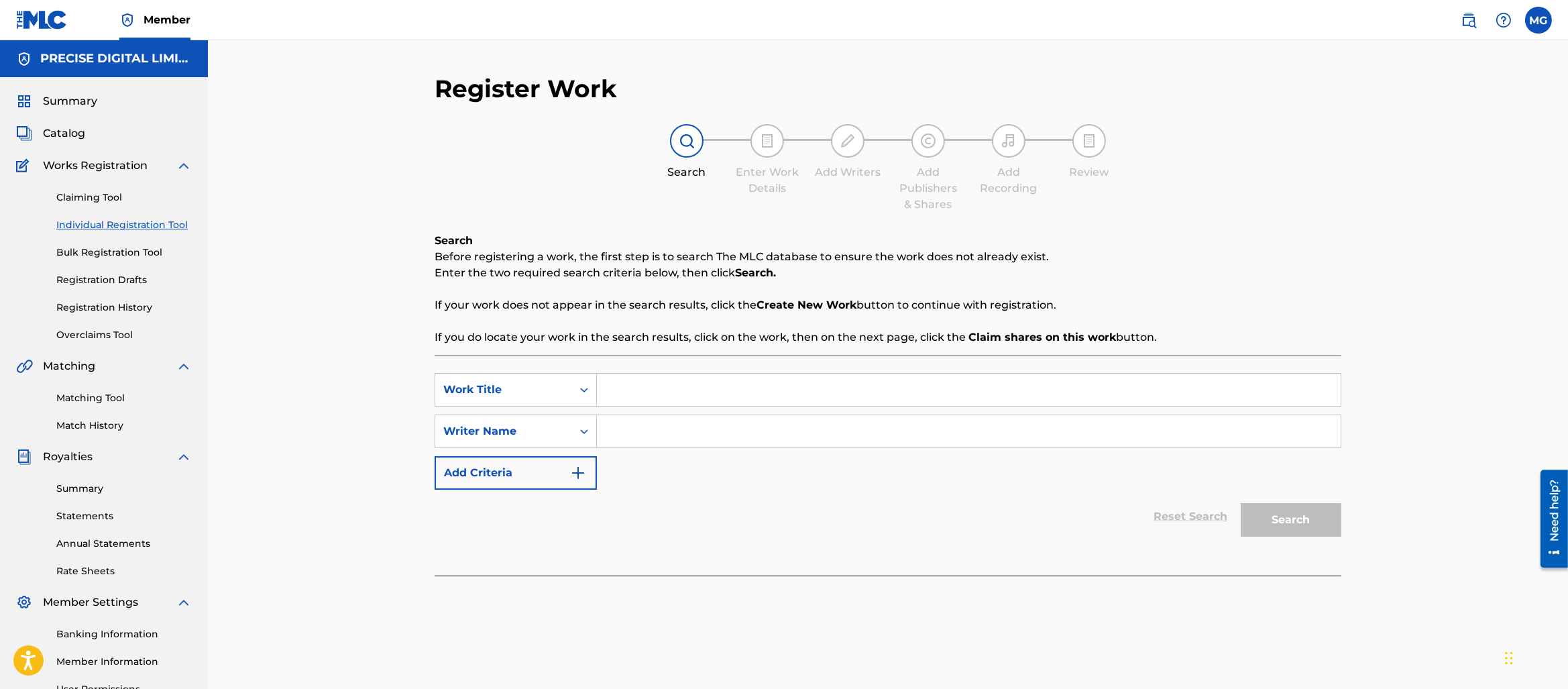
click at [723, 370] on div "SearchWithCriteria4d8e3c91-5a48-4690-8ef7-55f78019fcde Work Title SearchWithCri…" at bounding box center [888, 466] width 907 height 220
click at [713, 382] on input "Search Form" at bounding box center [969, 389] width 744 height 32
type input "CHASING THE SUN"
drag, startPoint x: 697, startPoint y: 334, endPoint x: 698, endPoint y: 396, distance: 62.0
click at [697, 334] on p "If you do locate your work in the search results, click on the work, then on th…" at bounding box center [888, 337] width 907 height 16
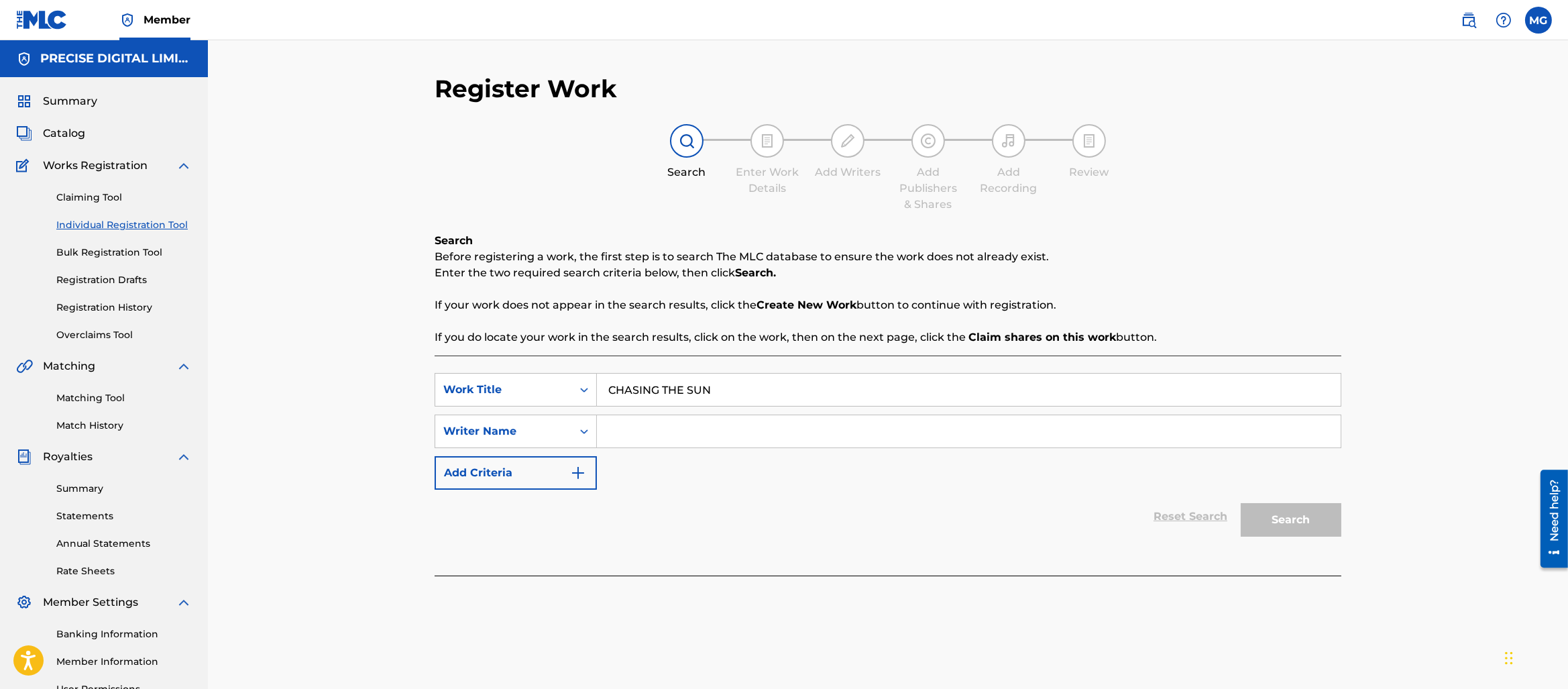
drag, startPoint x: 698, startPoint y: 396, endPoint x: 677, endPoint y: 450, distance: 57.9
click at [695, 400] on input "CHASING THE SUN" at bounding box center [969, 389] width 744 height 32
click at [677, 450] on div "SearchWithCriteria4d8e3c91-5a48-4690-8ef7-55f78019fcde Work Title CHASING THE S…" at bounding box center [888, 432] width 907 height 117
click at [734, 442] on input "Search Form" at bounding box center [969, 431] width 744 height 32
type input "[PERSON_NAME]"
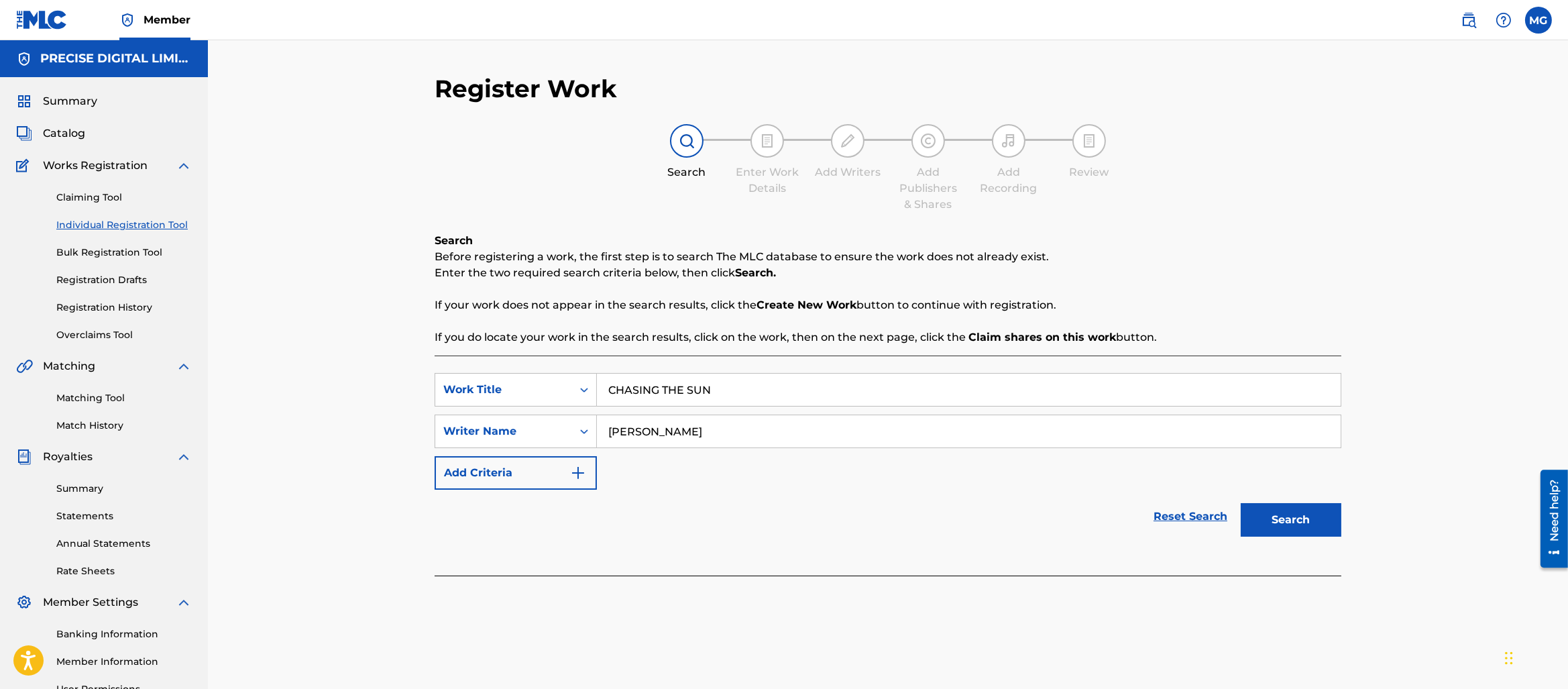
click at [1241, 503] on button "Search" at bounding box center [1291, 520] width 101 height 34
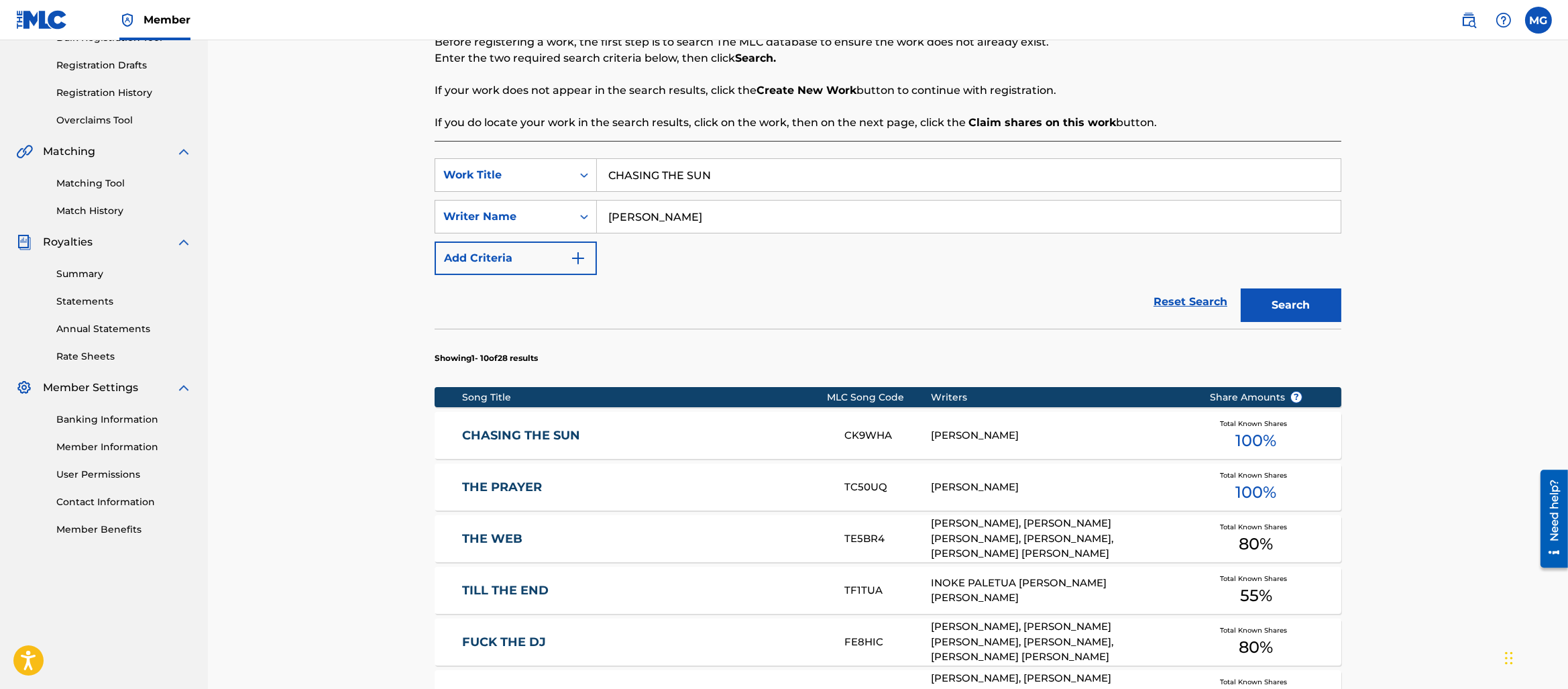
scroll to position [215, 0]
click at [575, 422] on div "CHASING THE SUN CK9WHA [PERSON_NAME] Total Known Shares 100 %" at bounding box center [888, 435] width 907 height 47
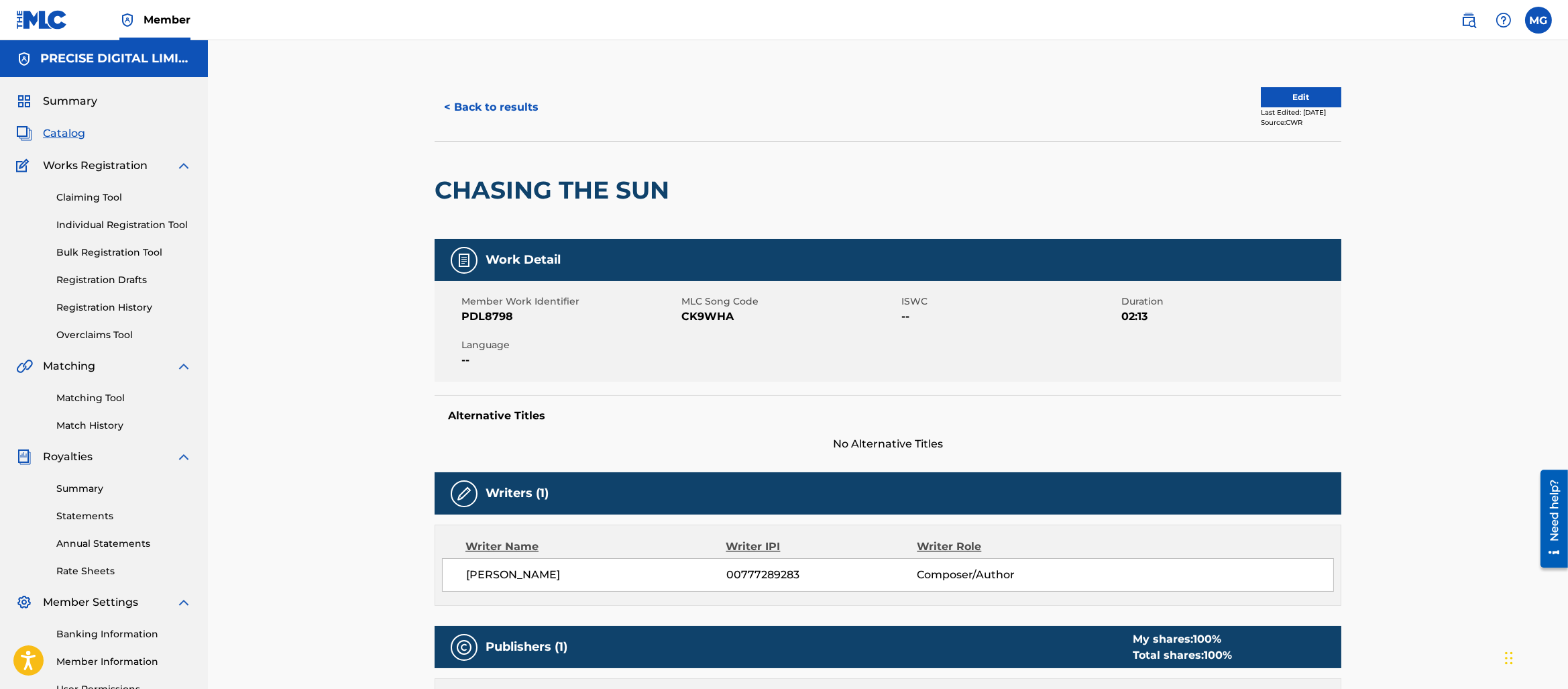
click at [482, 120] on button "< Back to results" at bounding box center [491, 107] width 113 height 34
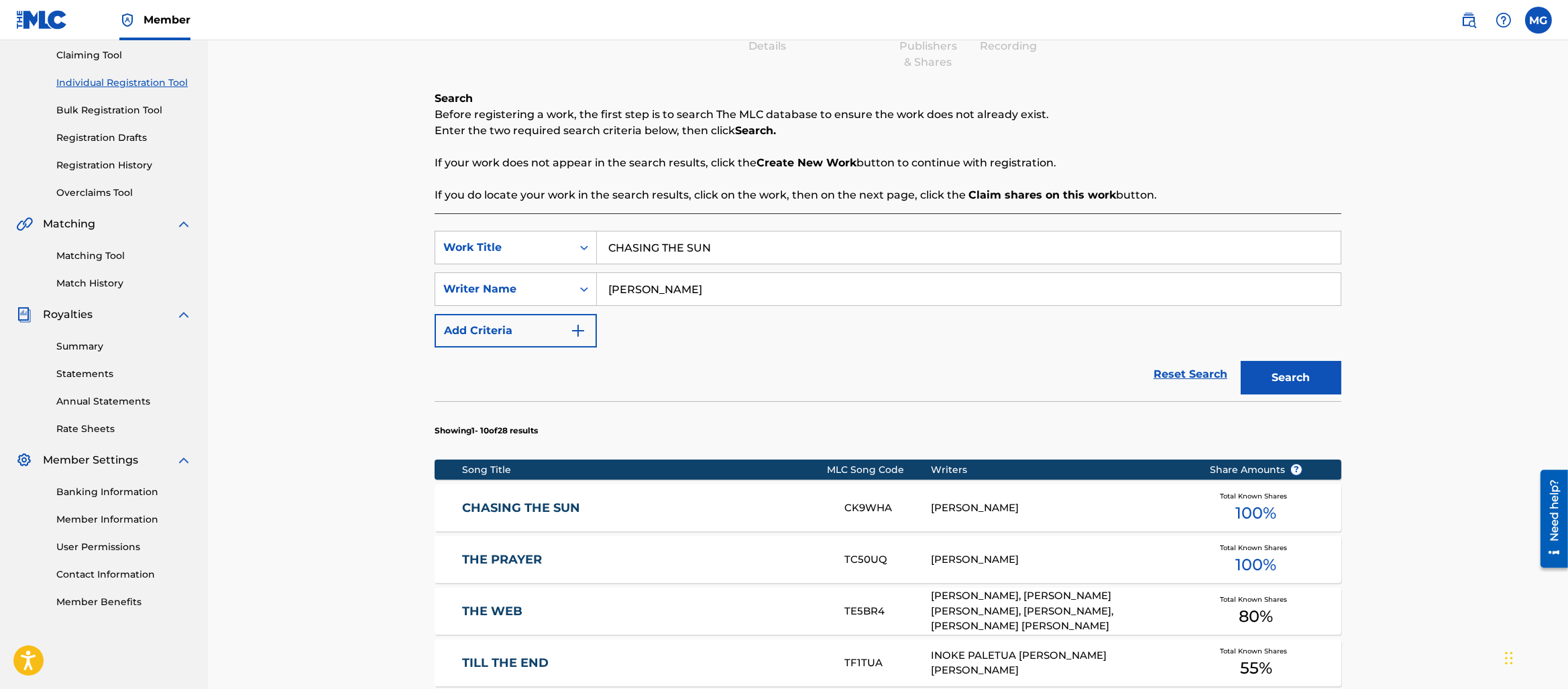
click at [108, 162] on link "Registration History" at bounding box center [124, 165] width 136 height 14
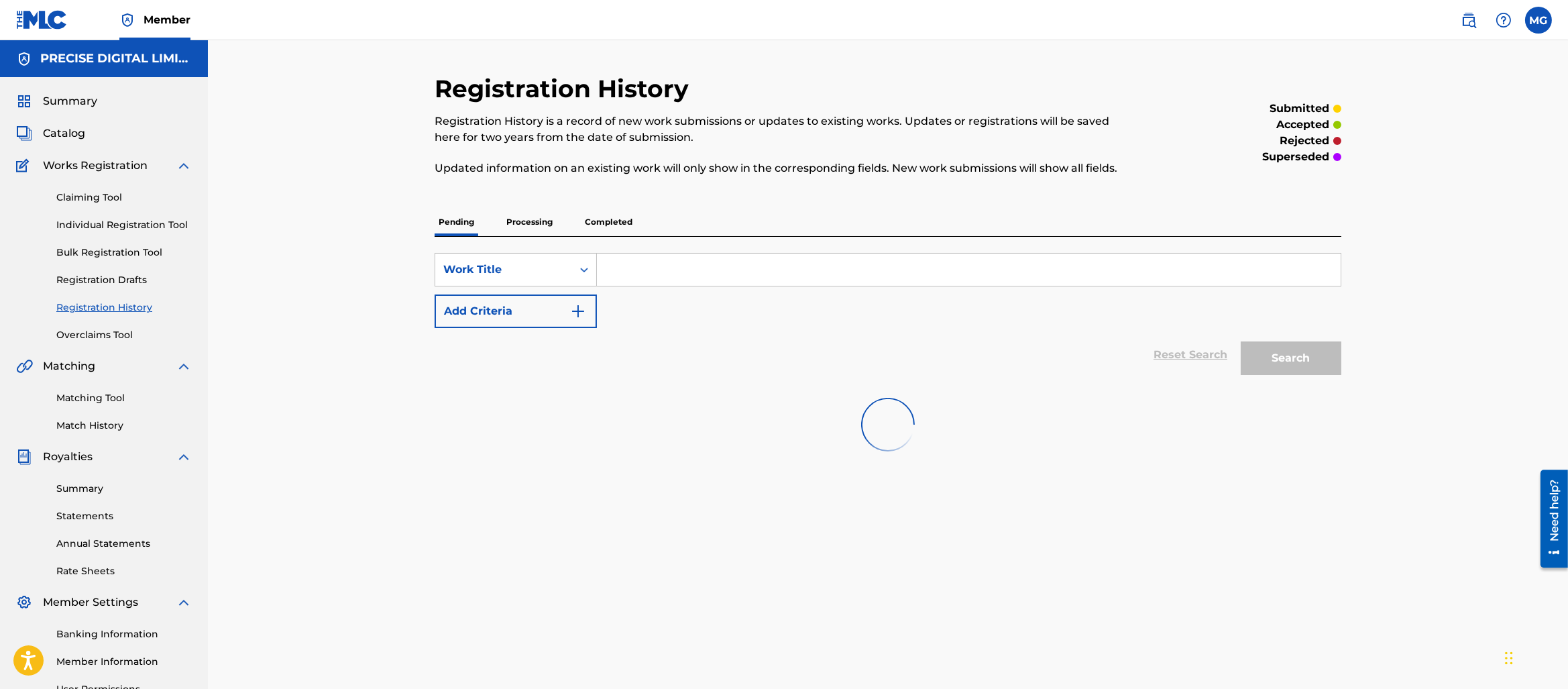
click at [606, 232] on p "Completed" at bounding box center [608, 222] width 55 height 28
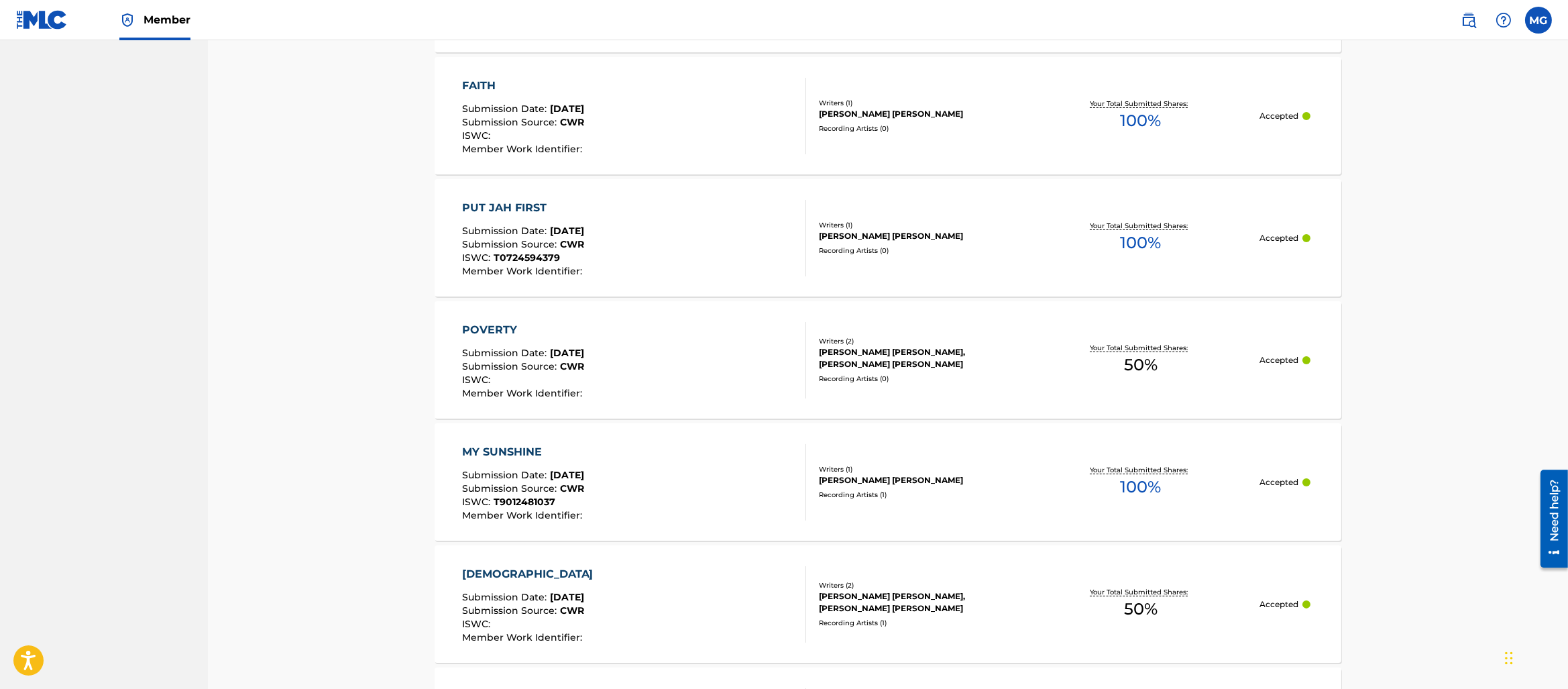
scroll to position [1151, 0]
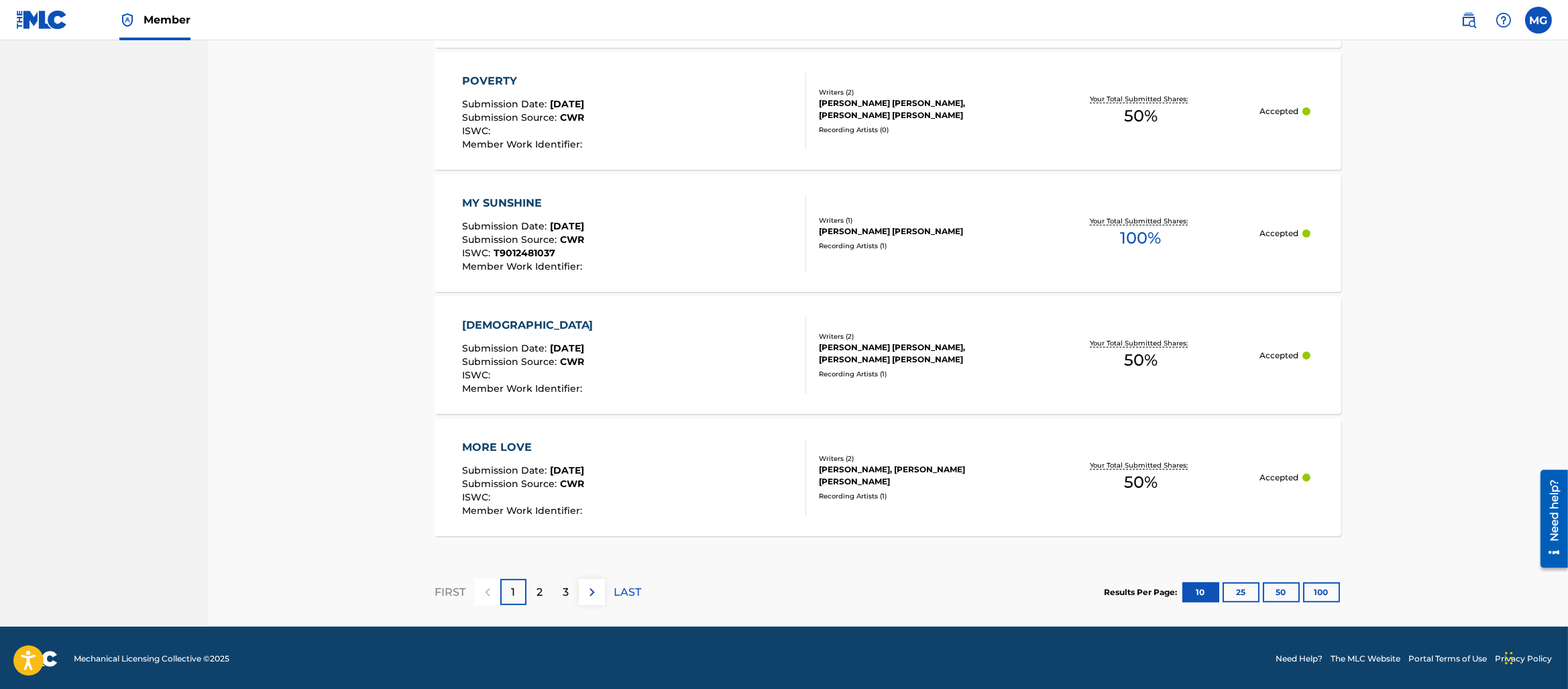
click at [529, 593] on div "2" at bounding box center [540, 592] width 27 height 27
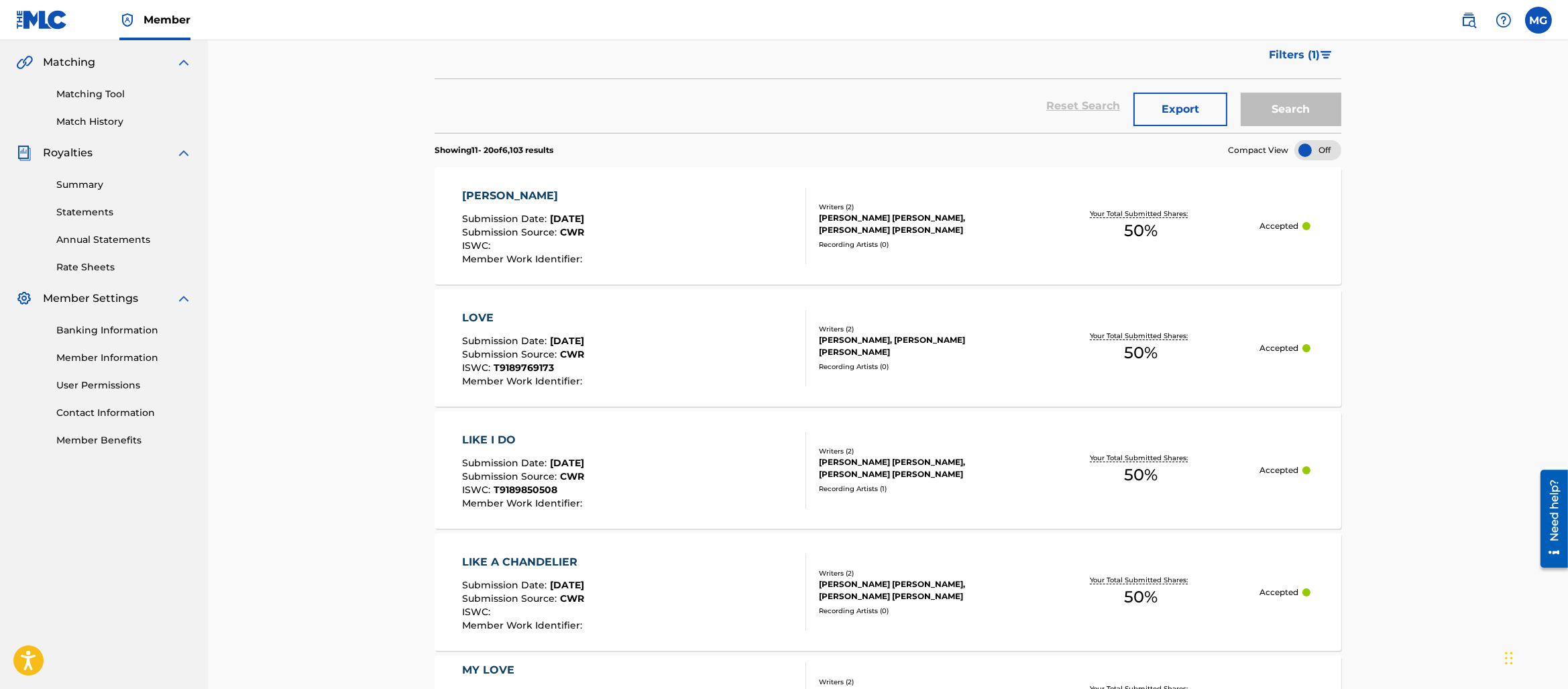
scroll to position [0, 0]
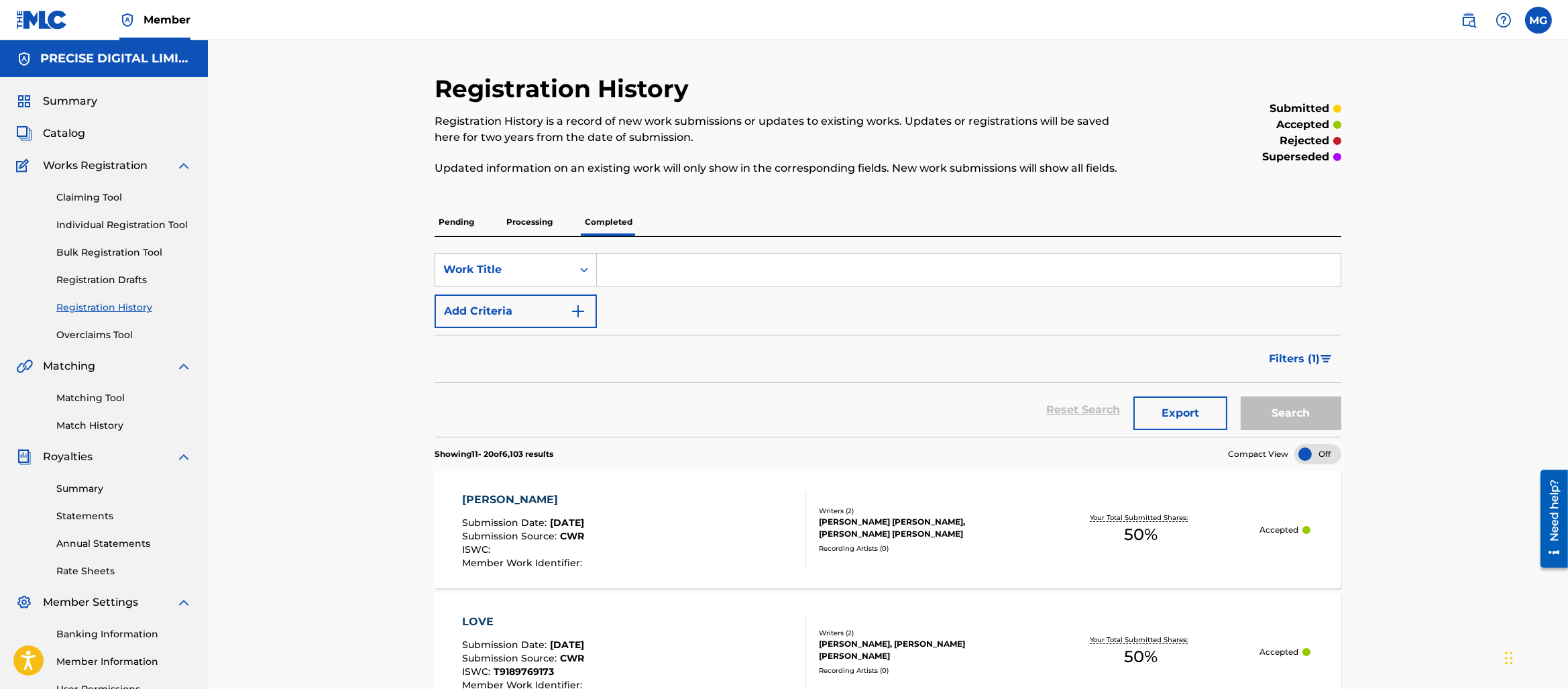
click at [108, 404] on link "Matching Tool" at bounding box center [124, 398] width 136 height 14
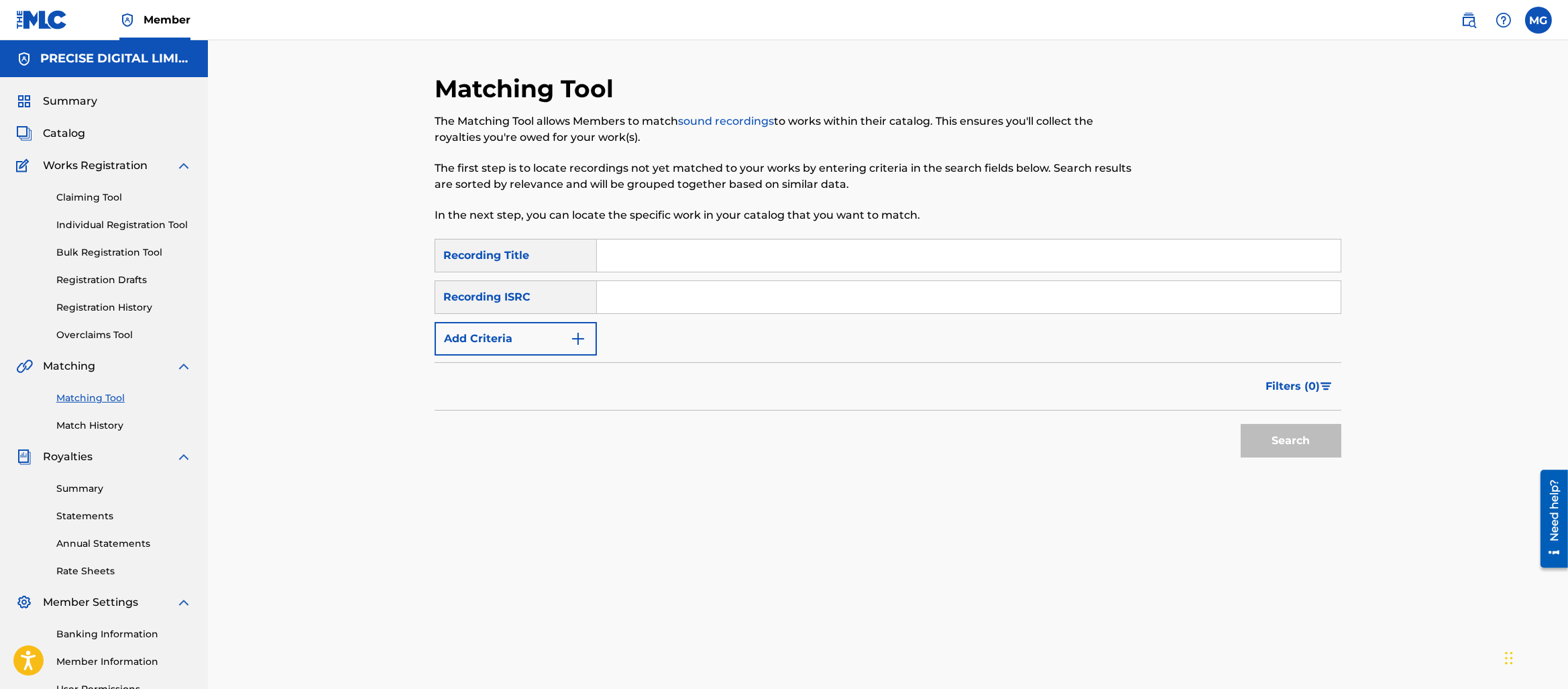
click at [105, 417] on div "Matching Tool Match History" at bounding box center [104, 403] width 176 height 59
click at [104, 419] on link "Match History" at bounding box center [124, 425] width 136 height 14
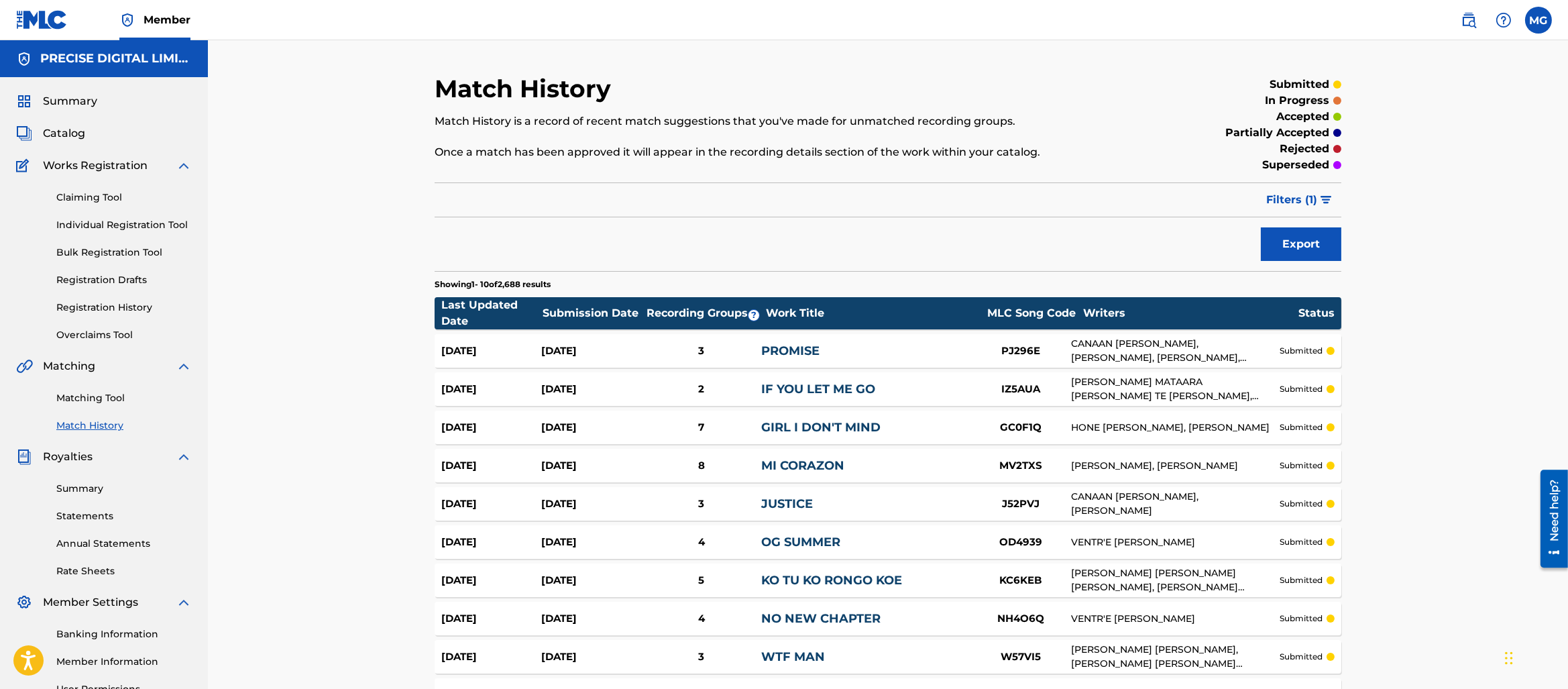
scroll to position [155, 0]
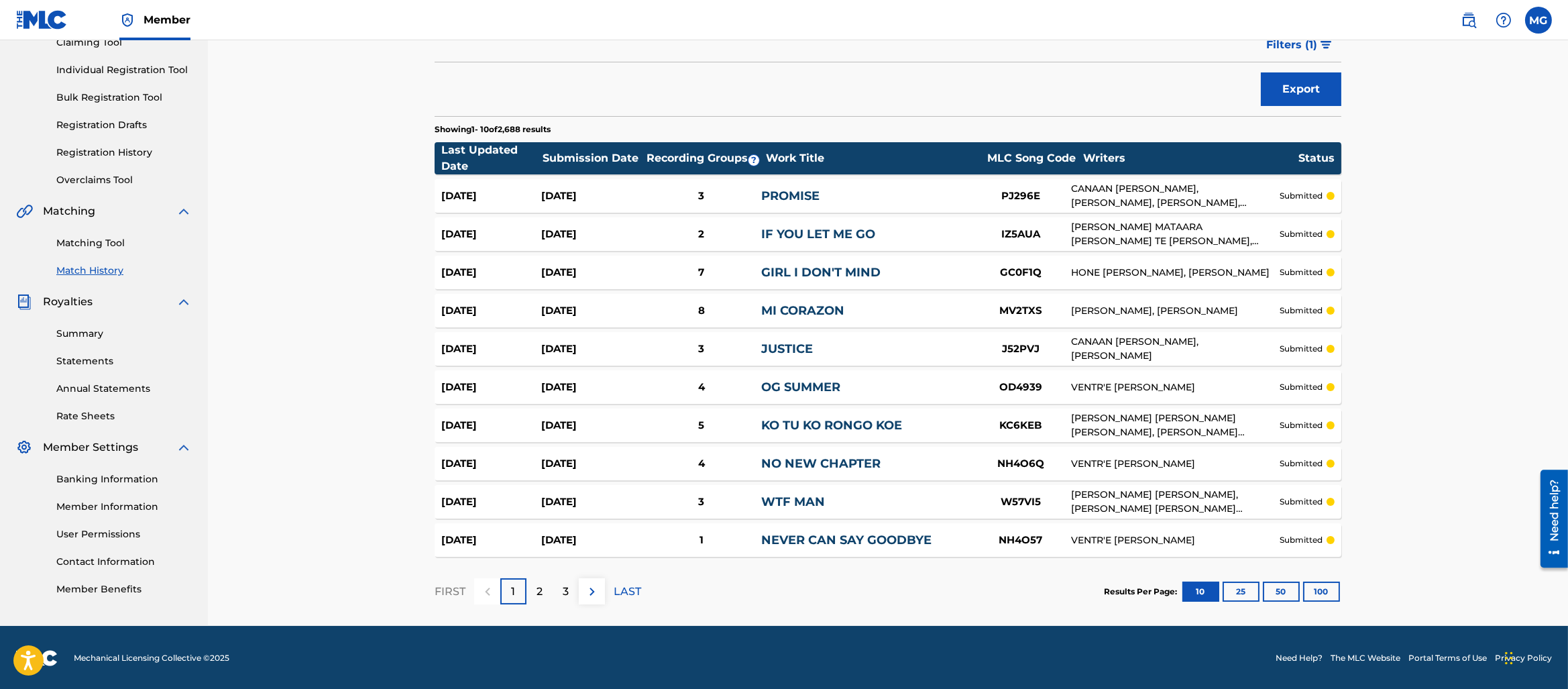
click at [1329, 582] on button "100" at bounding box center [1321, 591] width 37 height 20
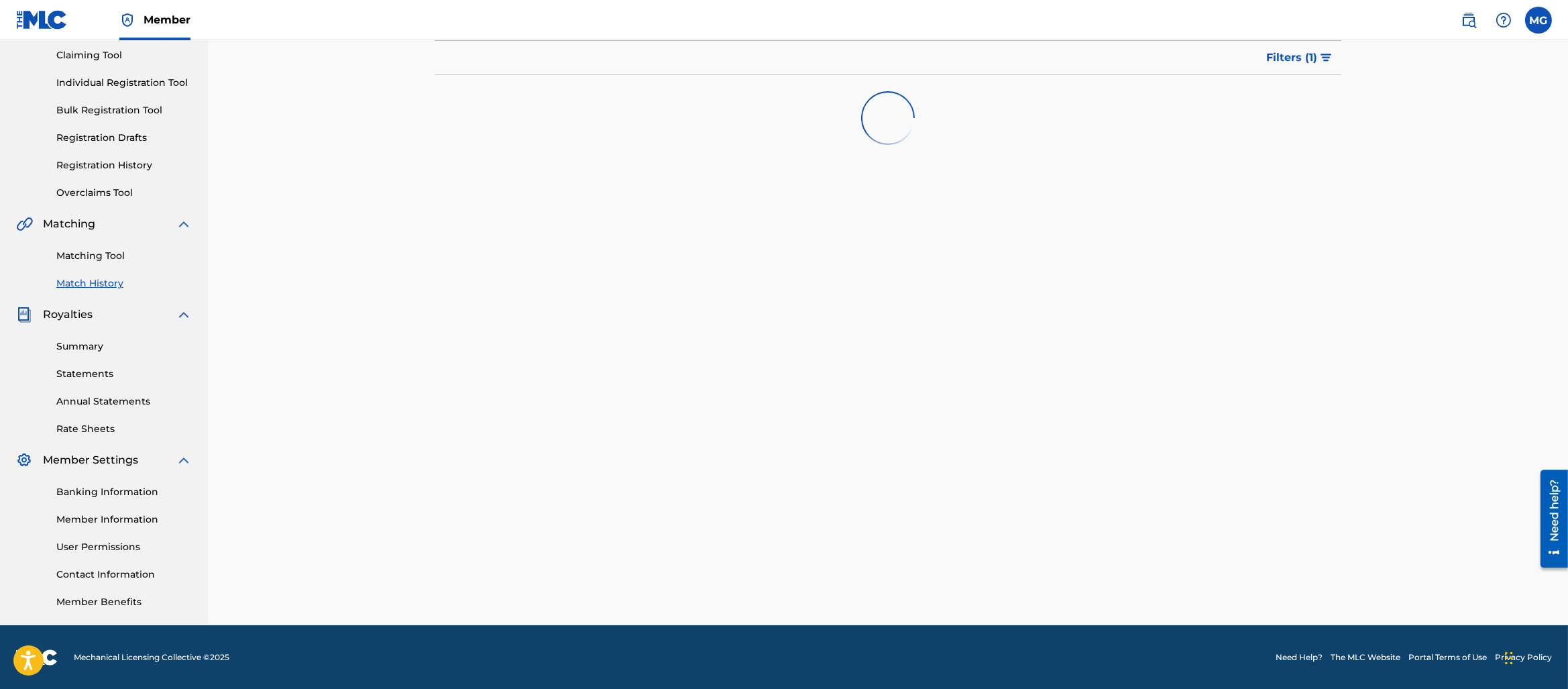
scroll to position [0, 0]
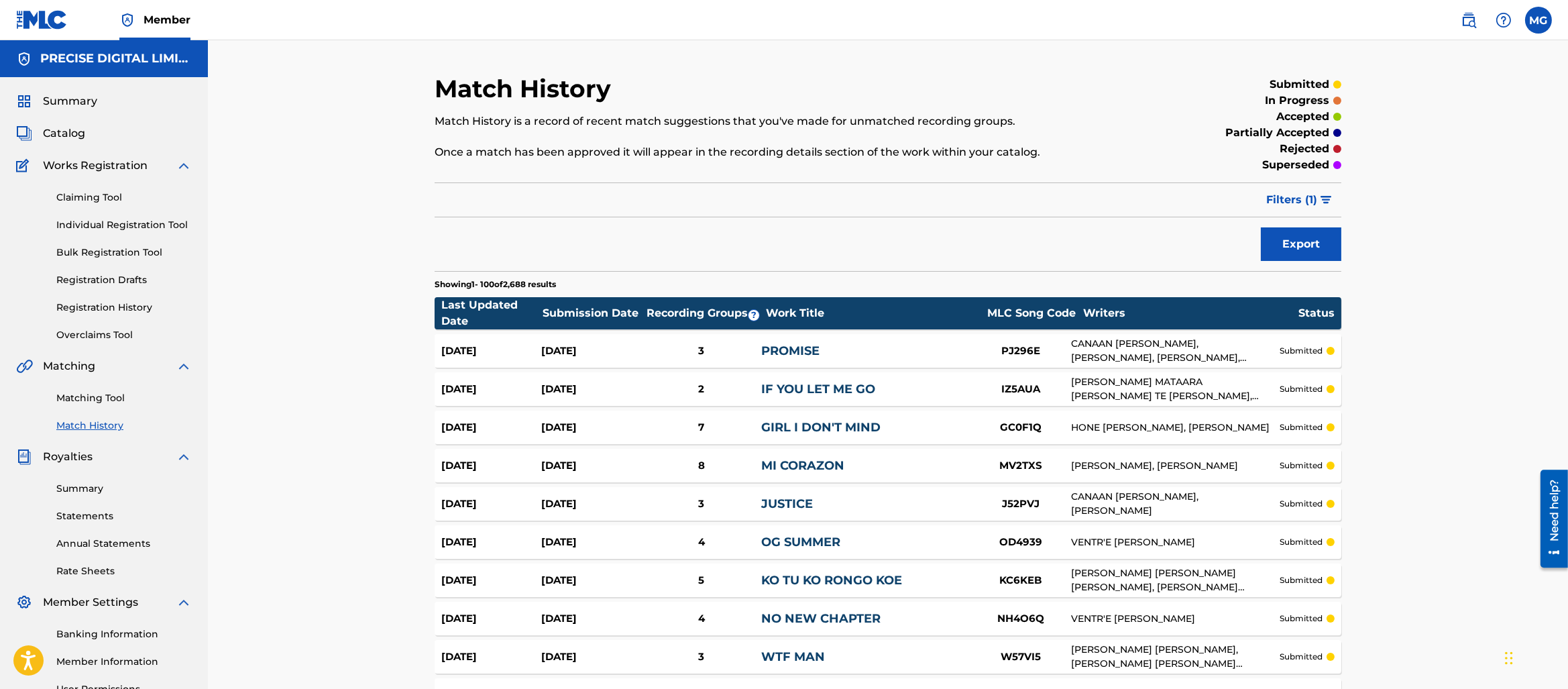
click at [1282, 194] on span "Filters ( 1 )" at bounding box center [1292, 200] width 51 height 16
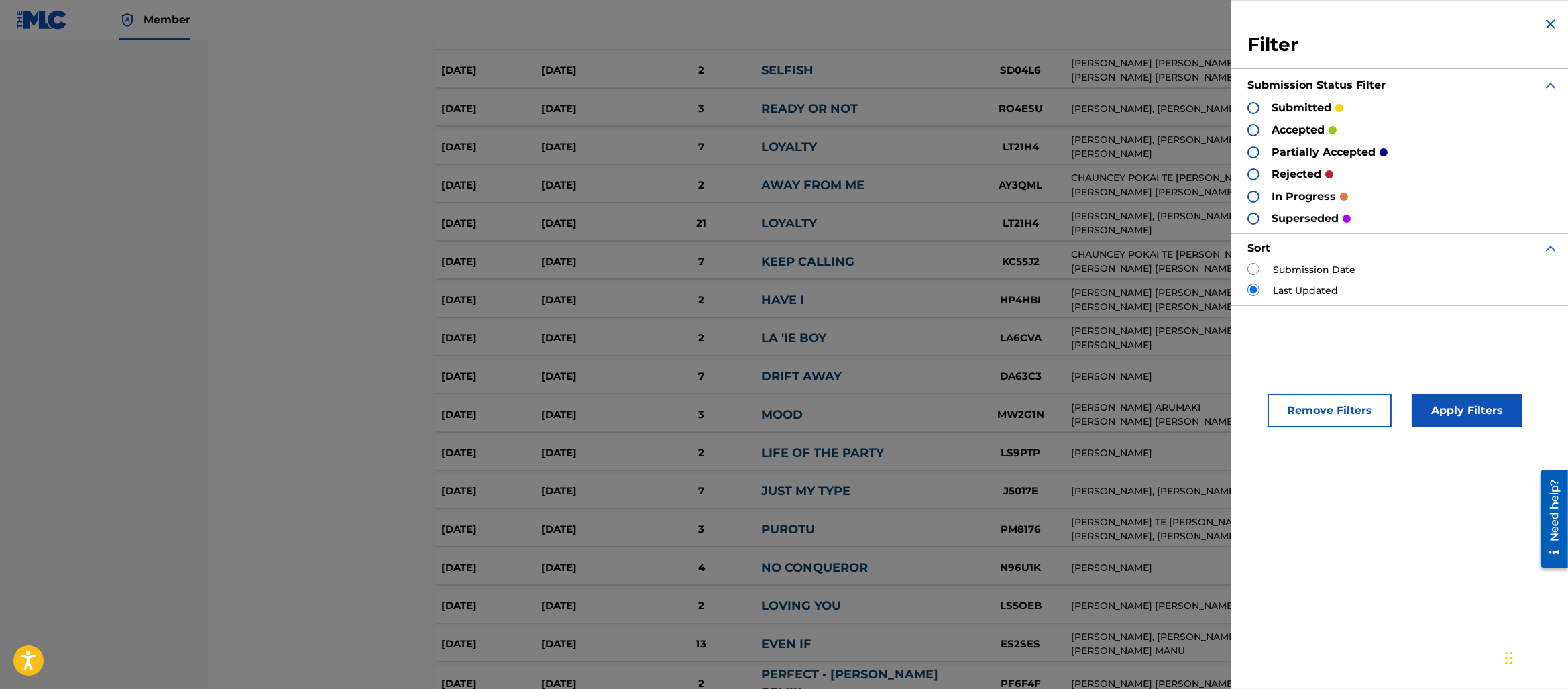
click at [1317, 136] on p "accepted" at bounding box center [1299, 130] width 53 height 16
drag, startPoint x: 1310, startPoint y: 130, endPoint x: 1285, endPoint y: 130, distance: 25.0
click at [1309, 130] on p "accepted" at bounding box center [1299, 130] width 53 height 16
click at [1254, 133] on div at bounding box center [1253, 130] width 12 height 12
click at [1456, 389] on div "Remove Filters Apply Filters" at bounding box center [1403, 402] width 343 height 82
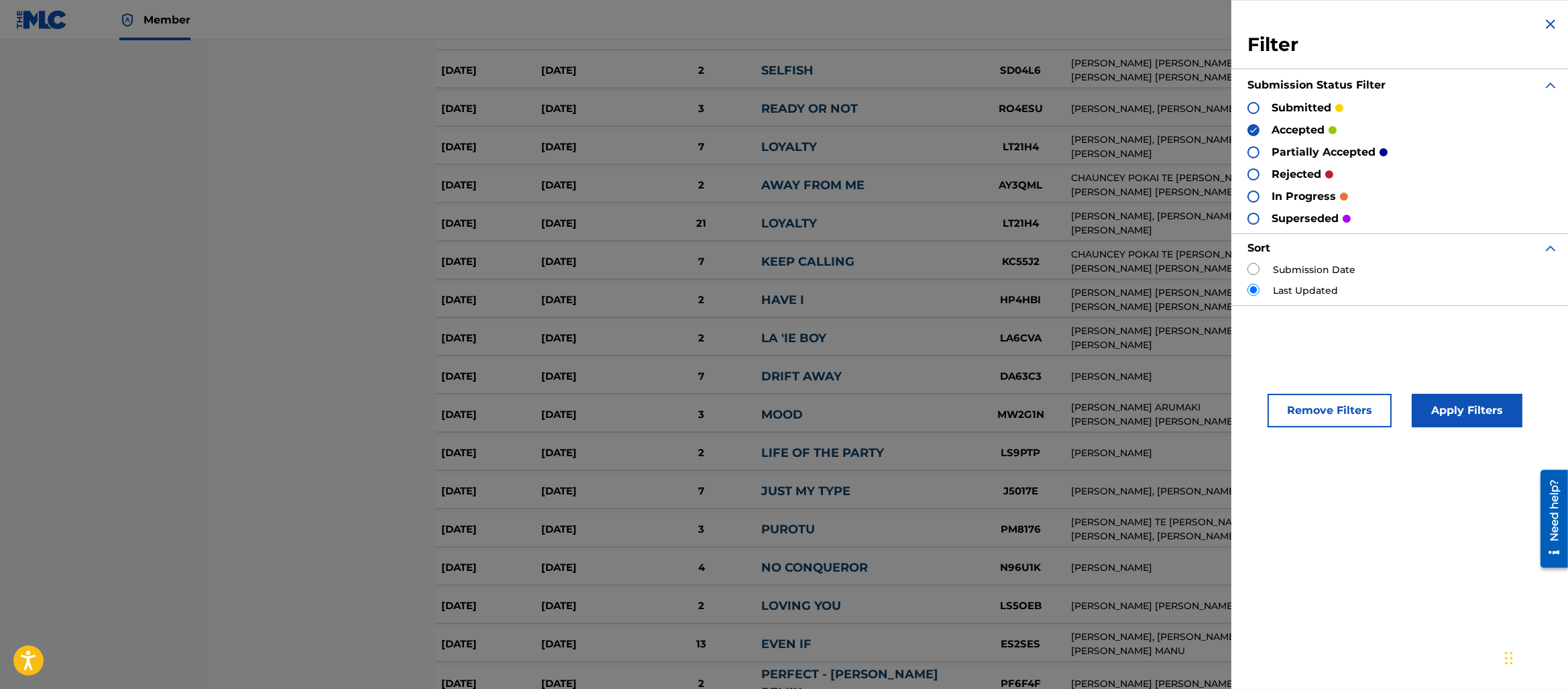
click at [1449, 403] on button "Apply Filters" at bounding box center [1467, 410] width 111 height 34
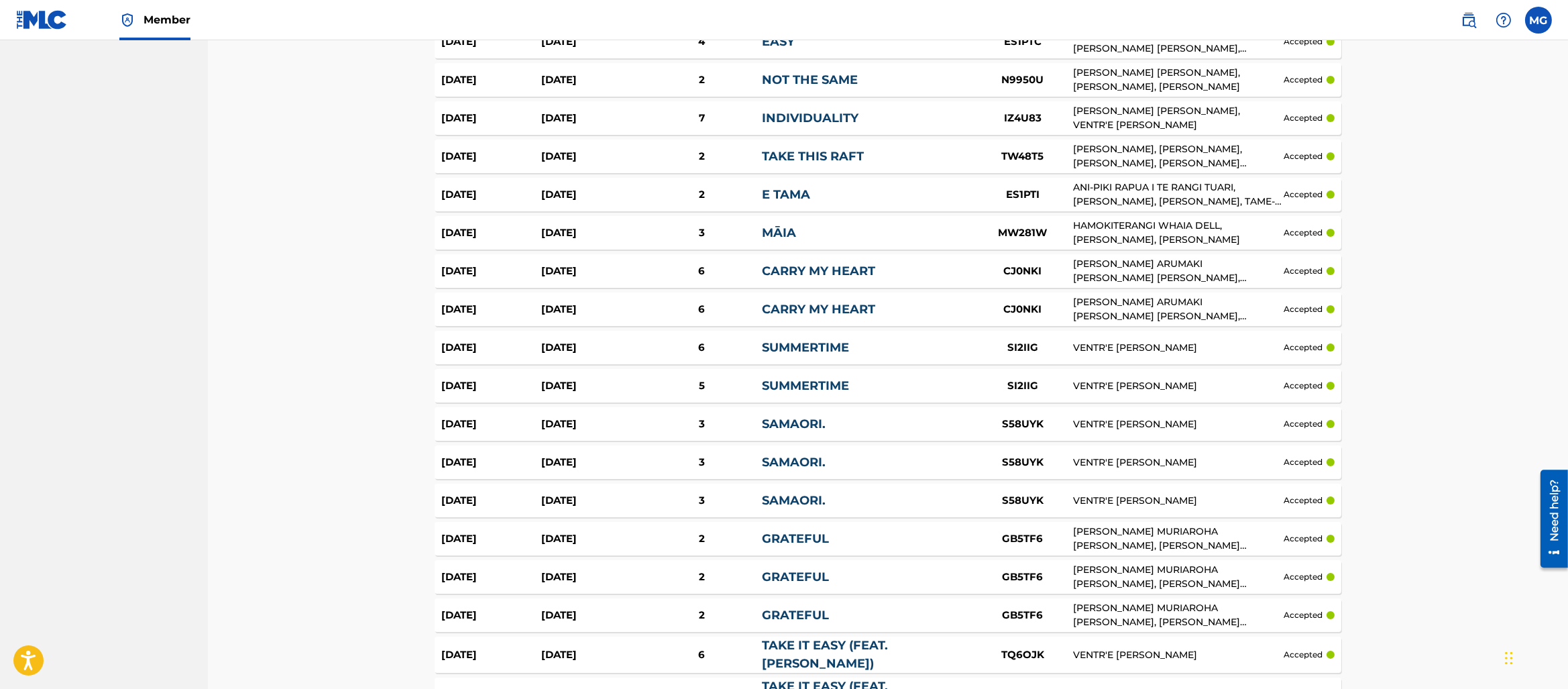
scroll to position [0, 0]
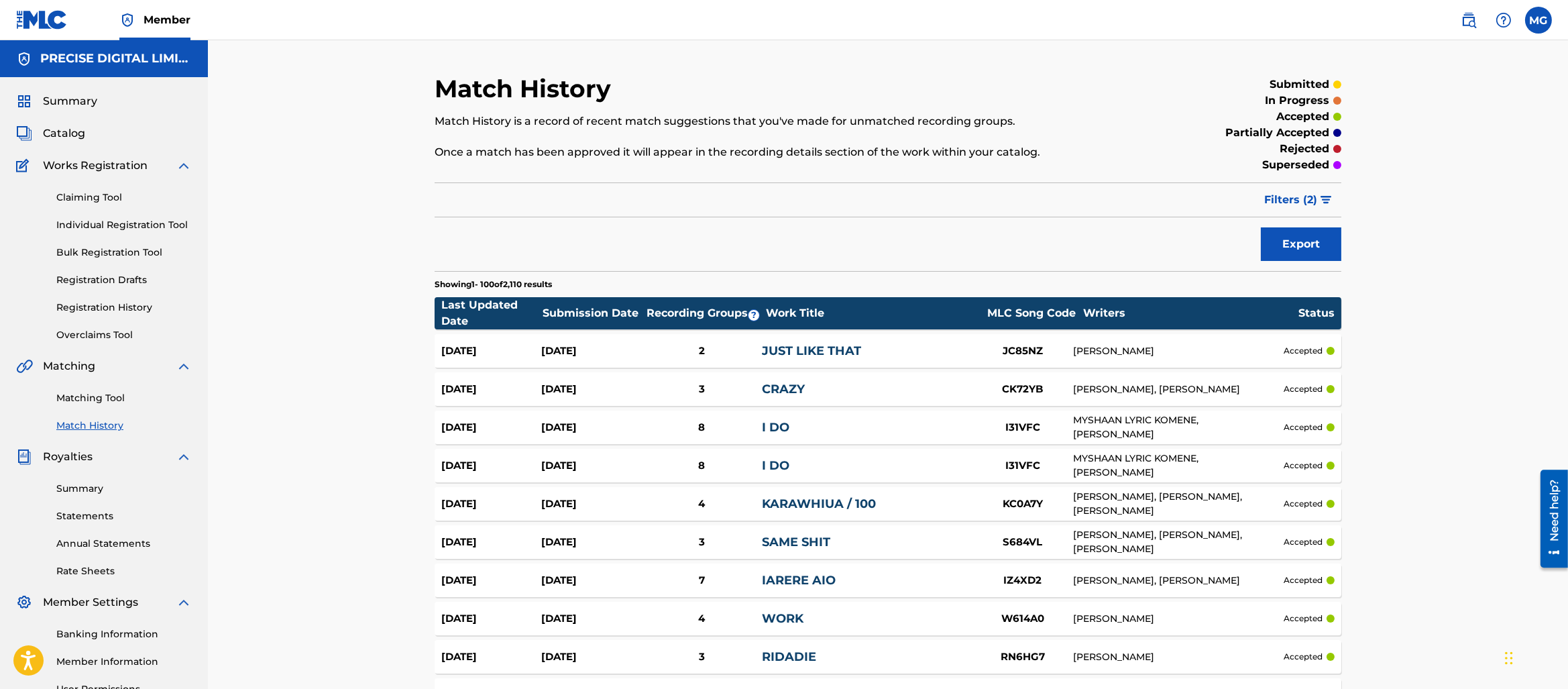
click at [98, 271] on div "Claiming Tool Individual Registration Tool Bulk Registration Tool Registration …" at bounding box center [104, 258] width 176 height 169
click at [109, 308] on link "Registration History" at bounding box center [124, 307] width 136 height 14
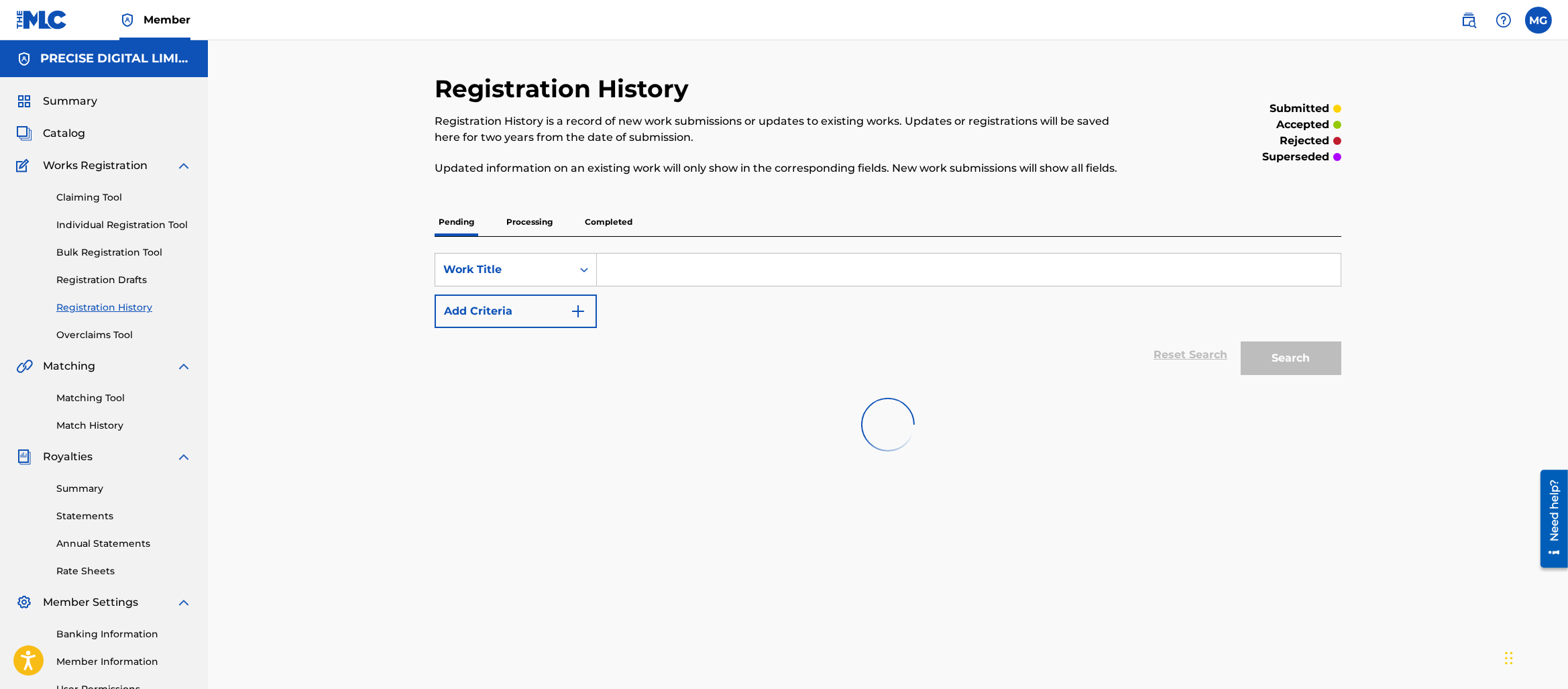
click at [629, 246] on div "SearchWithCriteriae0d65d9a-5c3f-40de-8d8b-c3c7cda3190a Work Title Add Criteria …" at bounding box center [888, 309] width 907 height 145
click at [613, 229] on p "Completed" at bounding box center [608, 222] width 55 height 28
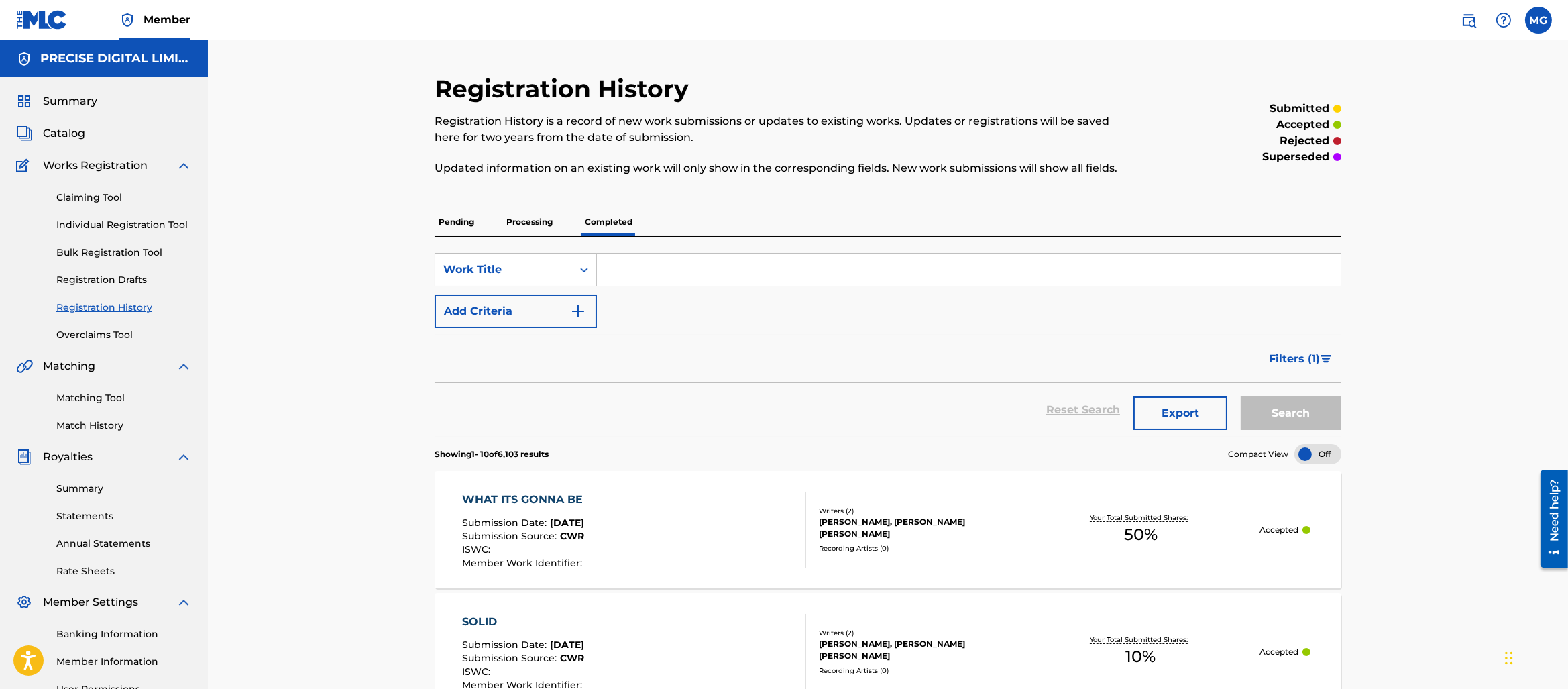
click at [34, 98] on link "Summary" at bounding box center [57, 101] width 81 height 16
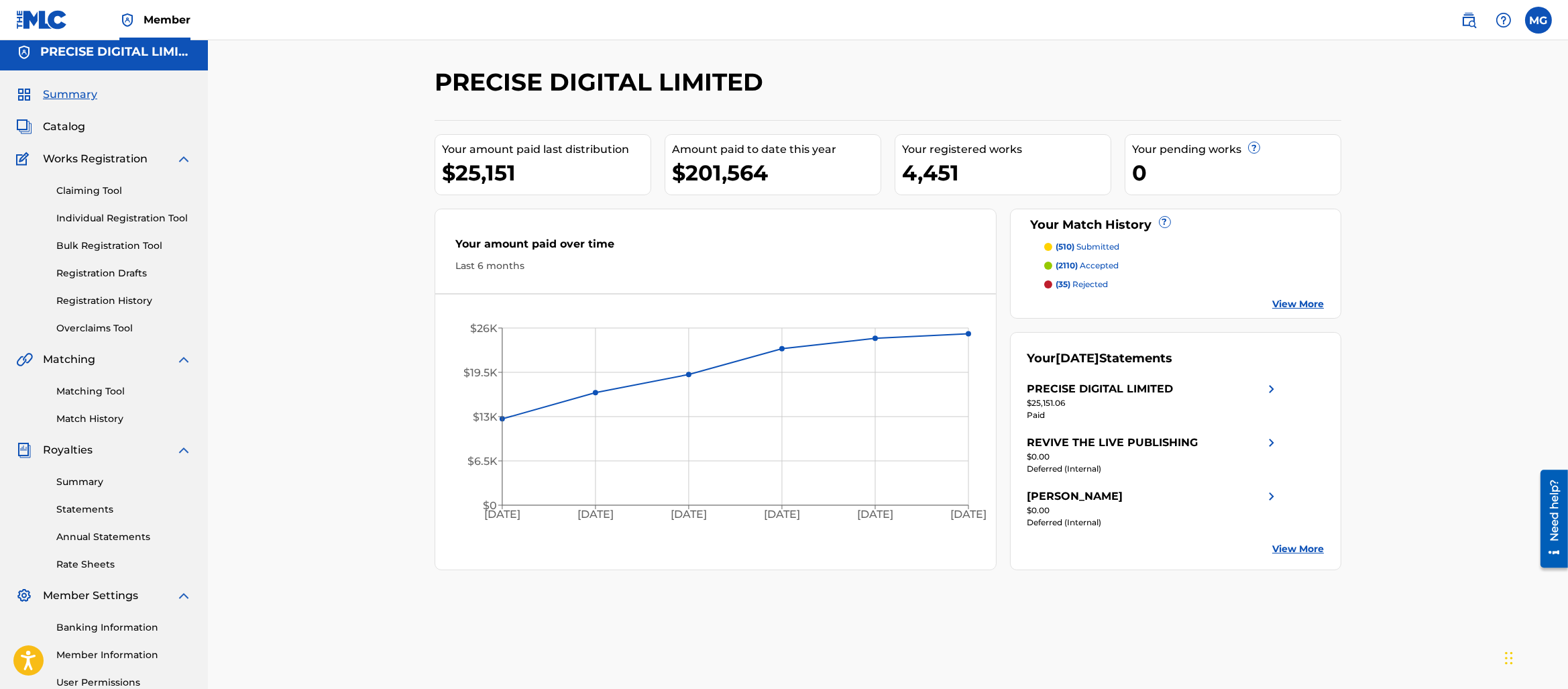
scroll to position [142, 0]
